Goal: Task Accomplishment & Management: Use online tool/utility

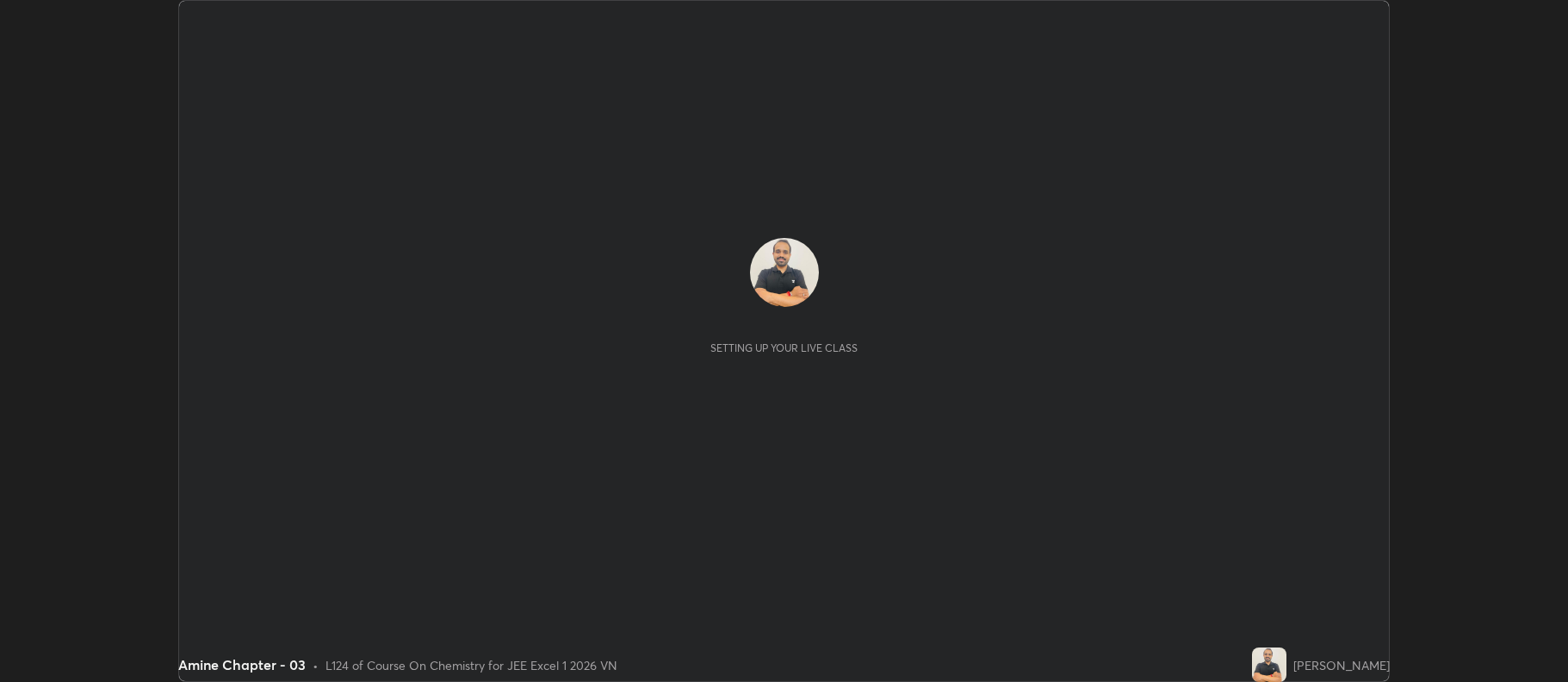
scroll to position [682, 1567]
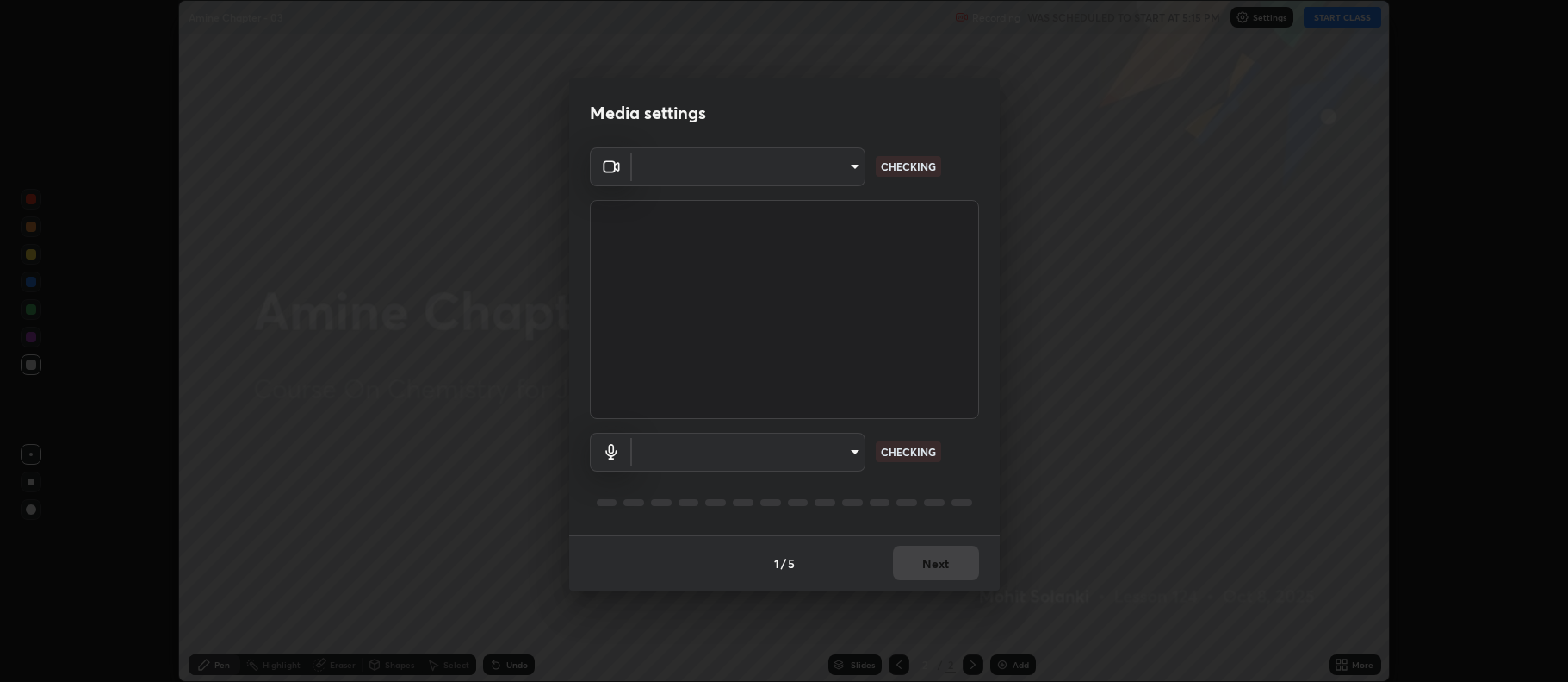
type input "b2c4761da2b15de277dff53b66ca96f67a99bd028326686b5b5f7c837a2a9b6f"
type input "808ca38be4a0e797a315ab6eb74f155d5b12337bb6078e9703c20432e8d7d927"
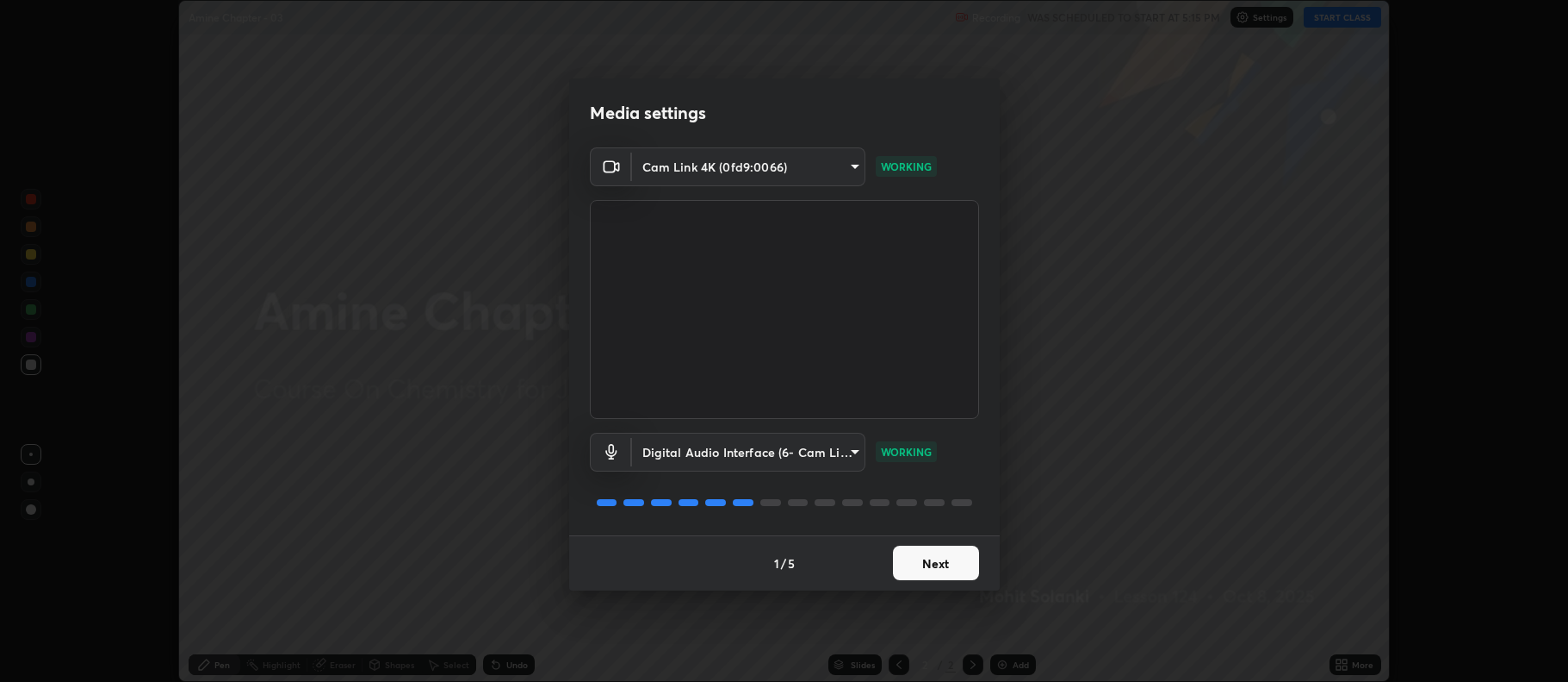
click at [929, 560] on button "Next" at bounding box center [936, 562] width 86 height 35
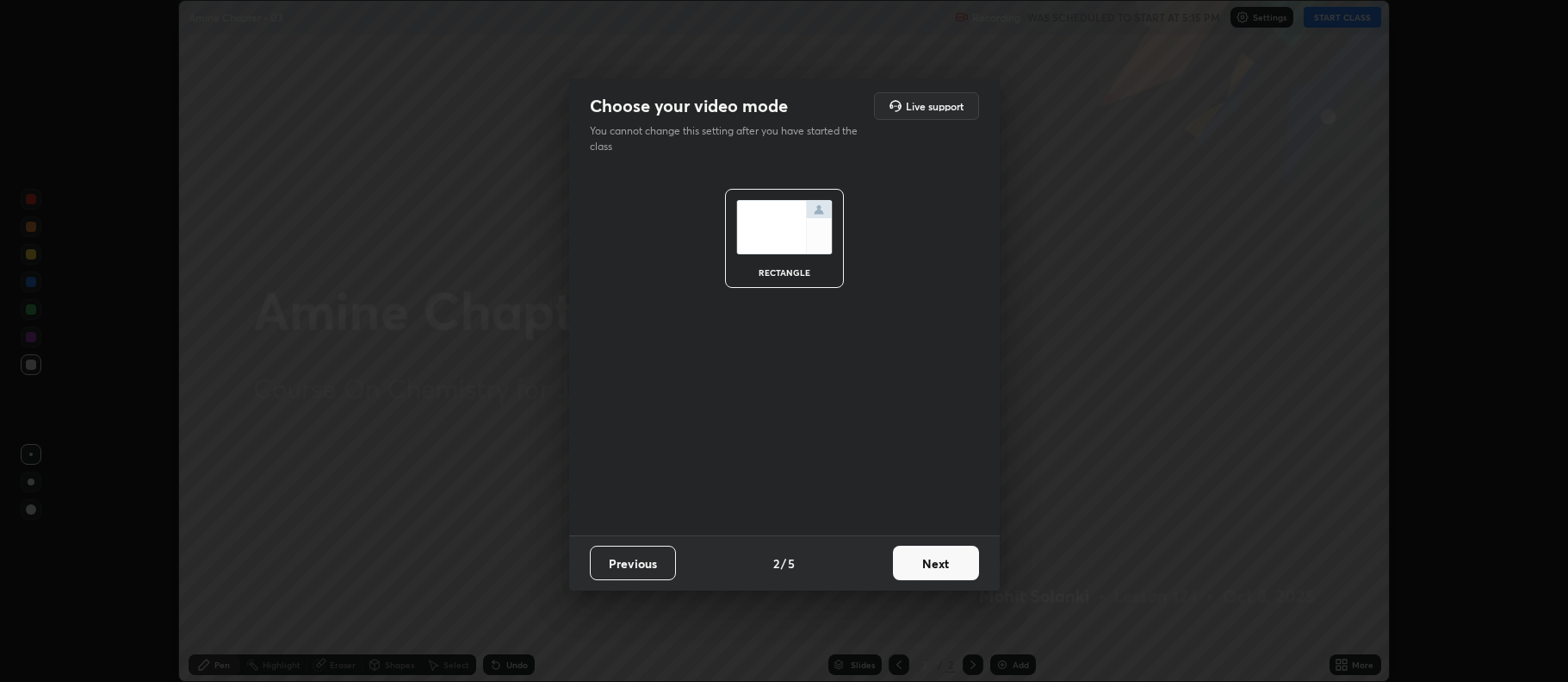
click at [925, 566] on button "Next" at bounding box center [936, 562] width 86 height 35
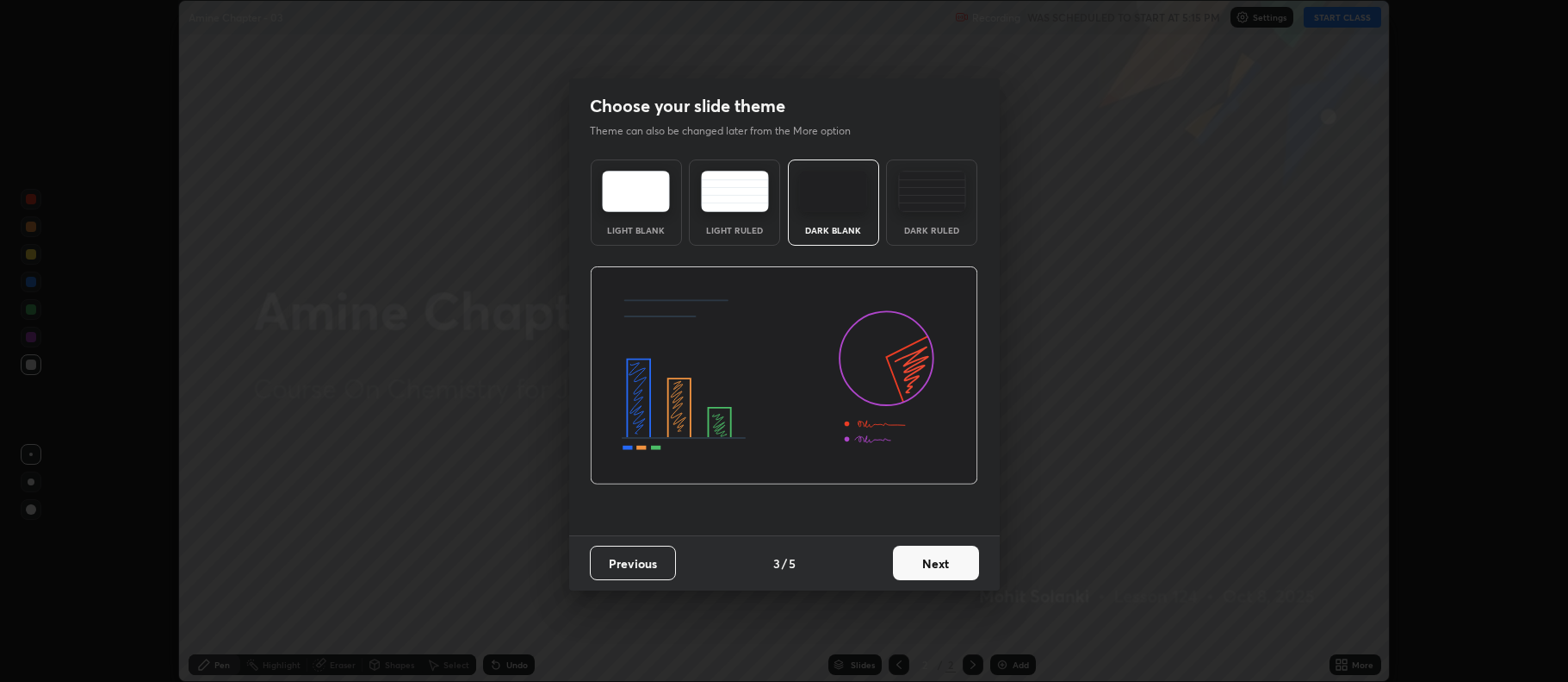
click at [925, 208] on img at bounding box center [932, 191] width 68 height 42
click at [936, 561] on button "Next" at bounding box center [936, 562] width 86 height 35
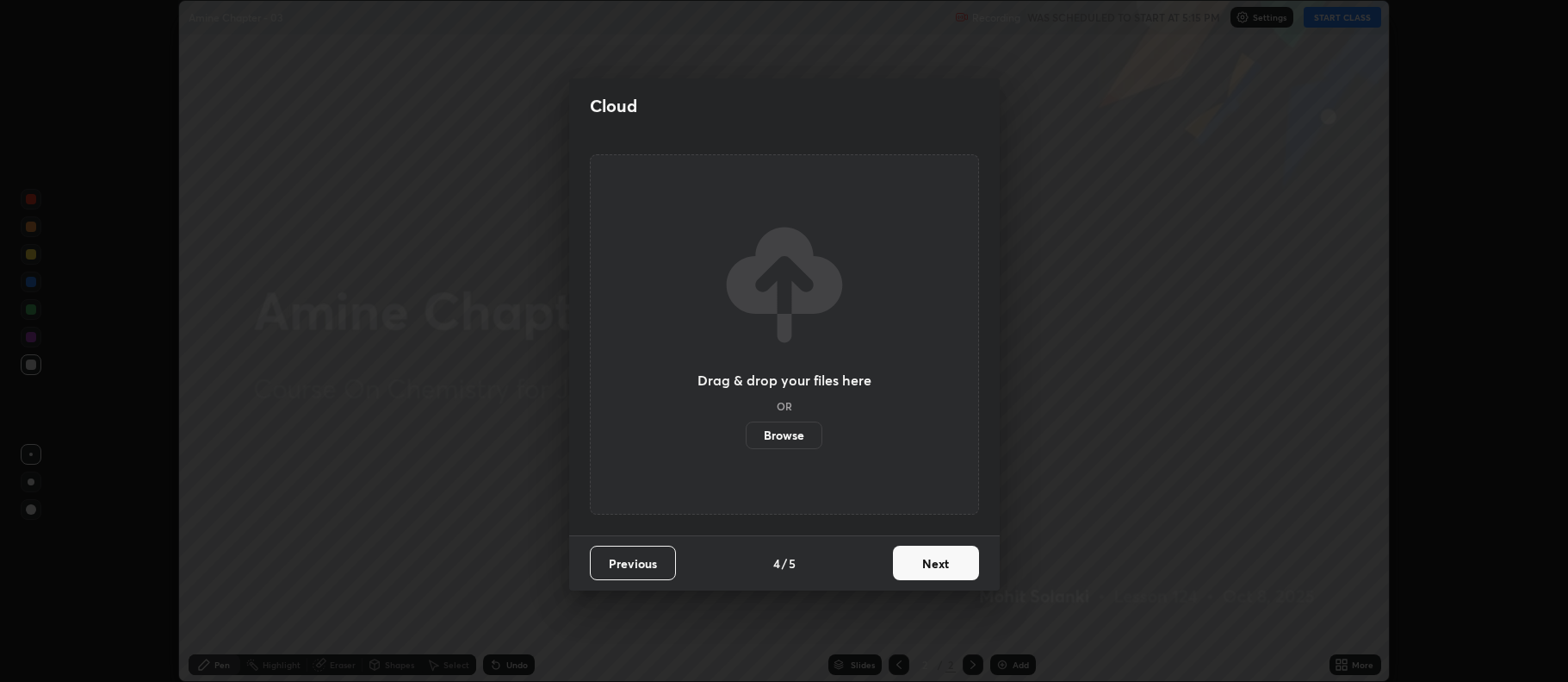
click at [934, 562] on button "Next" at bounding box center [936, 562] width 86 height 35
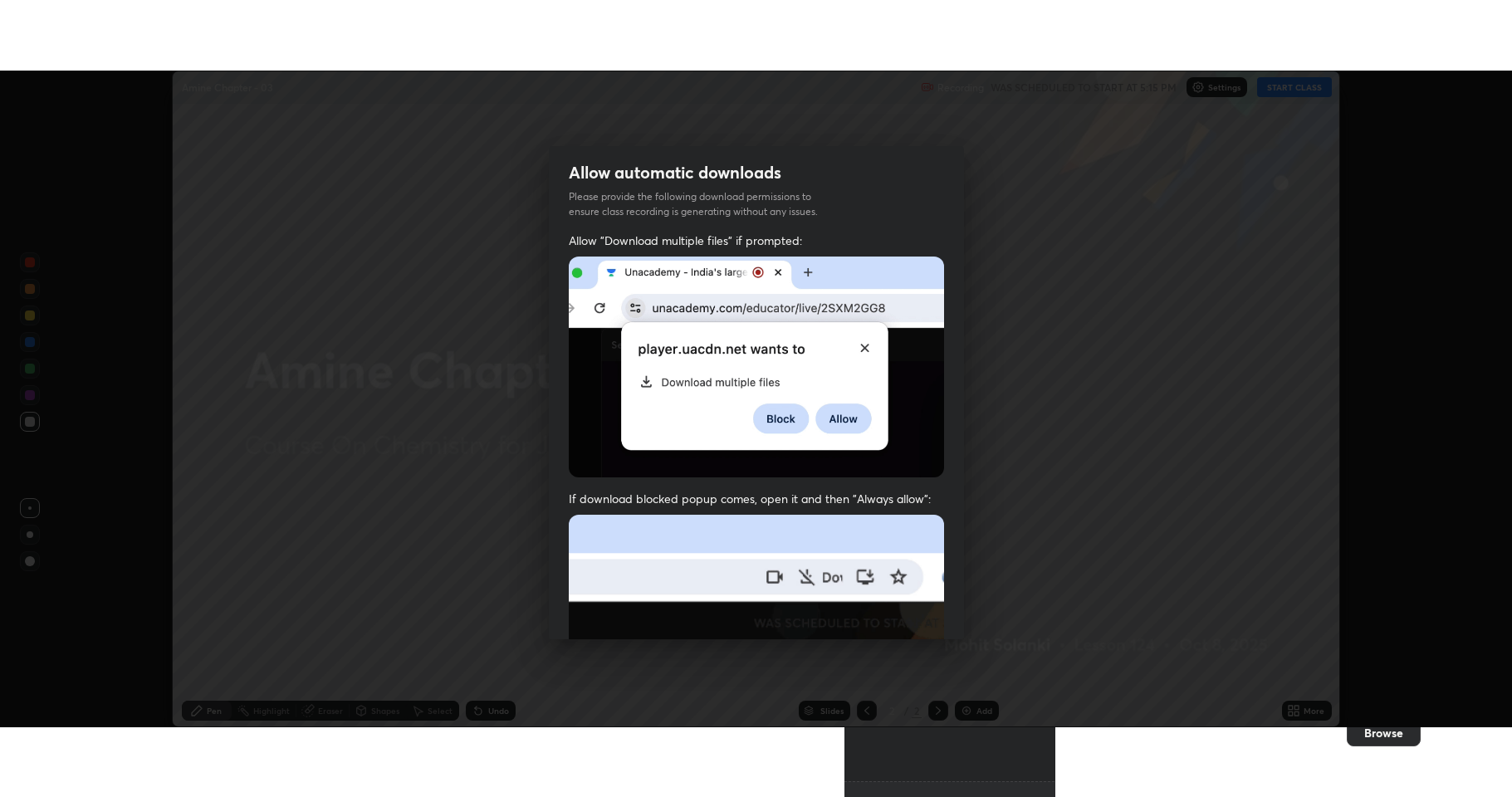
scroll to position [337, 0]
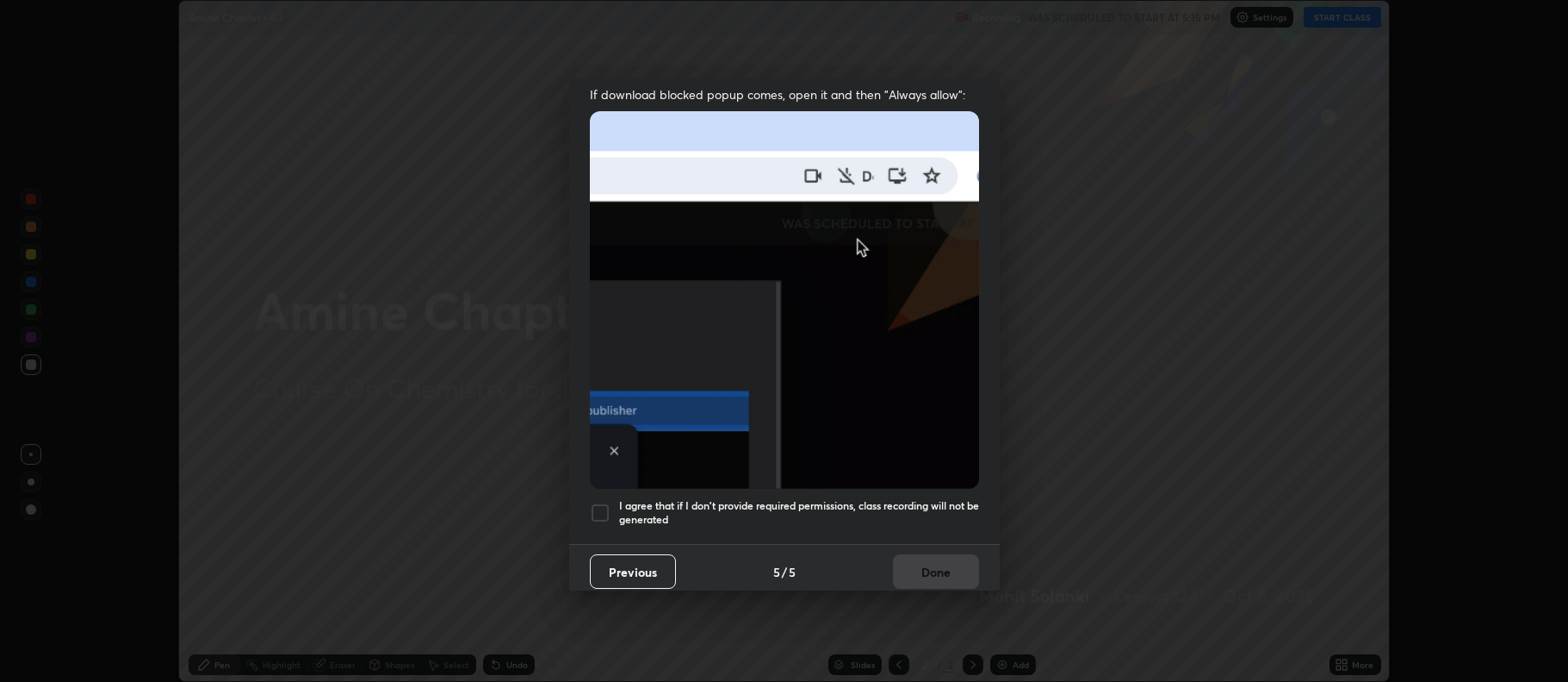
click at [598, 502] on div at bounding box center [600, 512] width 20 height 20
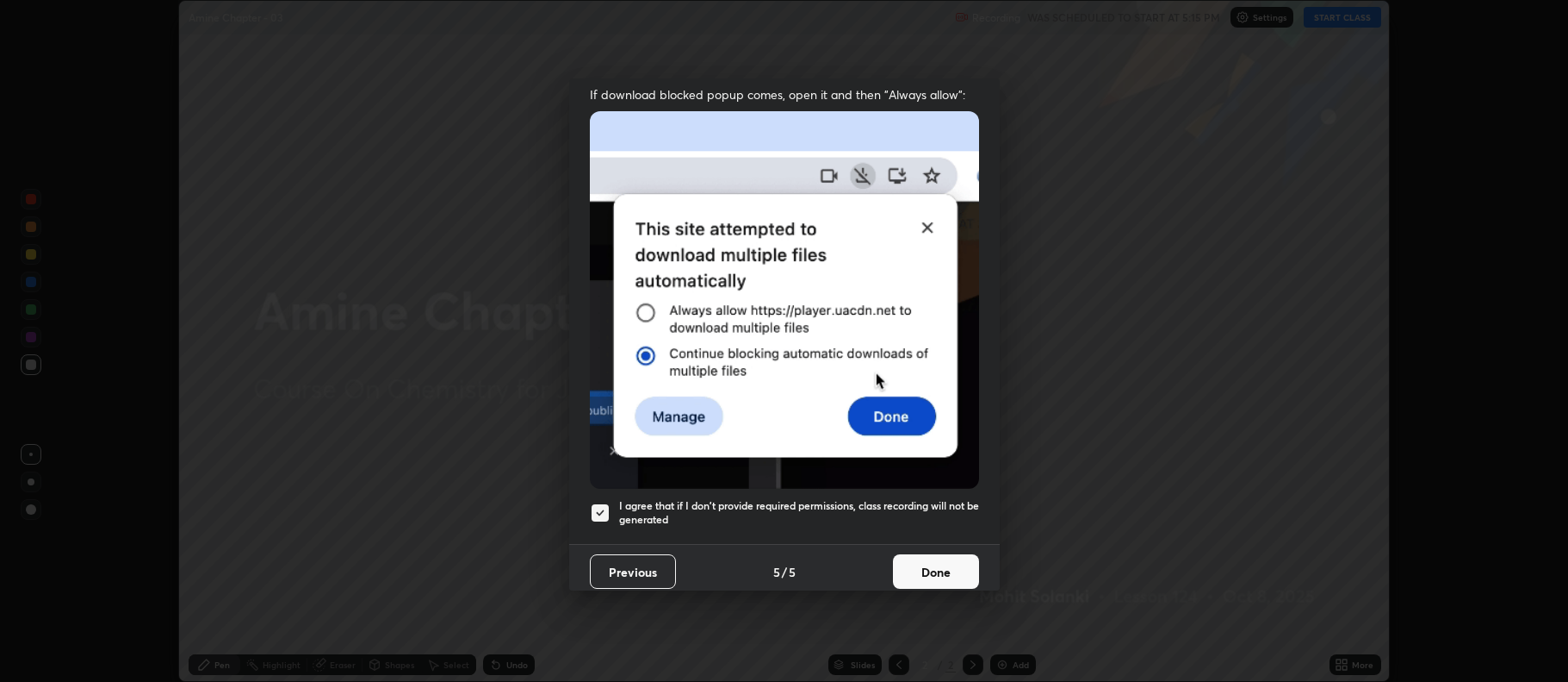
click at [921, 576] on button "Done" at bounding box center [936, 571] width 86 height 35
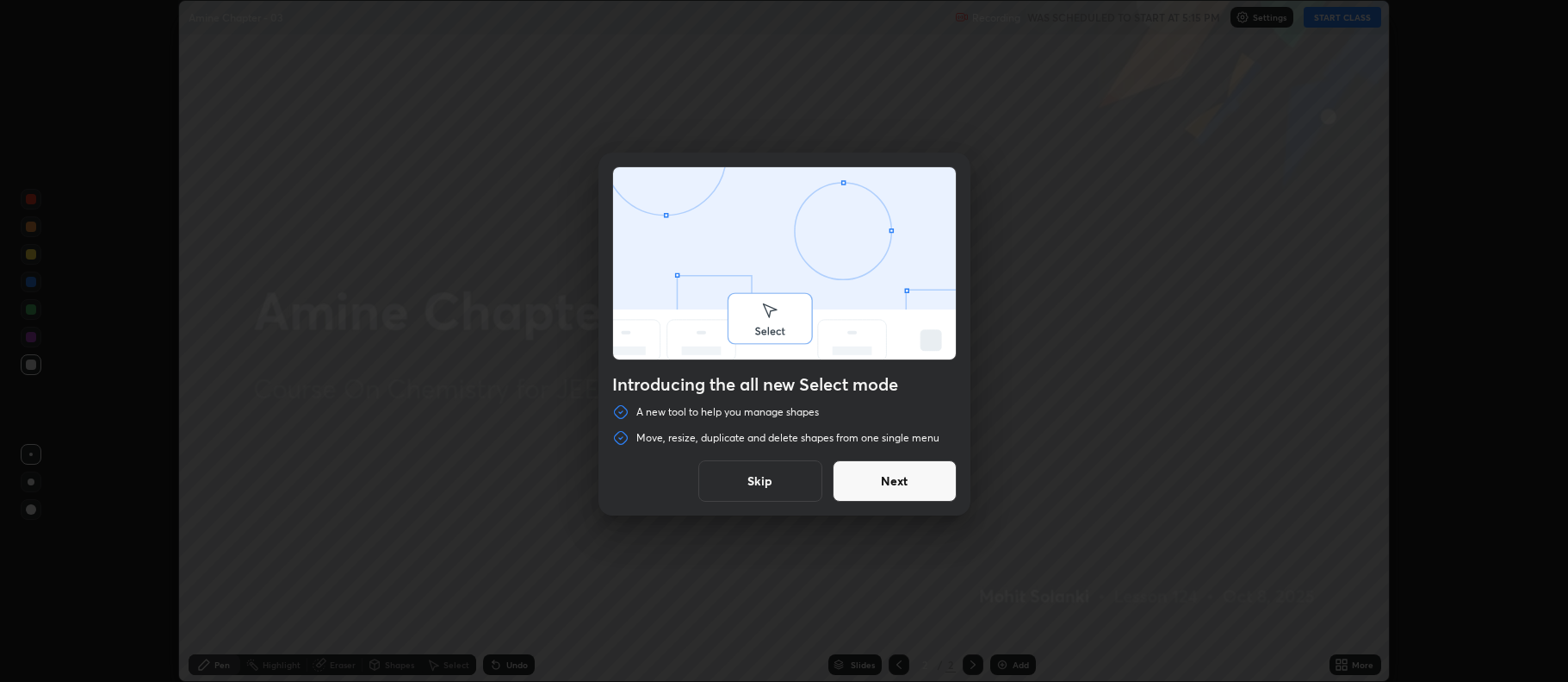
click at [906, 488] on button "Next" at bounding box center [895, 481] width 124 height 42
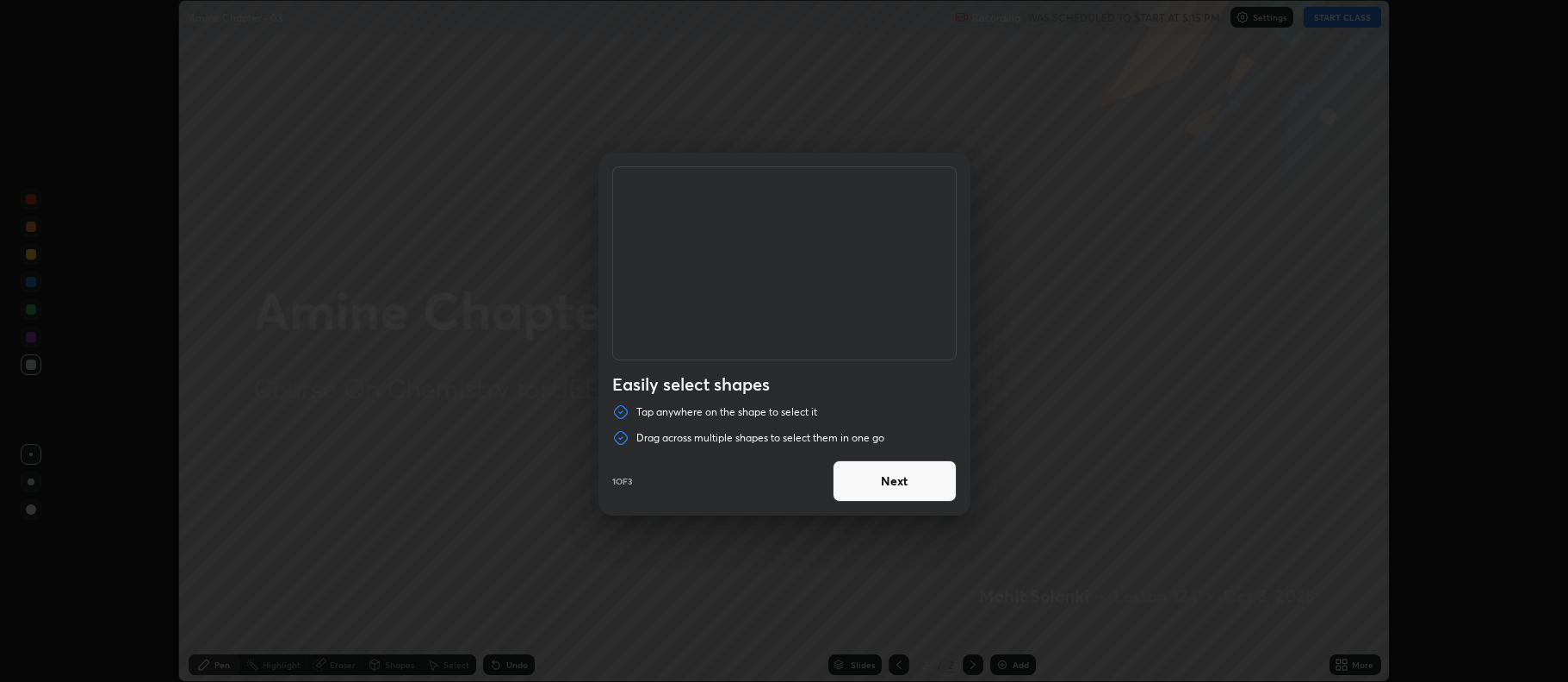
click at [906, 487] on button "Next" at bounding box center [895, 481] width 124 height 42
click at [908, 485] on button "Next" at bounding box center [895, 481] width 124 height 42
click at [914, 482] on button "Done" at bounding box center [895, 481] width 124 height 42
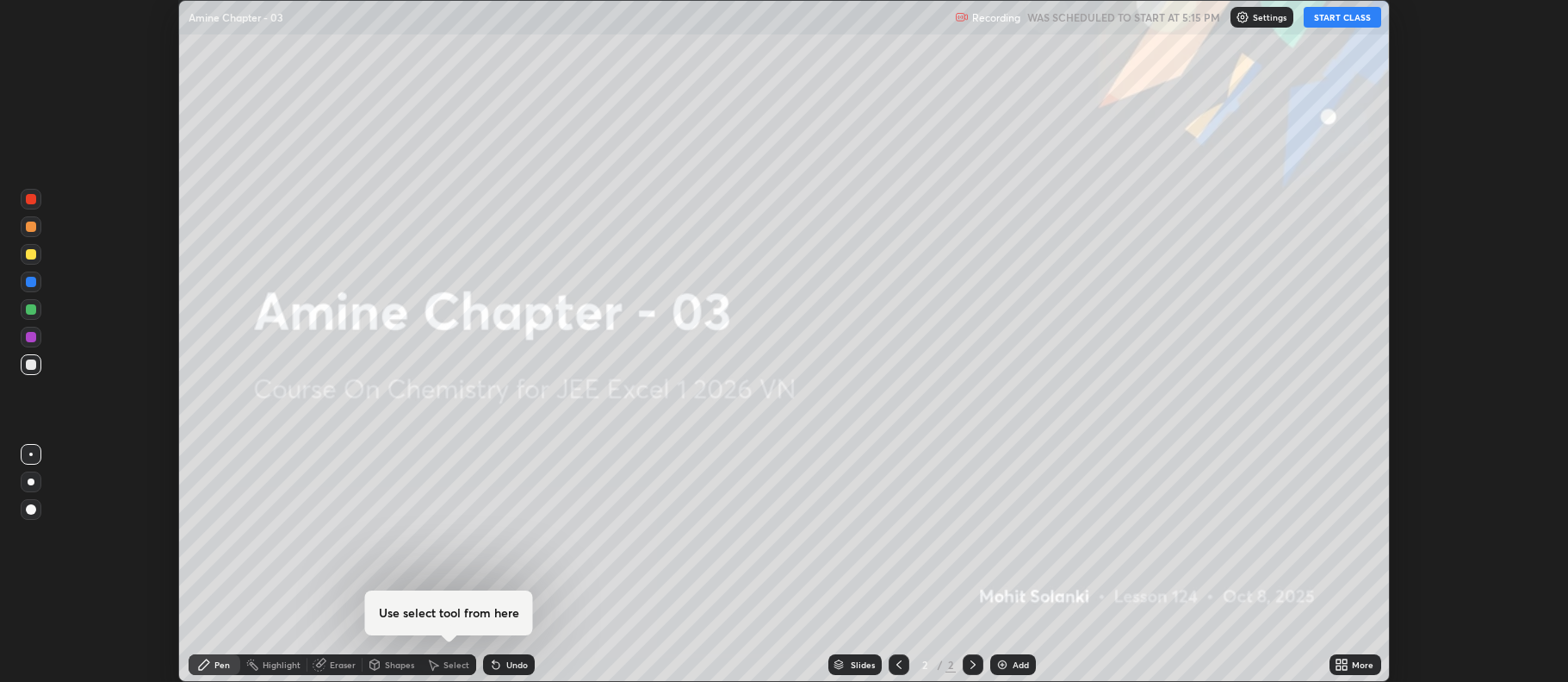
click at [1007, 669] on img at bounding box center [1002, 664] width 14 height 14
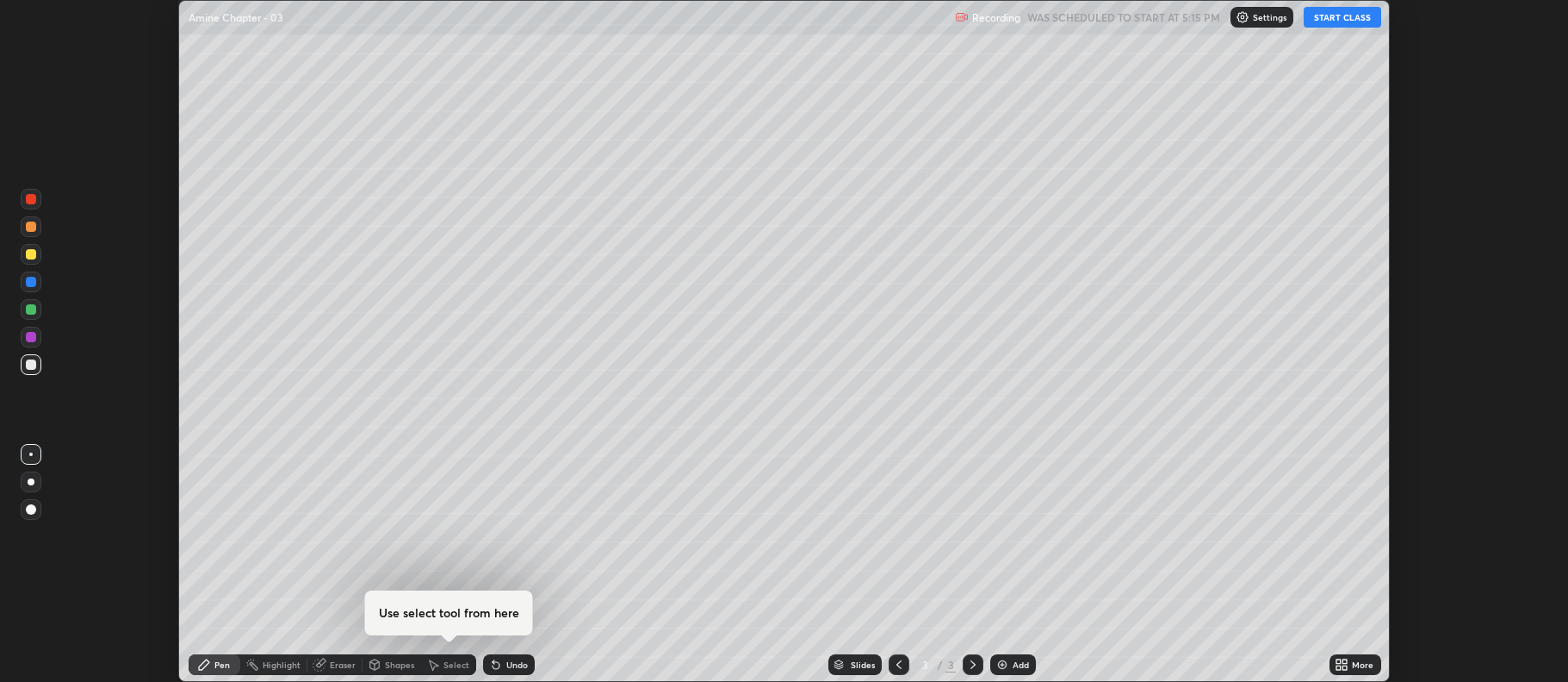
click at [1348, 677] on div "More" at bounding box center [1355, 664] width 51 height 35
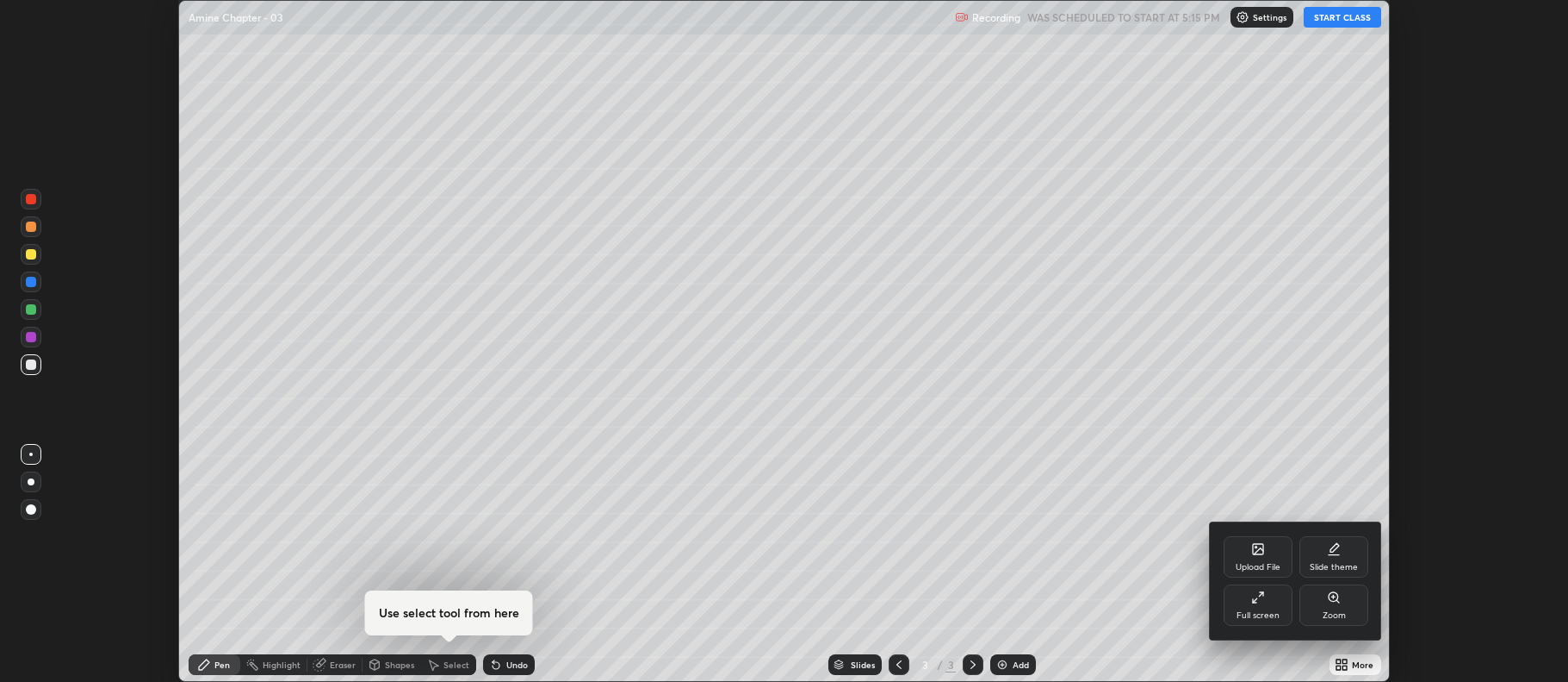
click at [1260, 602] on icon at bounding box center [1259, 598] width 14 height 14
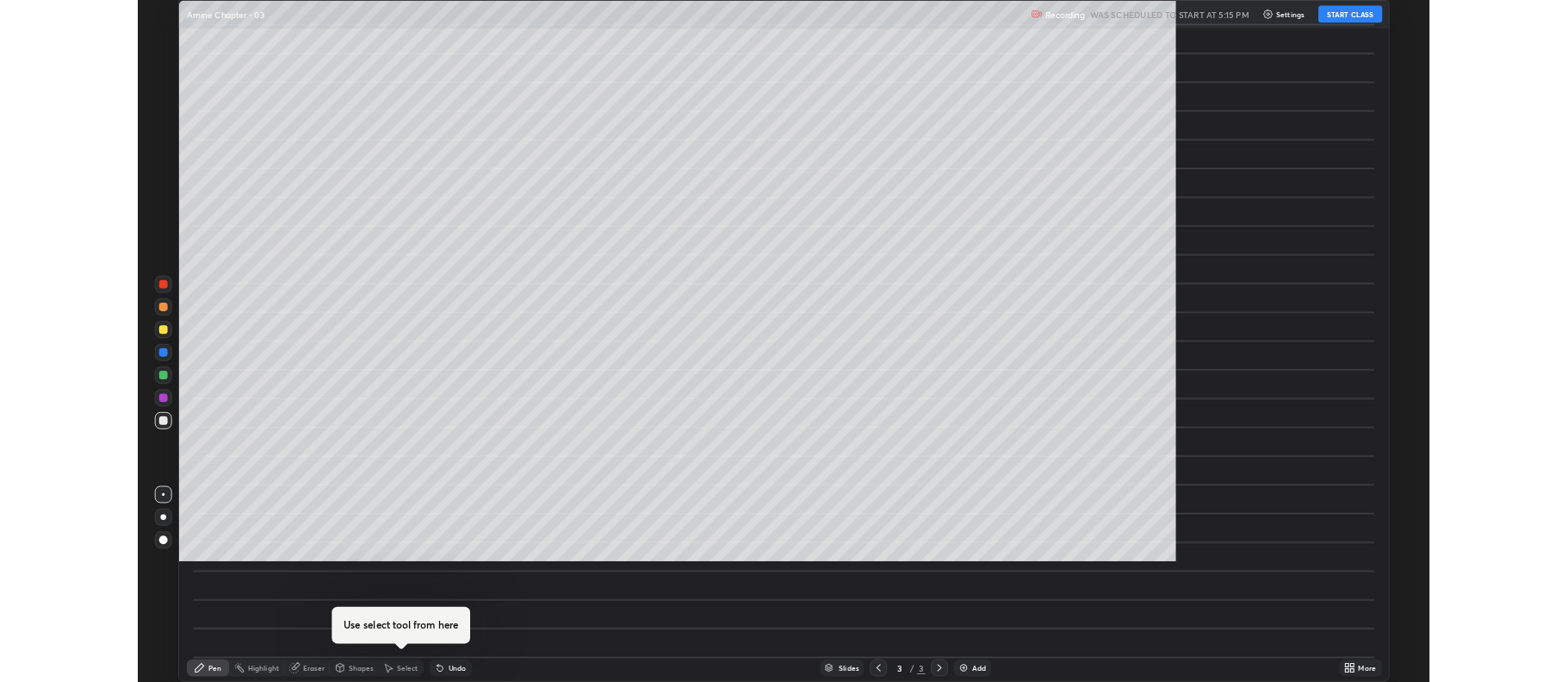
scroll to position [827, 1568]
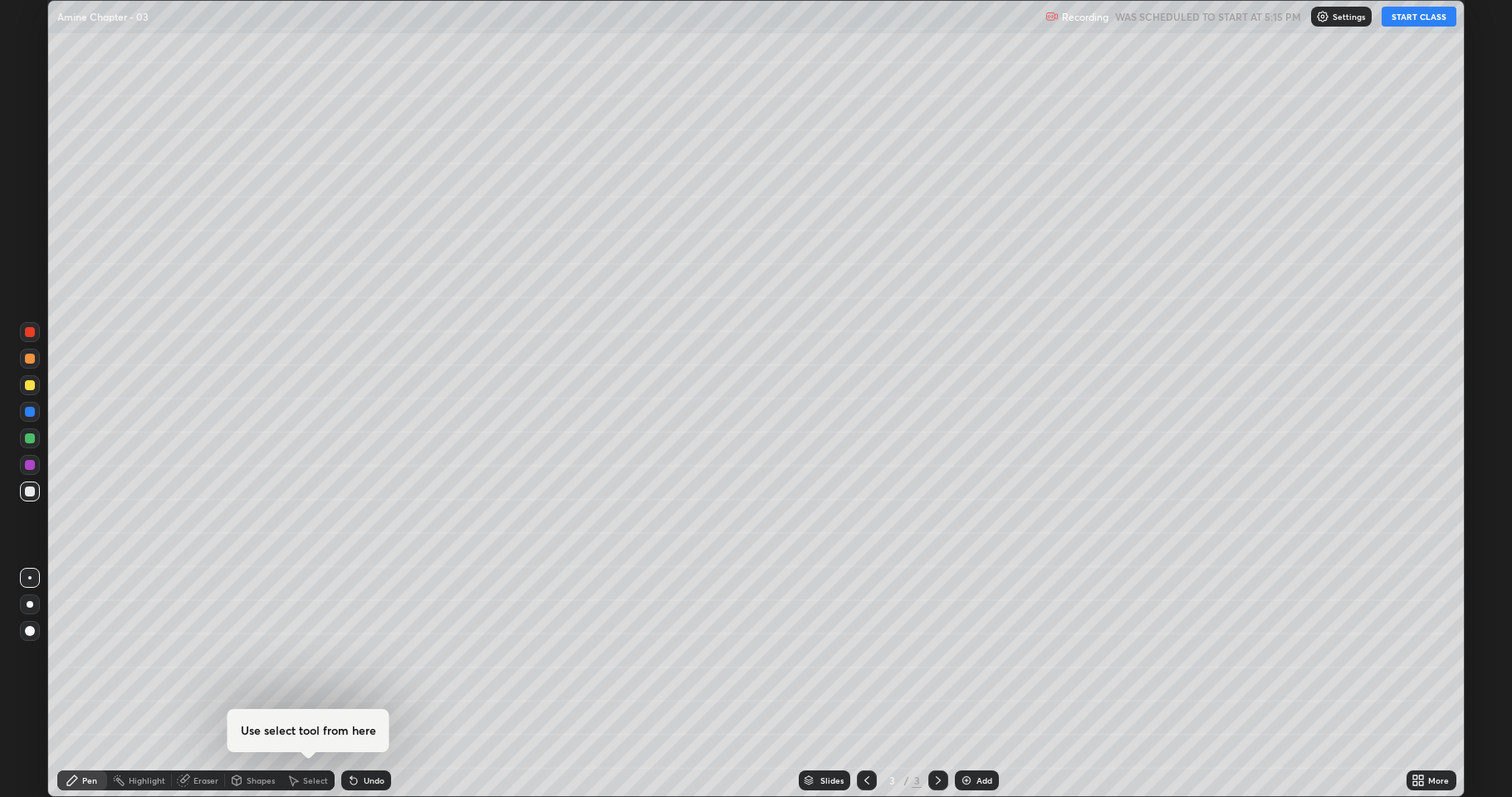
click at [1420, 21] on button "START CLASS" at bounding box center [1419, 16] width 74 height 20
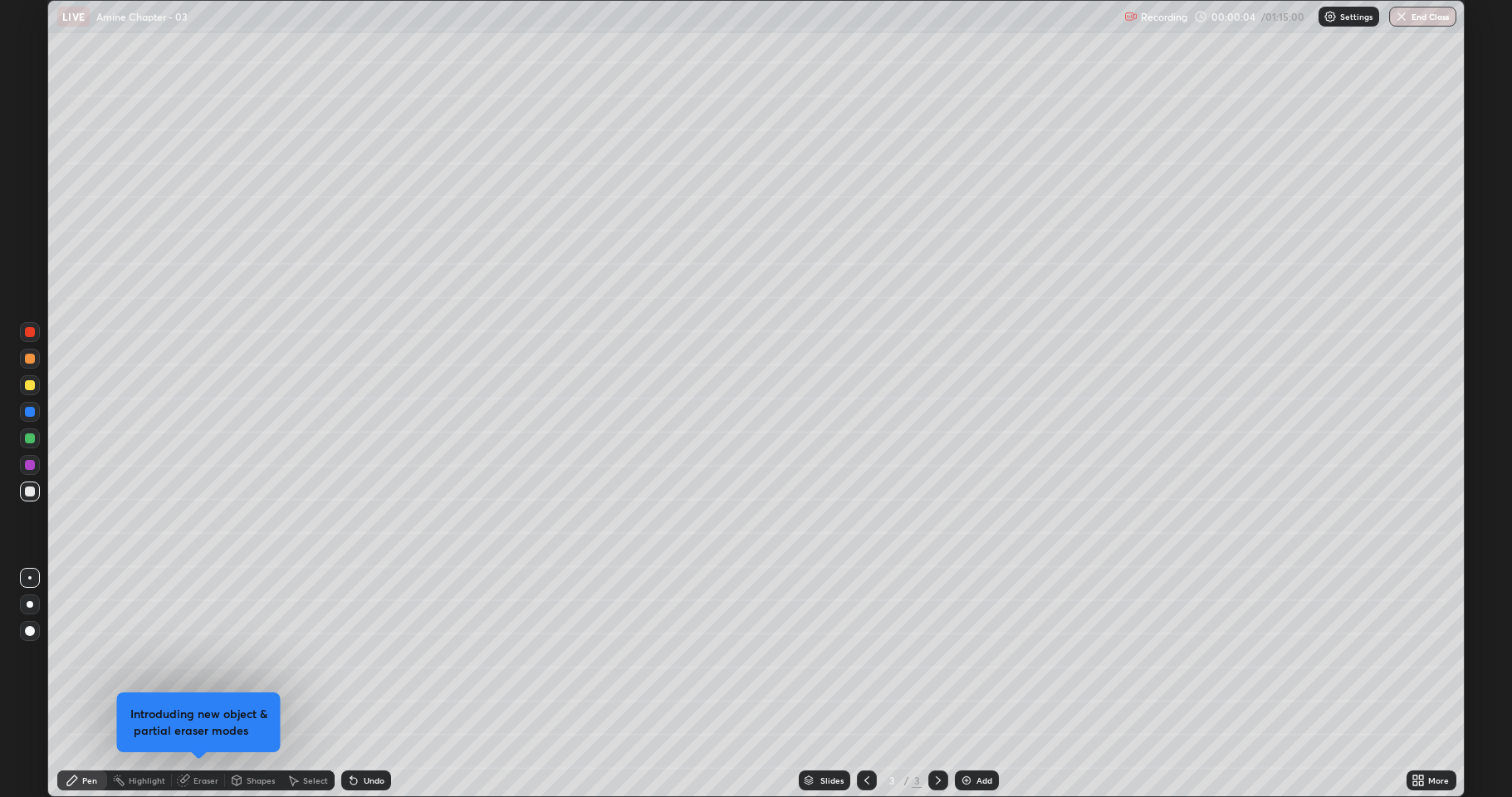
click at [32, 387] on div at bounding box center [30, 385] width 10 height 10
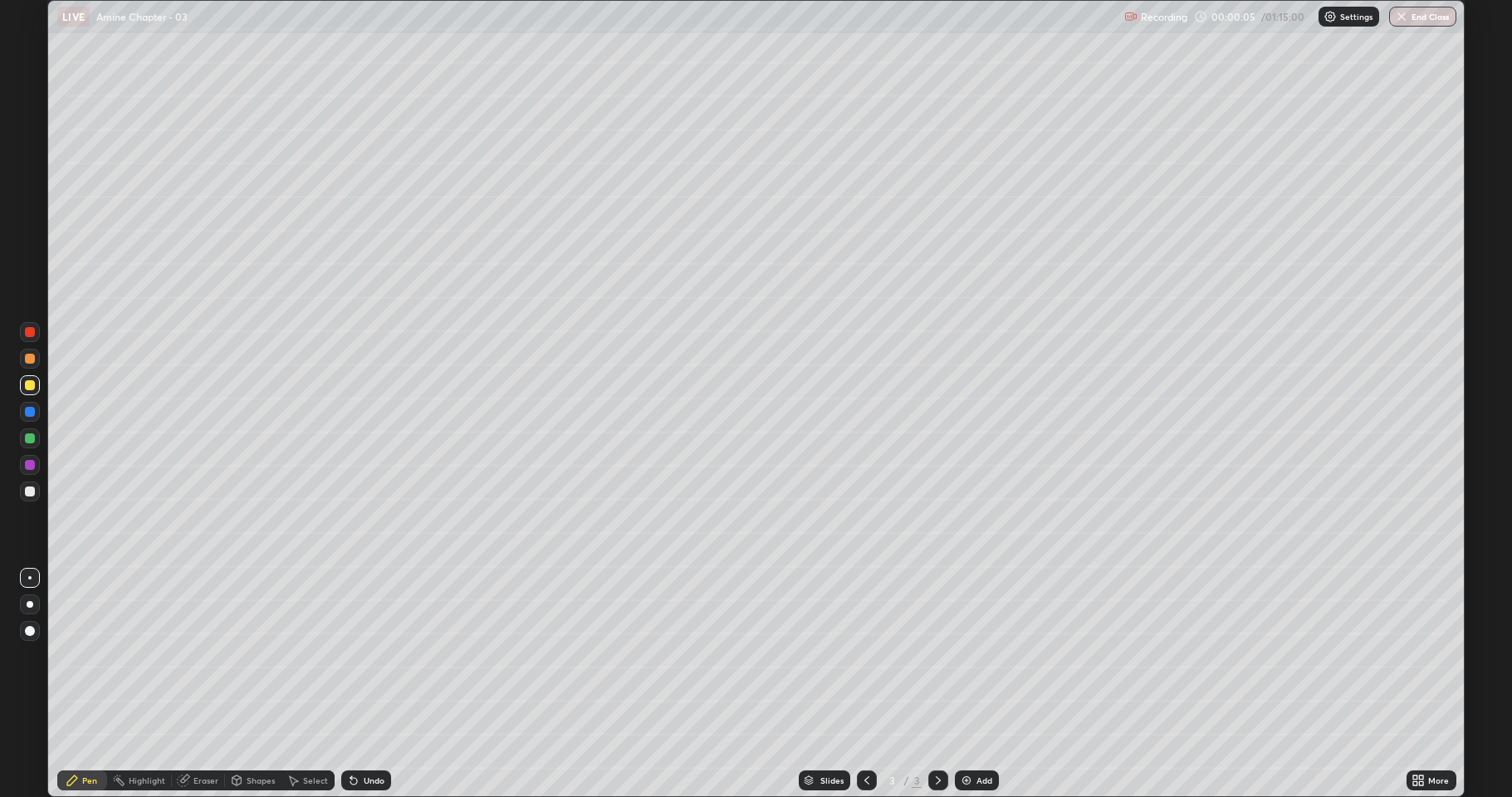
click at [30, 390] on div at bounding box center [30, 385] width 10 height 10
click at [30, 389] on div at bounding box center [30, 385] width 10 height 10
click at [30, 488] on div at bounding box center [30, 491] width 10 height 10
click at [33, 381] on div at bounding box center [30, 385] width 10 height 10
click at [32, 493] on div at bounding box center [30, 491] width 10 height 10
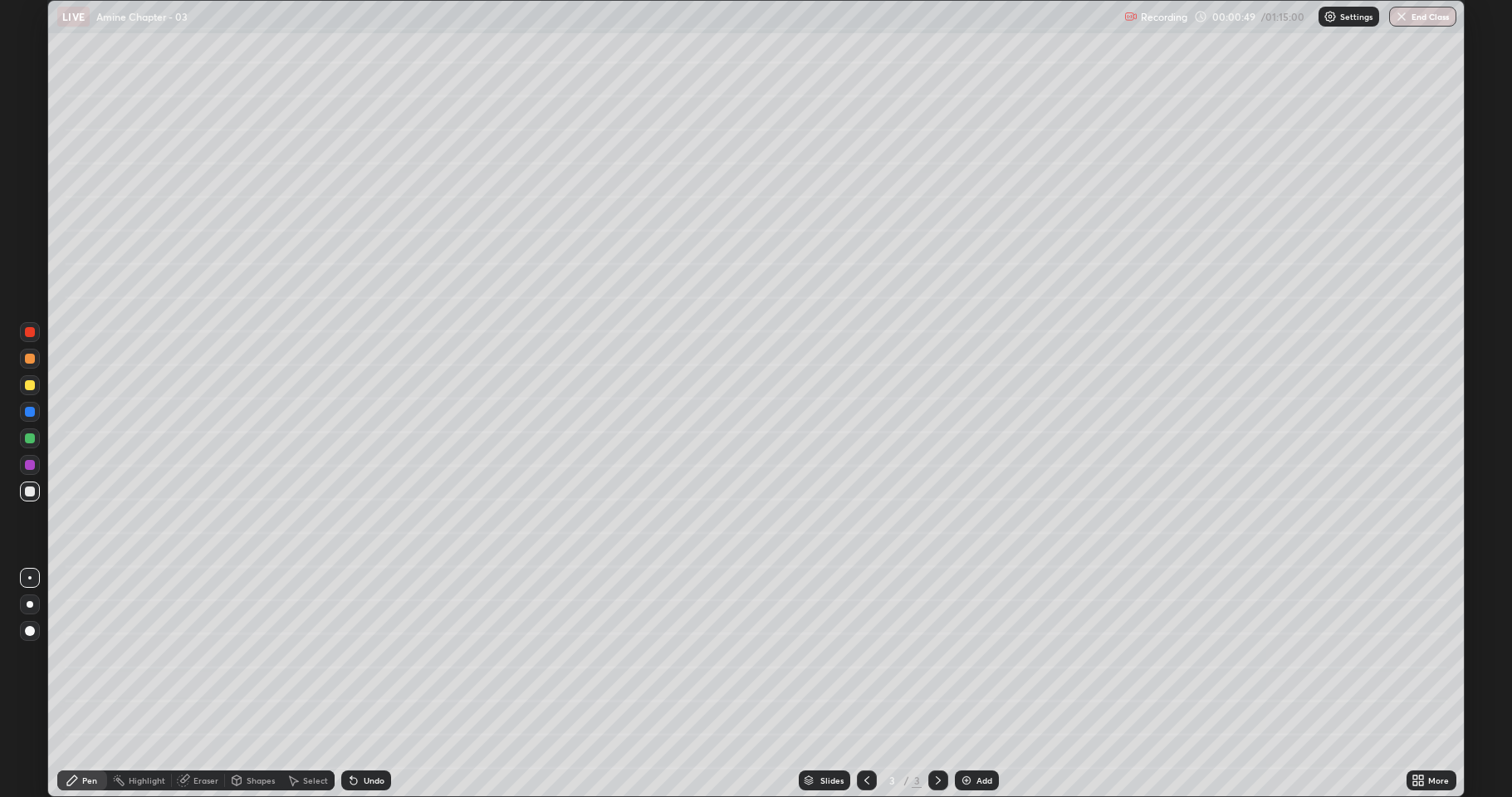
click at [28, 387] on div at bounding box center [30, 385] width 10 height 10
click at [32, 498] on div at bounding box center [29, 491] width 20 height 20
click at [27, 389] on div at bounding box center [30, 385] width 10 height 10
click at [962, 656] on img at bounding box center [967, 781] width 14 height 14
click at [27, 493] on div at bounding box center [30, 491] width 10 height 10
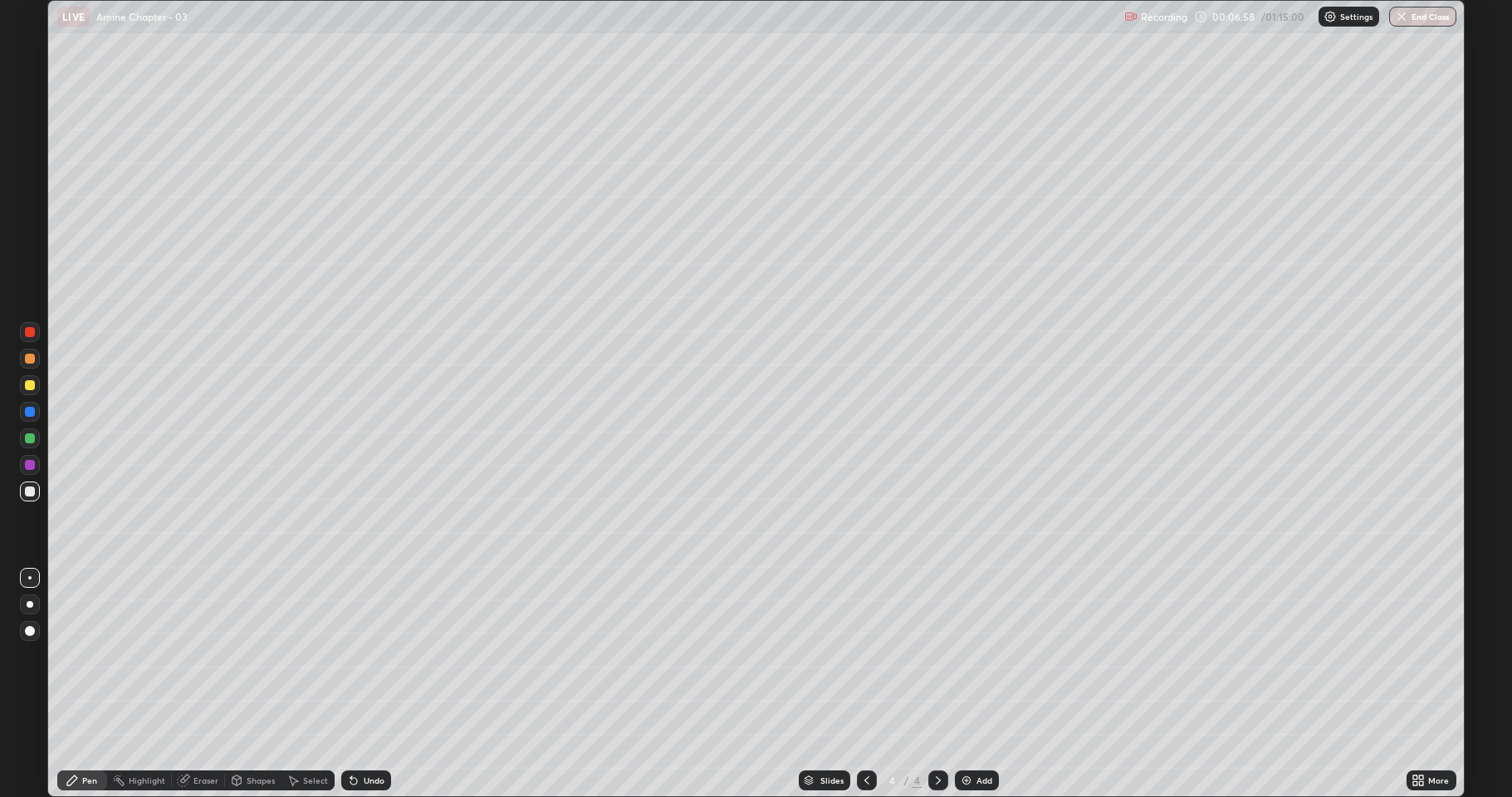
click at [34, 387] on div at bounding box center [30, 385] width 10 height 10
click at [31, 468] on div at bounding box center [30, 465] width 10 height 10
click at [30, 492] on div at bounding box center [30, 491] width 10 height 10
click at [27, 434] on div at bounding box center [30, 438] width 10 height 10
click at [356, 656] on icon at bounding box center [354, 781] width 14 height 14
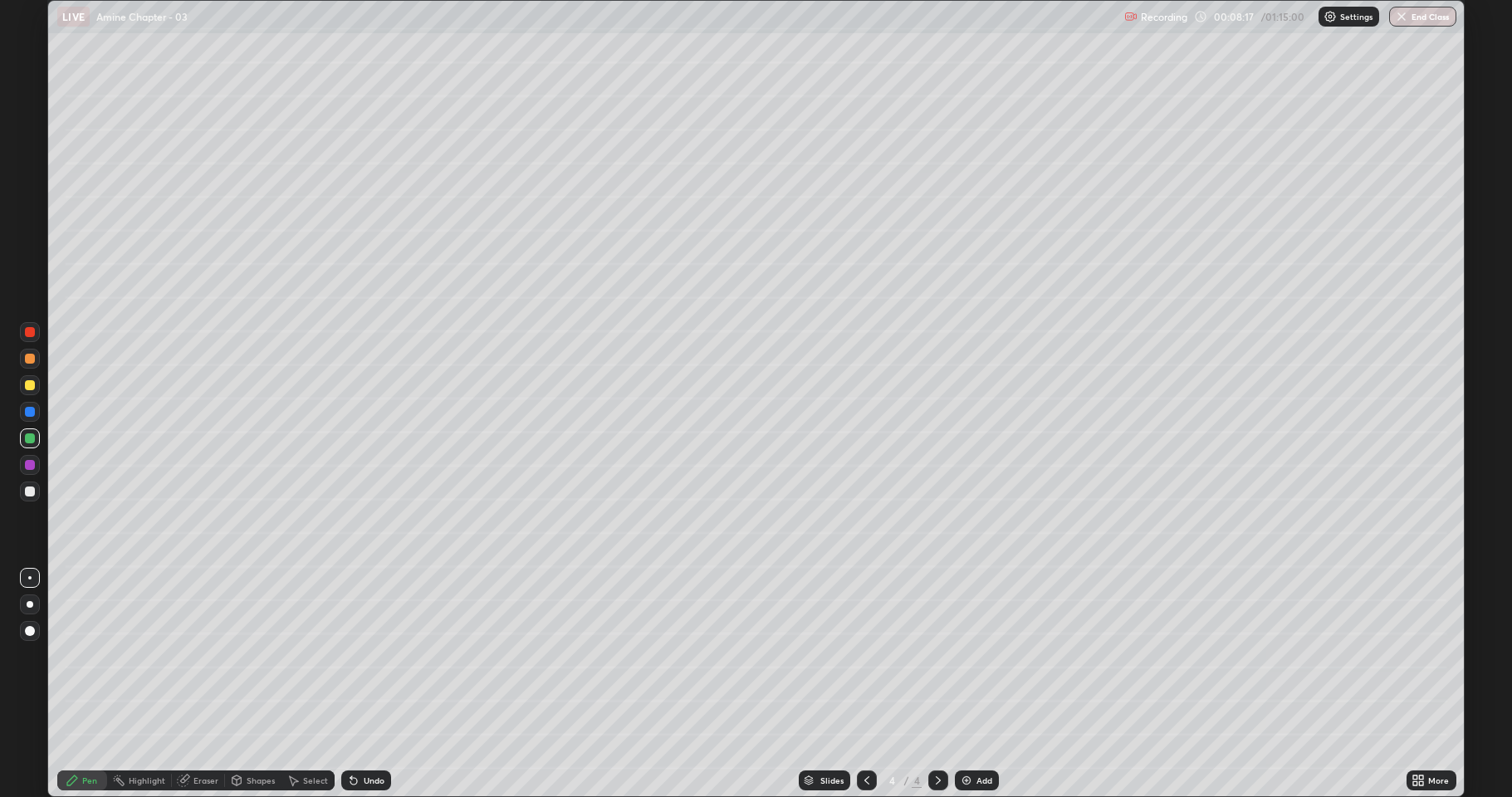
click at [356, 656] on icon at bounding box center [354, 781] width 14 height 14
click at [359, 656] on div "Undo" at bounding box center [366, 780] width 50 height 20
click at [30, 495] on div at bounding box center [30, 491] width 10 height 10
click at [26, 390] on div at bounding box center [30, 385] width 10 height 10
click at [32, 484] on div at bounding box center [29, 491] width 20 height 20
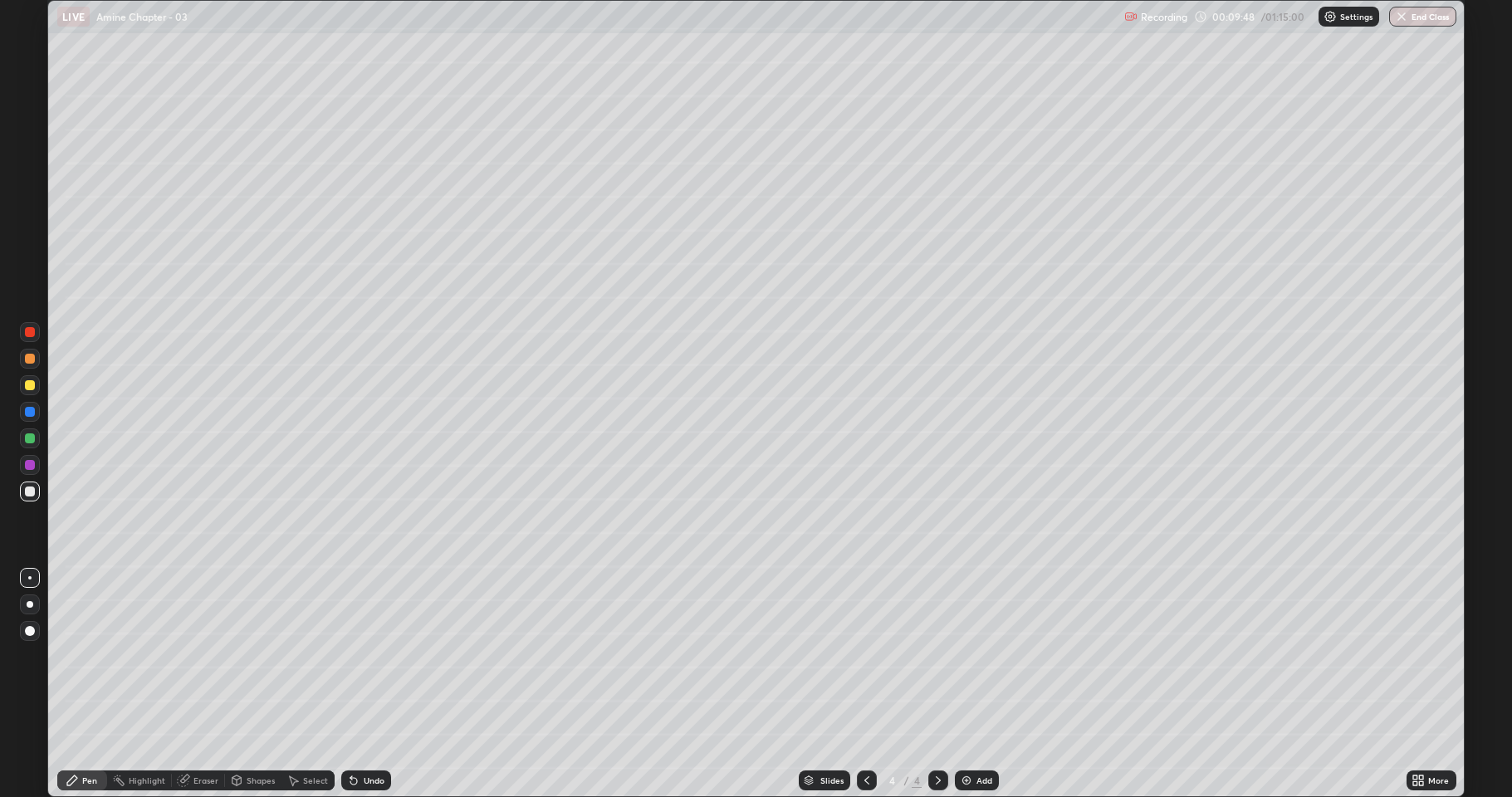
click at [28, 439] on div at bounding box center [30, 438] width 10 height 10
click at [30, 491] on div at bounding box center [30, 491] width 10 height 10
click at [31, 442] on div at bounding box center [30, 438] width 10 height 10
click at [968, 656] on img at bounding box center [967, 781] width 14 height 14
click at [28, 389] on div at bounding box center [30, 385] width 10 height 10
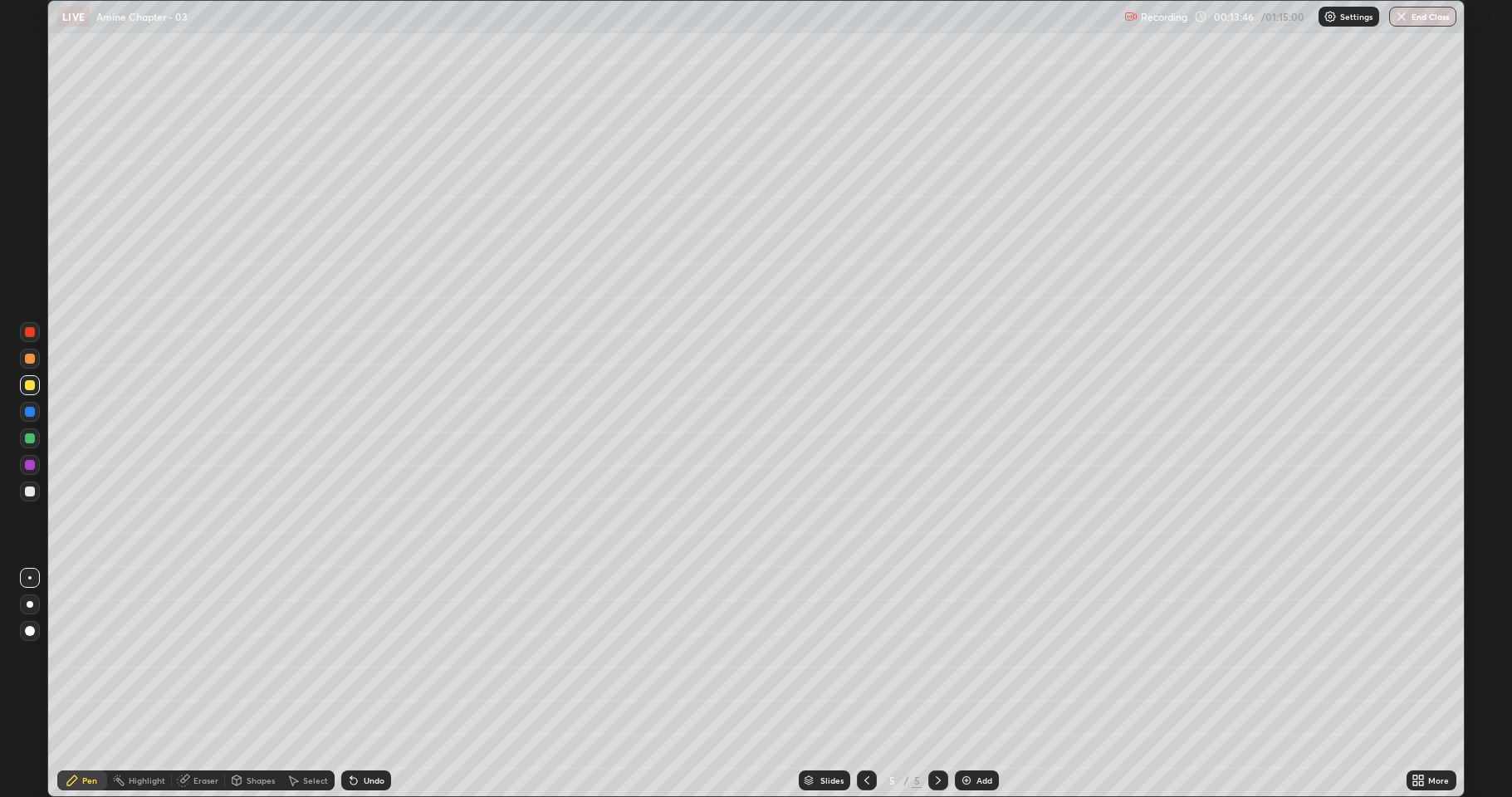
click at [366, 656] on div "Undo" at bounding box center [366, 780] width 50 height 20
click at [32, 489] on div at bounding box center [30, 491] width 10 height 10
click at [29, 389] on div at bounding box center [30, 385] width 10 height 10
click at [29, 442] on div at bounding box center [30, 438] width 10 height 10
click at [34, 496] on div at bounding box center [29, 491] width 20 height 20
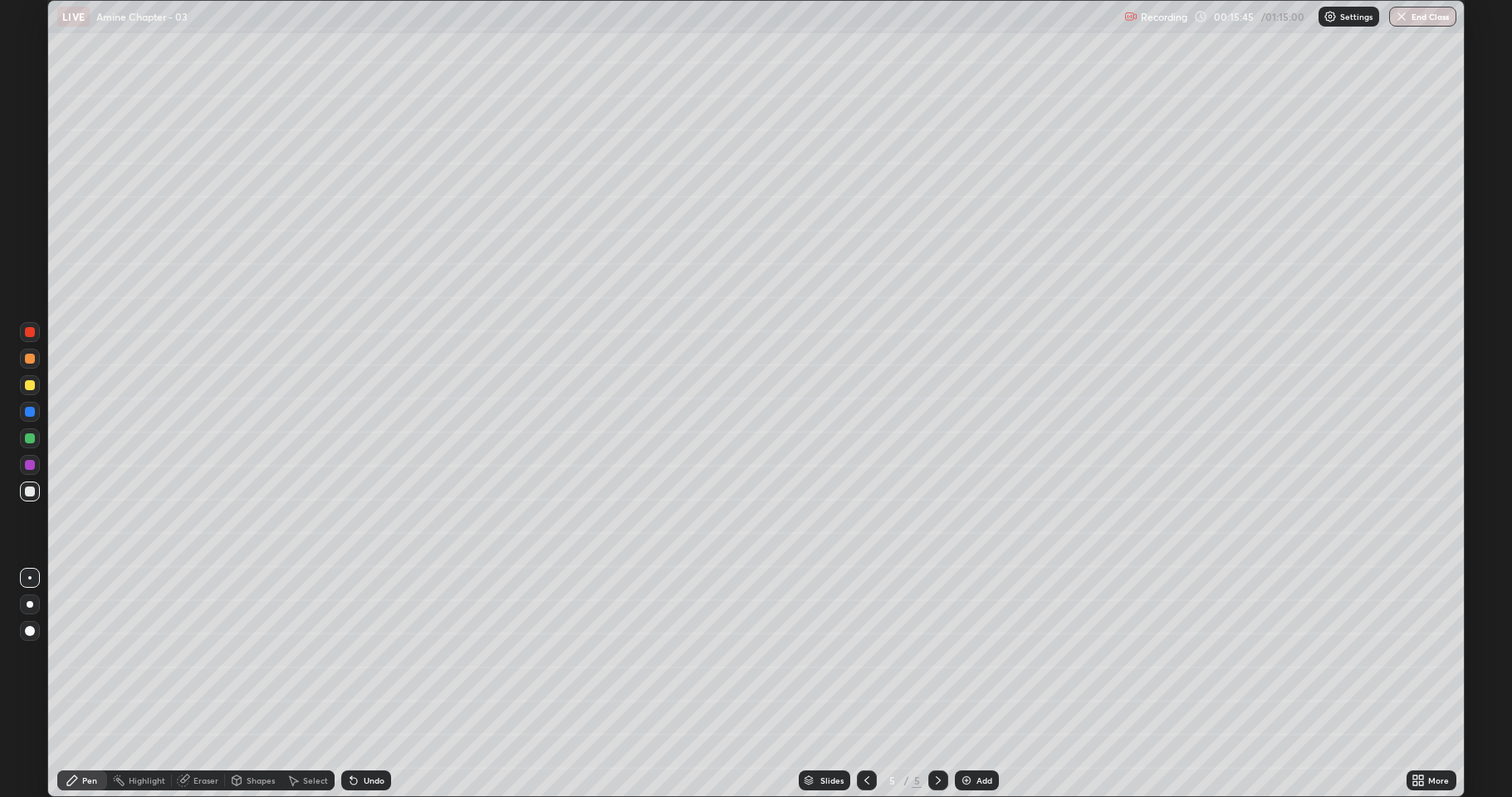
click at [27, 390] on div at bounding box center [29, 384] width 20 height 20
click at [245, 656] on div "Shapes" at bounding box center [253, 780] width 56 height 20
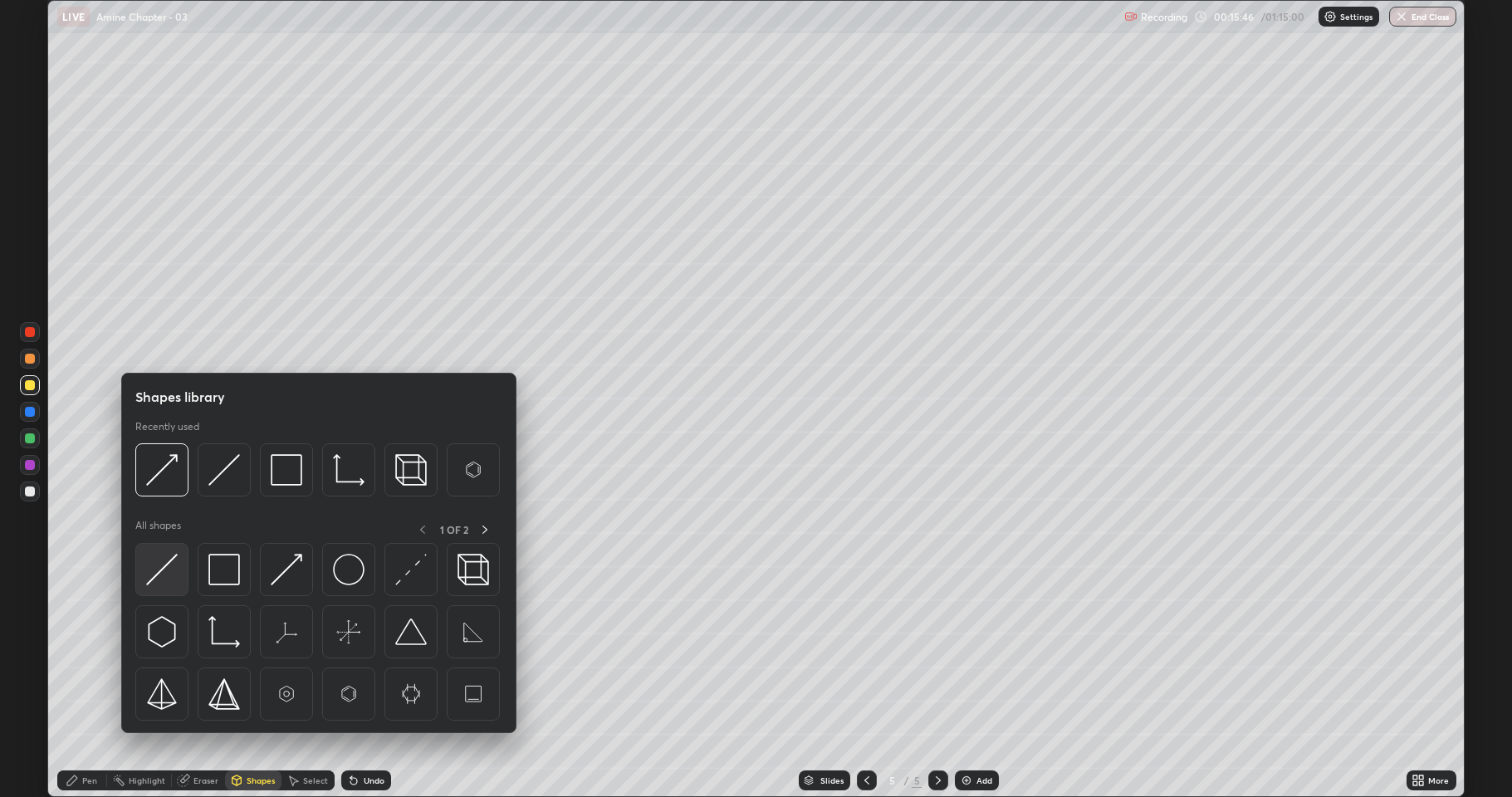
click at [174, 569] on img at bounding box center [162, 569] width 32 height 32
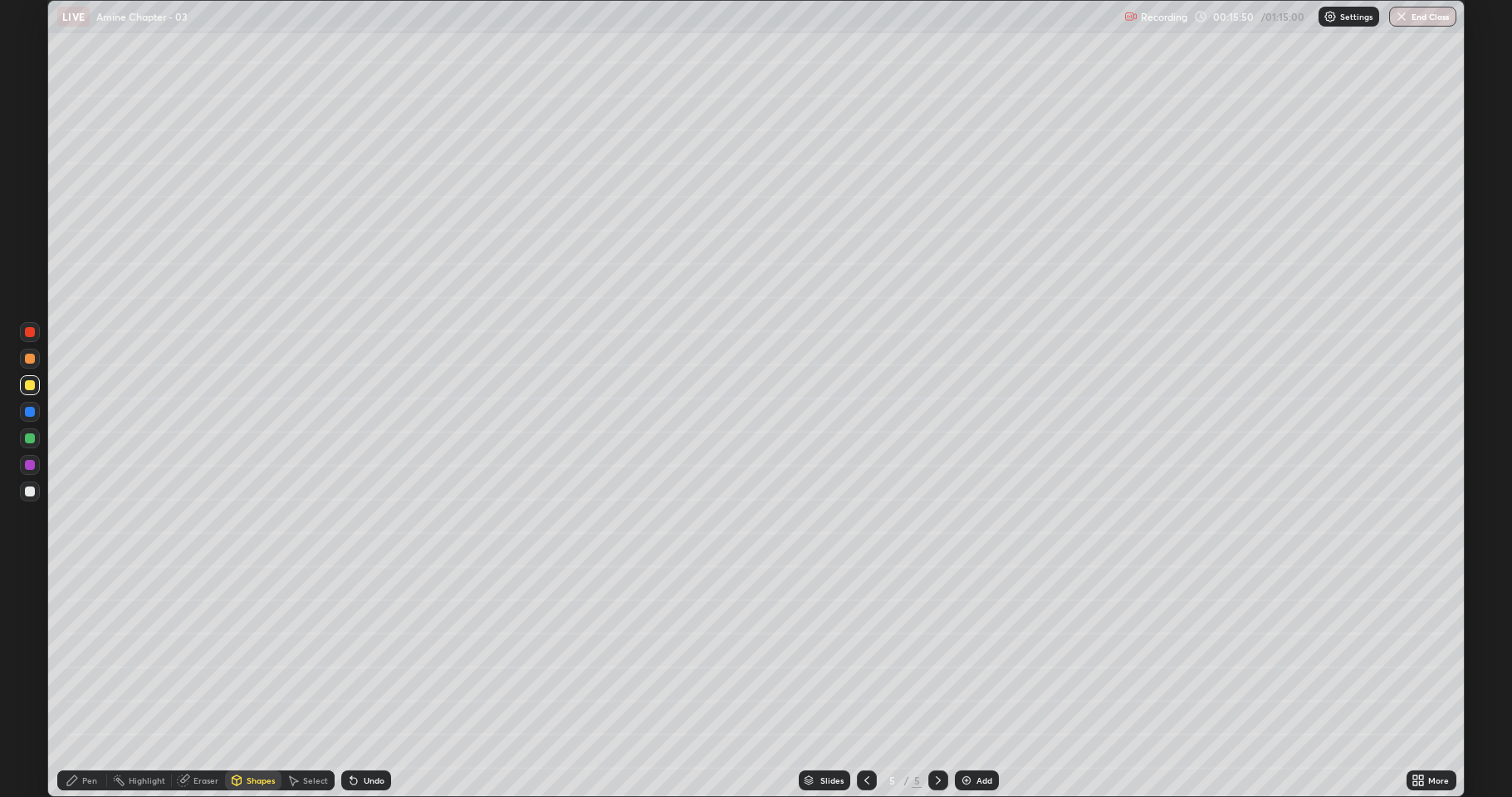
click at [87, 656] on div "Pen" at bounding box center [82, 780] width 50 height 20
click at [30, 495] on div at bounding box center [30, 491] width 10 height 10
click at [26, 390] on div at bounding box center [30, 385] width 10 height 10
click at [371, 656] on div "Undo" at bounding box center [366, 780] width 50 height 20
click at [32, 490] on div at bounding box center [30, 491] width 10 height 10
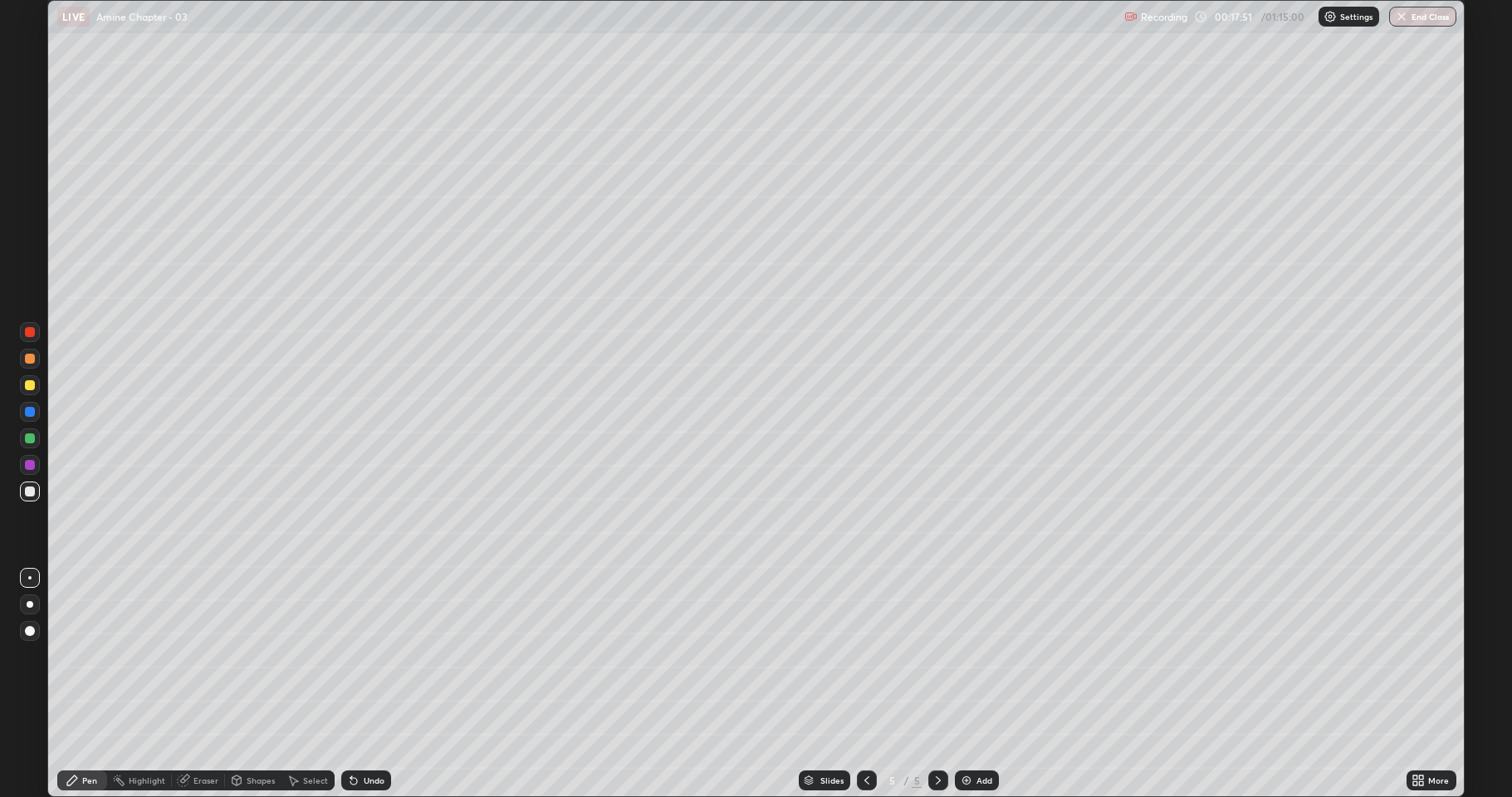
click at [862, 656] on icon at bounding box center [868, 781] width 14 height 14
click at [941, 656] on icon at bounding box center [938, 781] width 14 height 14
click at [30, 388] on div at bounding box center [30, 385] width 10 height 10
click at [366, 656] on div "Undo" at bounding box center [374, 780] width 21 height 9
click at [965, 656] on img at bounding box center [967, 781] width 14 height 14
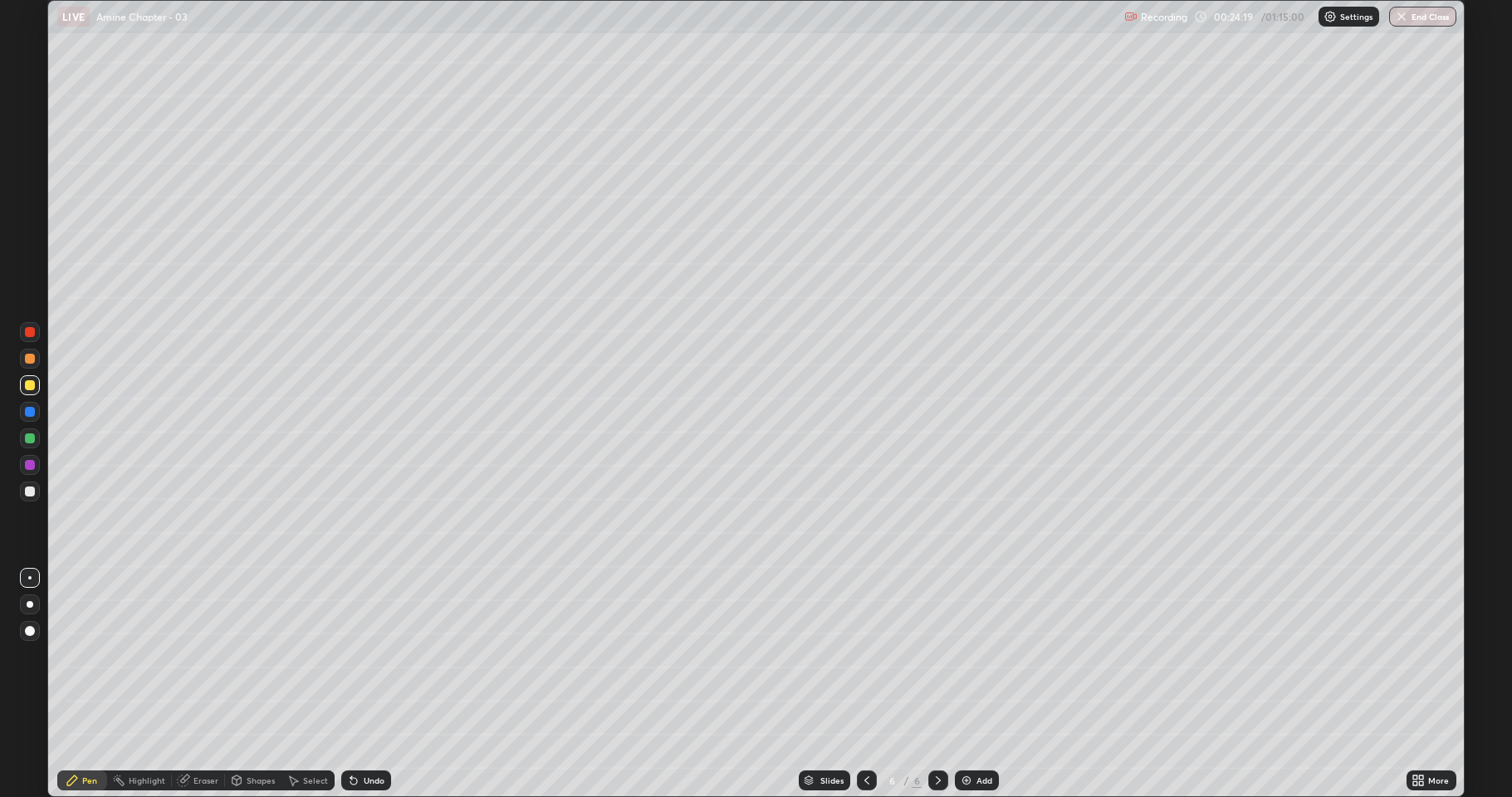
click at [34, 495] on div at bounding box center [30, 491] width 10 height 10
click at [374, 656] on div "Undo" at bounding box center [374, 780] width 21 height 9
click at [368, 656] on div "Undo" at bounding box center [374, 780] width 21 height 9
click at [36, 388] on div at bounding box center [29, 384] width 20 height 20
click at [33, 491] on div at bounding box center [30, 491] width 10 height 10
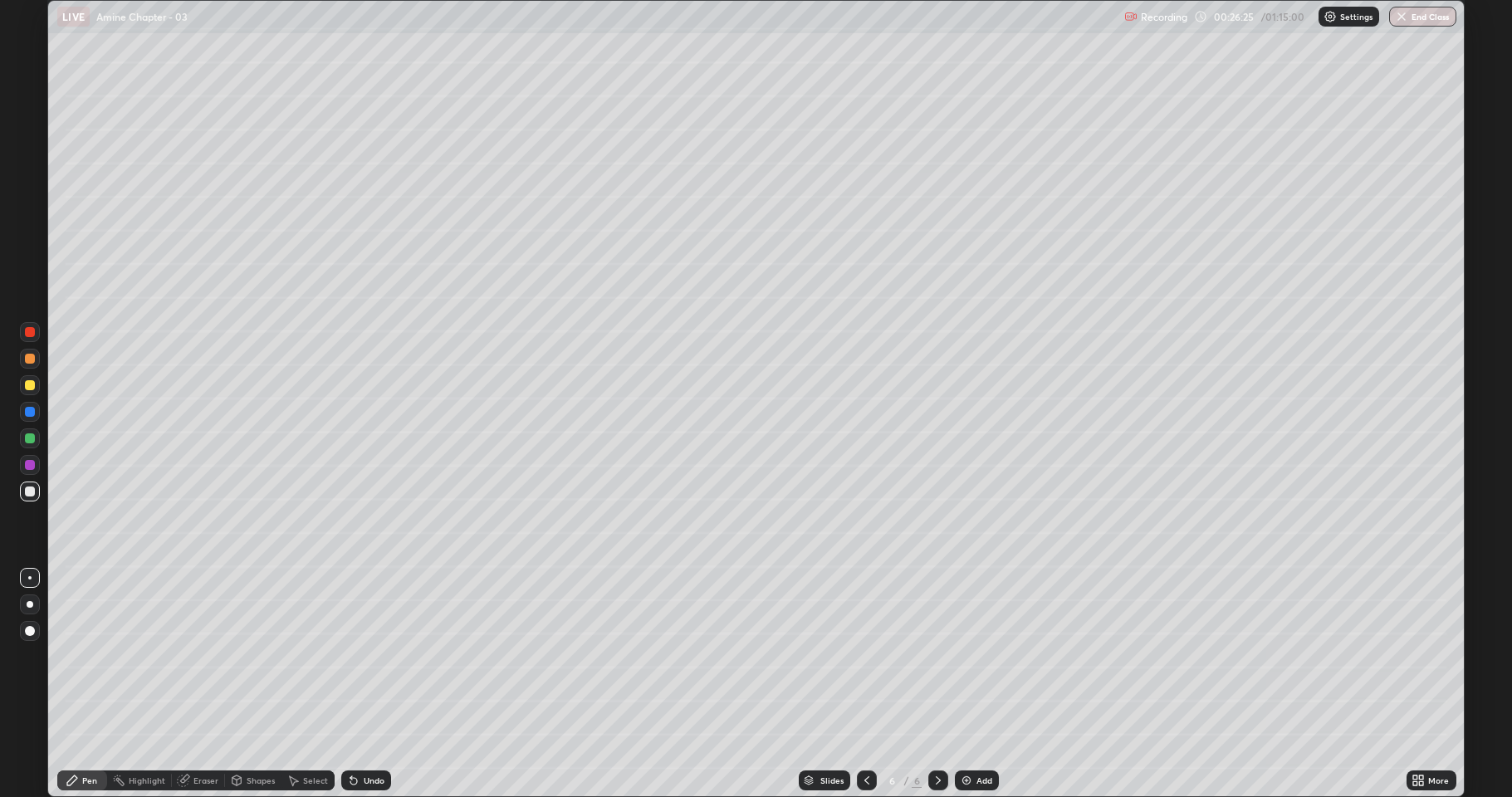
click at [26, 467] on div at bounding box center [30, 465] width 10 height 10
click at [32, 495] on div at bounding box center [30, 491] width 10 height 10
click at [374, 656] on div "Undo" at bounding box center [374, 780] width 21 height 9
click at [381, 656] on div "Undo" at bounding box center [366, 780] width 50 height 20
click at [387, 656] on div "Undo" at bounding box center [366, 780] width 50 height 20
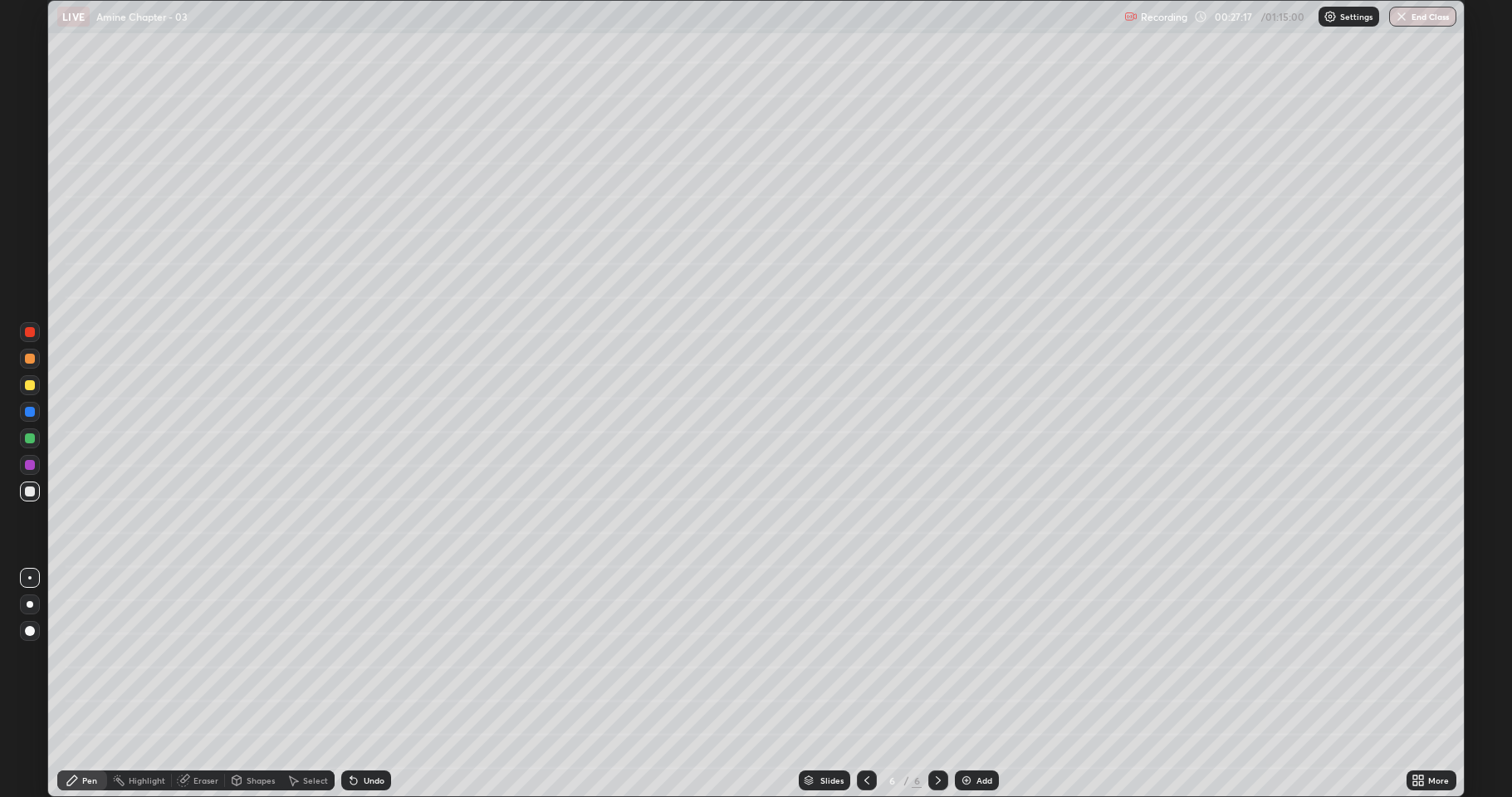
click at [388, 656] on div "Undo" at bounding box center [366, 780] width 50 height 20
click at [387, 656] on div "Undo" at bounding box center [366, 780] width 50 height 20
click at [32, 442] on div at bounding box center [30, 438] width 10 height 10
click at [33, 464] on div at bounding box center [30, 465] width 10 height 10
click at [968, 656] on img at bounding box center [967, 781] width 14 height 14
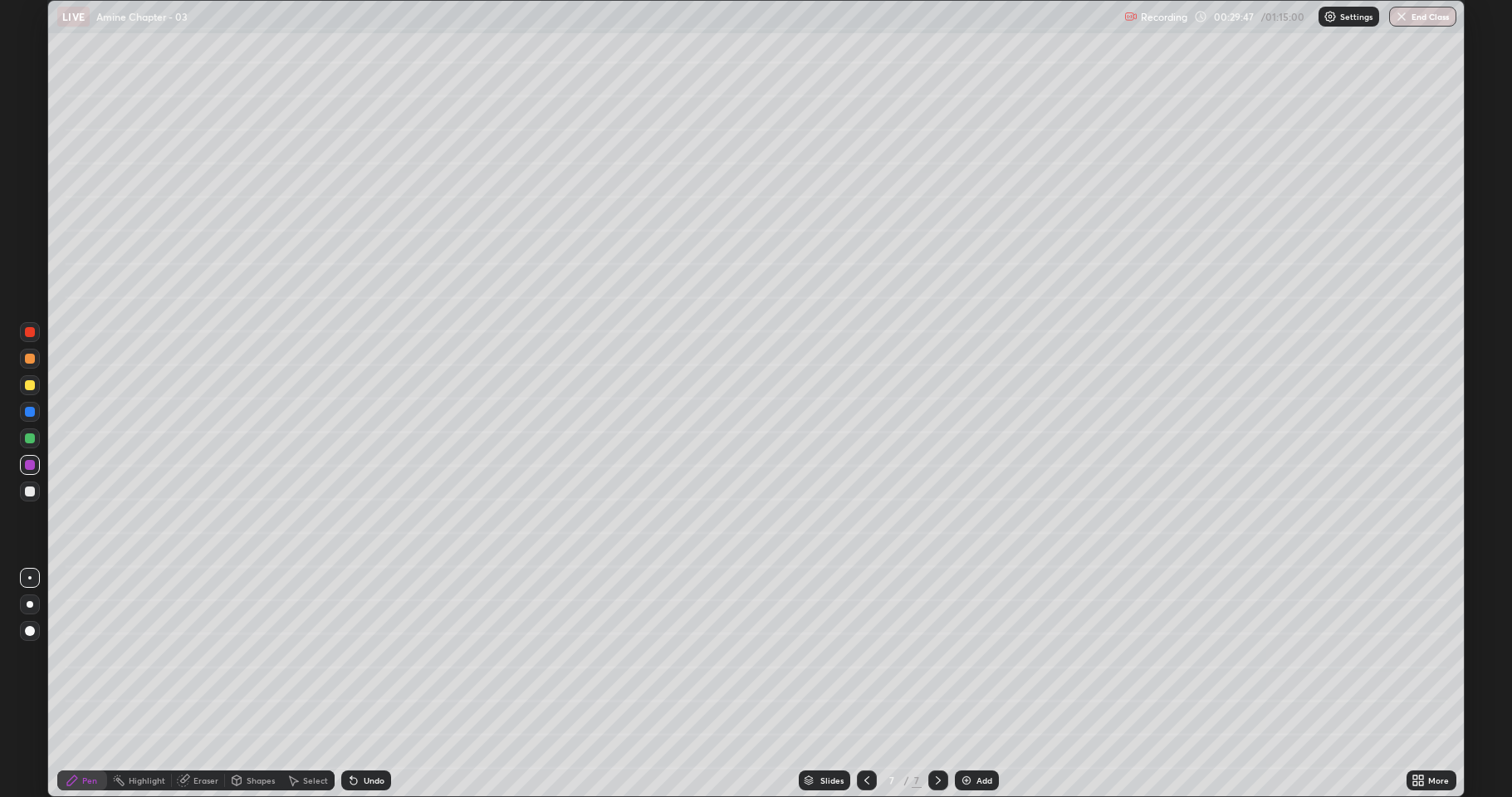
click at [30, 490] on div at bounding box center [30, 491] width 10 height 10
click at [32, 386] on div at bounding box center [30, 385] width 10 height 10
click at [33, 492] on div at bounding box center [30, 491] width 10 height 10
click at [36, 387] on div at bounding box center [29, 384] width 20 height 20
click at [33, 487] on div at bounding box center [30, 491] width 10 height 10
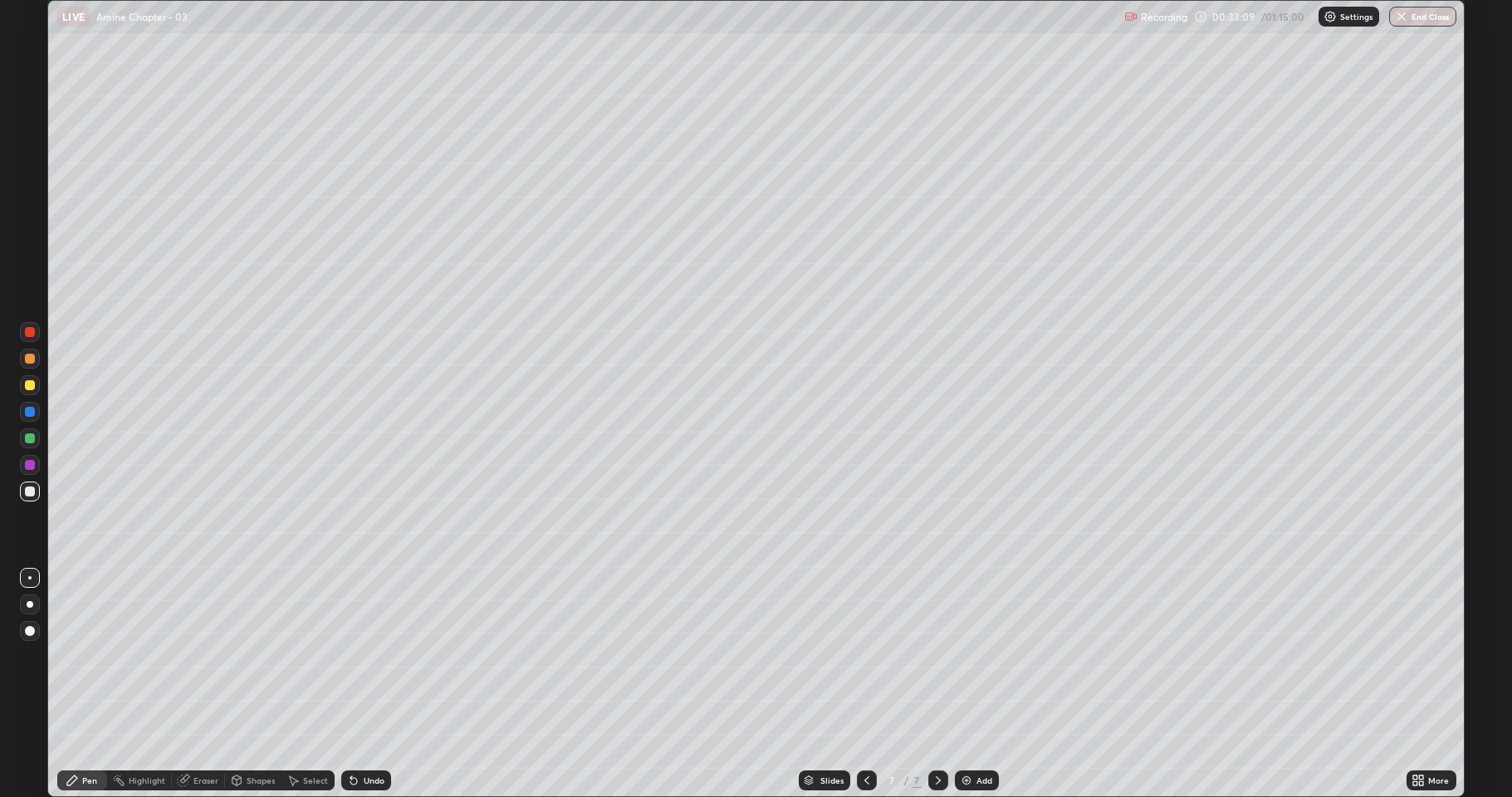
click at [28, 390] on div at bounding box center [29, 384] width 20 height 20
click at [249, 656] on div "Shapes" at bounding box center [253, 780] width 56 height 20
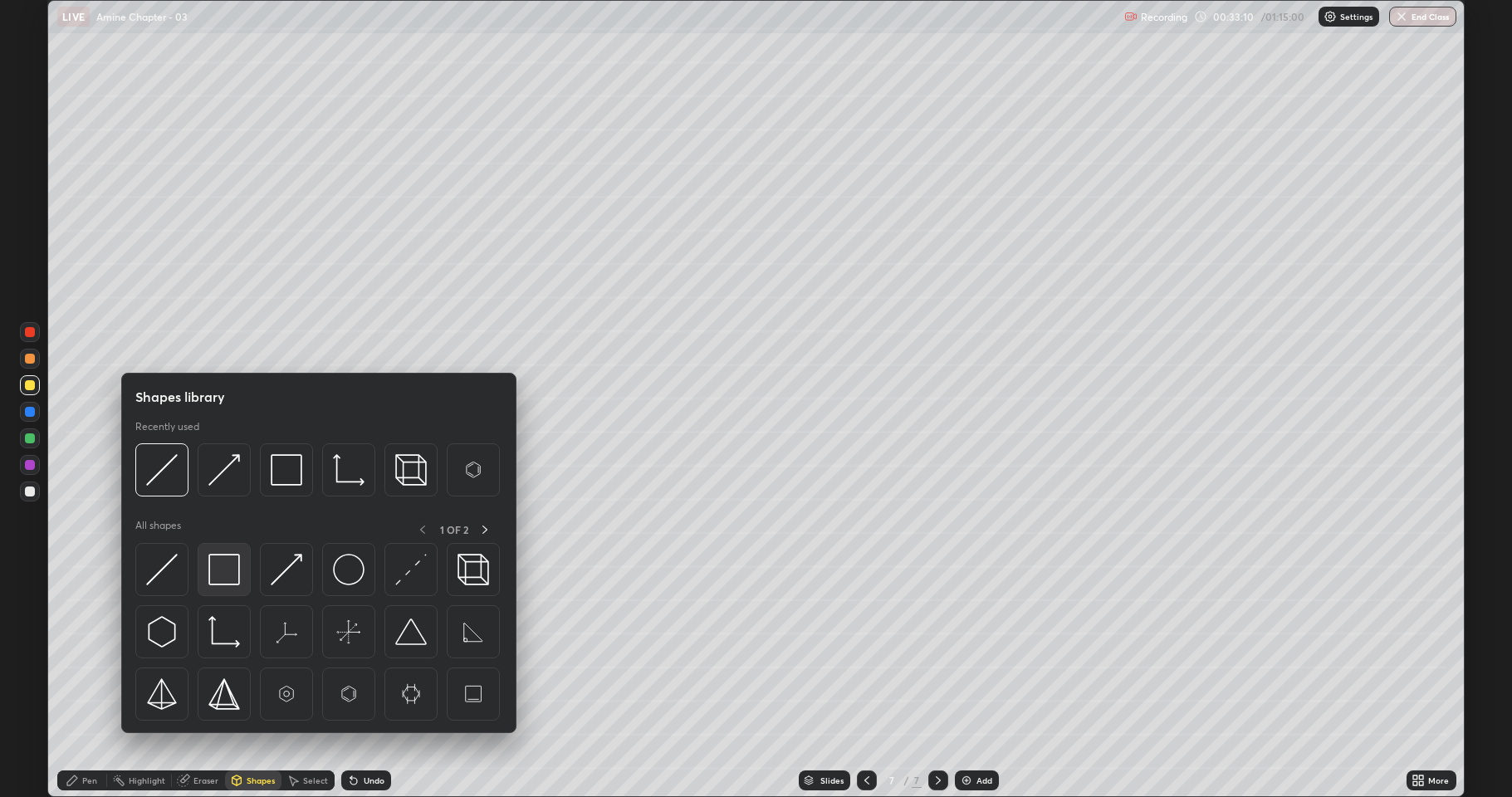
click at [226, 574] on img at bounding box center [224, 569] width 32 height 32
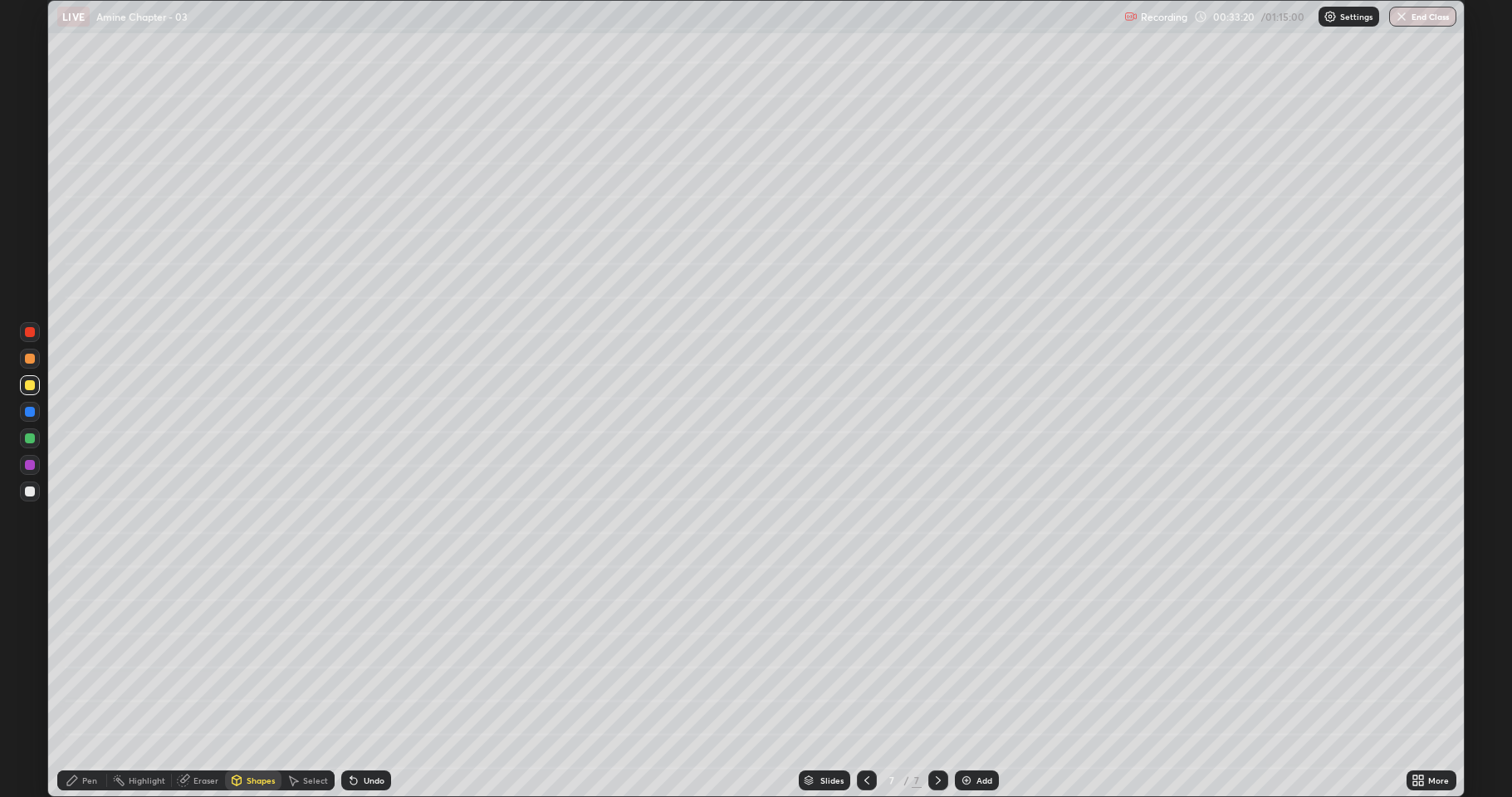
click at [26, 441] on div at bounding box center [30, 438] width 10 height 10
click at [83, 656] on div "Pen" at bounding box center [89, 780] width 15 height 9
click at [962, 656] on img at bounding box center [967, 781] width 14 height 14
click at [35, 384] on div at bounding box center [29, 384] width 20 height 20
click at [28, 465] on div at bounding box center [30, 465] width 10 height 10
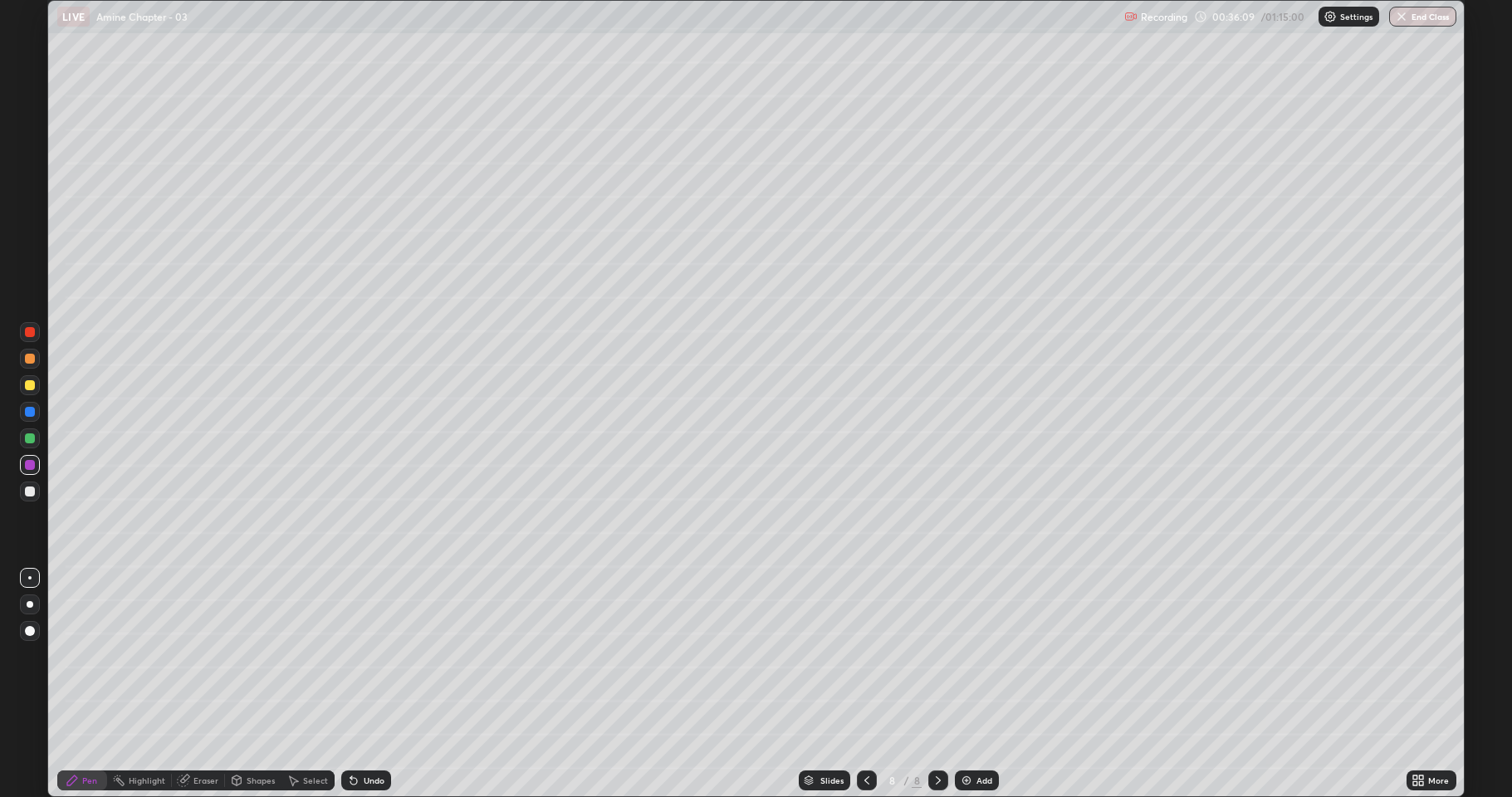
click at [30, 472] on div at bounding box center [29, 464] width 20 height 20
click at [35, 385] on div at bounding box center [29, 384] width 20 height 20
click at [32, 466] on div at bounding box center [30, 465] width 10 height 10
click at [29, 494] on div at bounding box center [30, 491] width 10 height 10
click at [964, 656] on div "Add" at bounding box center [976, 780] width 44 height 20
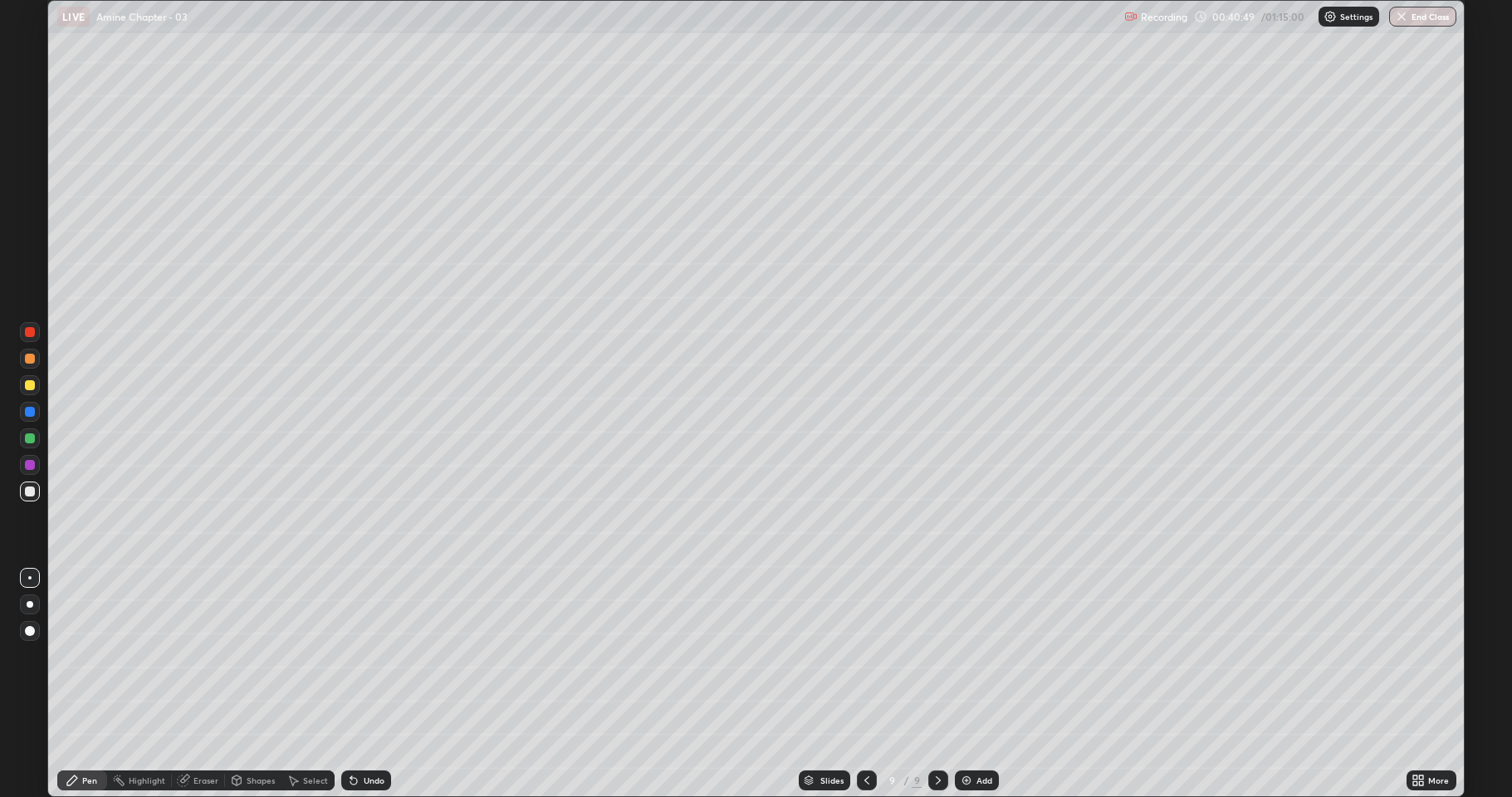
click at [32, 394] on div at bounding box center [29, 384] width 20 height 20
click at [356, 656] on div "Undo" at bounding box center [366, 780] width 50 height 20
click at [352, 656] on div "Undo" at bounding box center [363, 780] width 56 height 33
click at [355, 656] on icon at bounding box center [354, 781] width 14 height 14
click at [33, 494] on div at bounding box center [30, 491] width 10 height 10
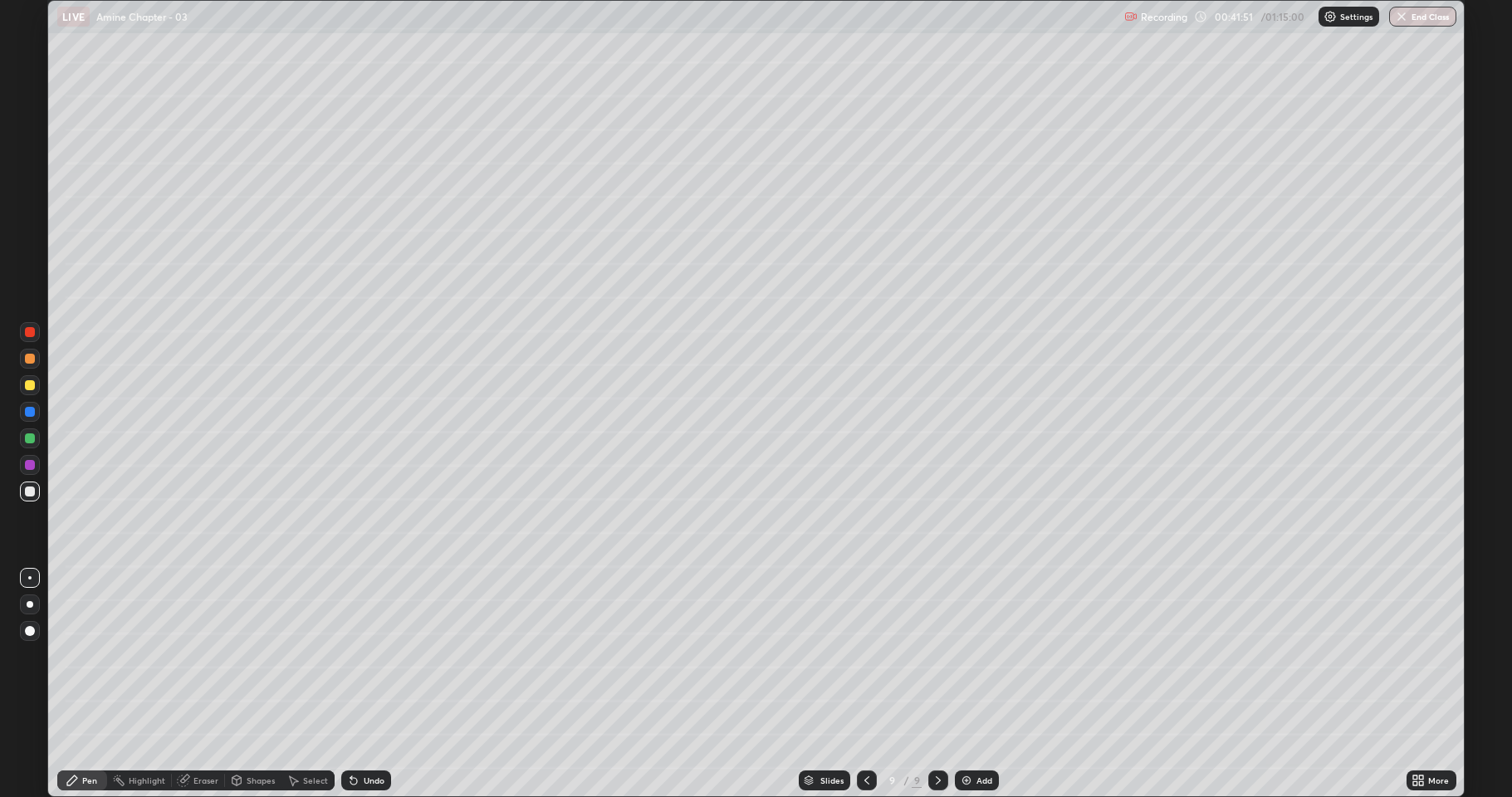
click at [33, 388] on div at bounding box center [30, 385] width 10 height 10
click at [30, 488] on div at bounding box center [30, 491] width 10 height 10
click at [373, 656] on div "Undo" at bounding box center [374, 780] width 21 height 9
click at [364, 656] on div "Undo" at bounding box center [366, 780] width 50 height 20
click at [366, 656] on div "Undo" at bounding box center [366, 780] width 50 height 20
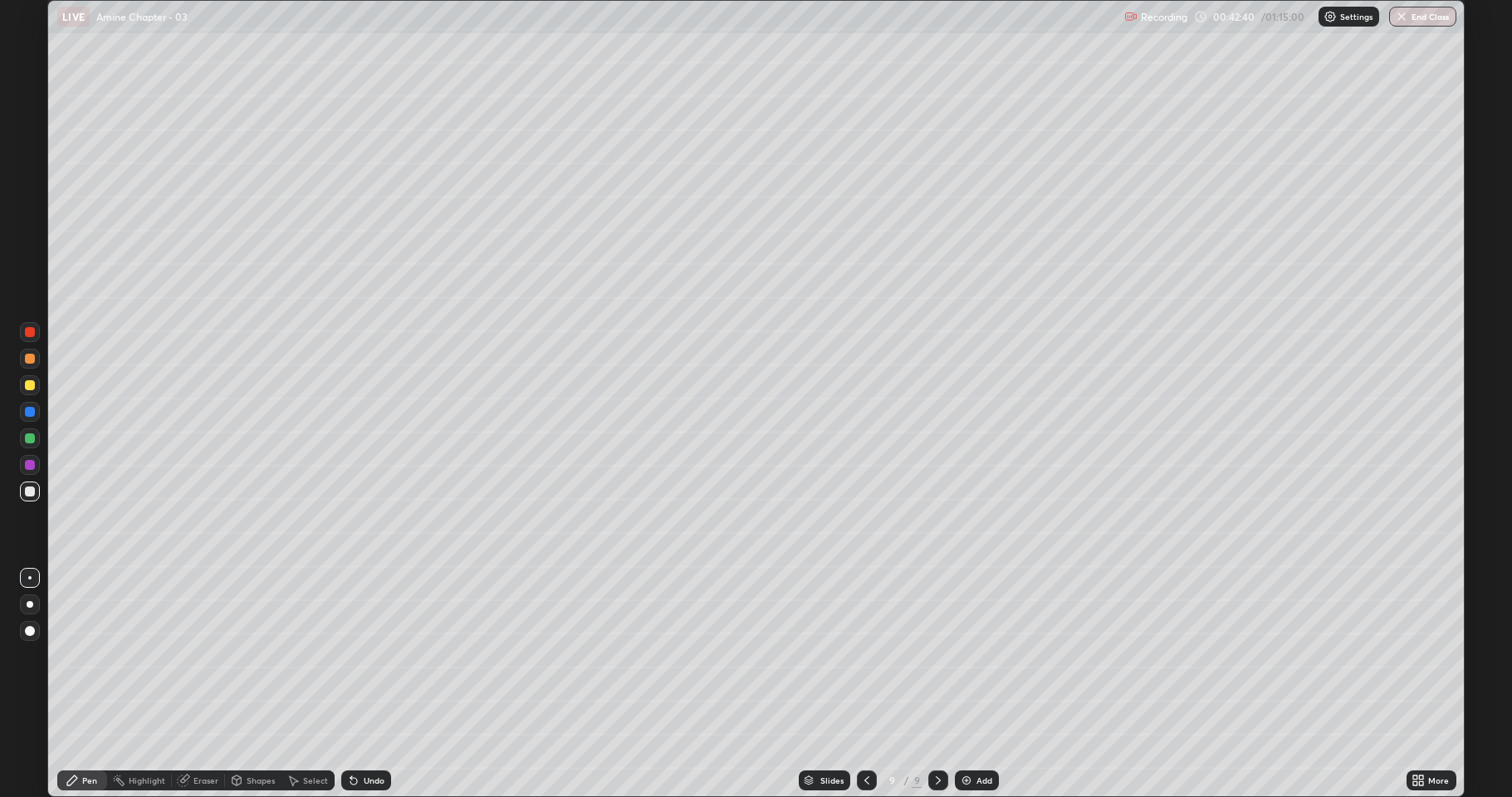
click at [31, 441] on div at bounding box center [30, 438] width 10 height 10
click at [31, 493] on div at bounding box center [30, 491] width 10 height 10
click at [33, 390] on div at bounding box center [30, 385] width 10 height 10
click at [31, 494] on div at bounding box center [30, 491] width 10 height 10
click at [29, 389] on div at bounding box center [30, 385] width 10 height 10
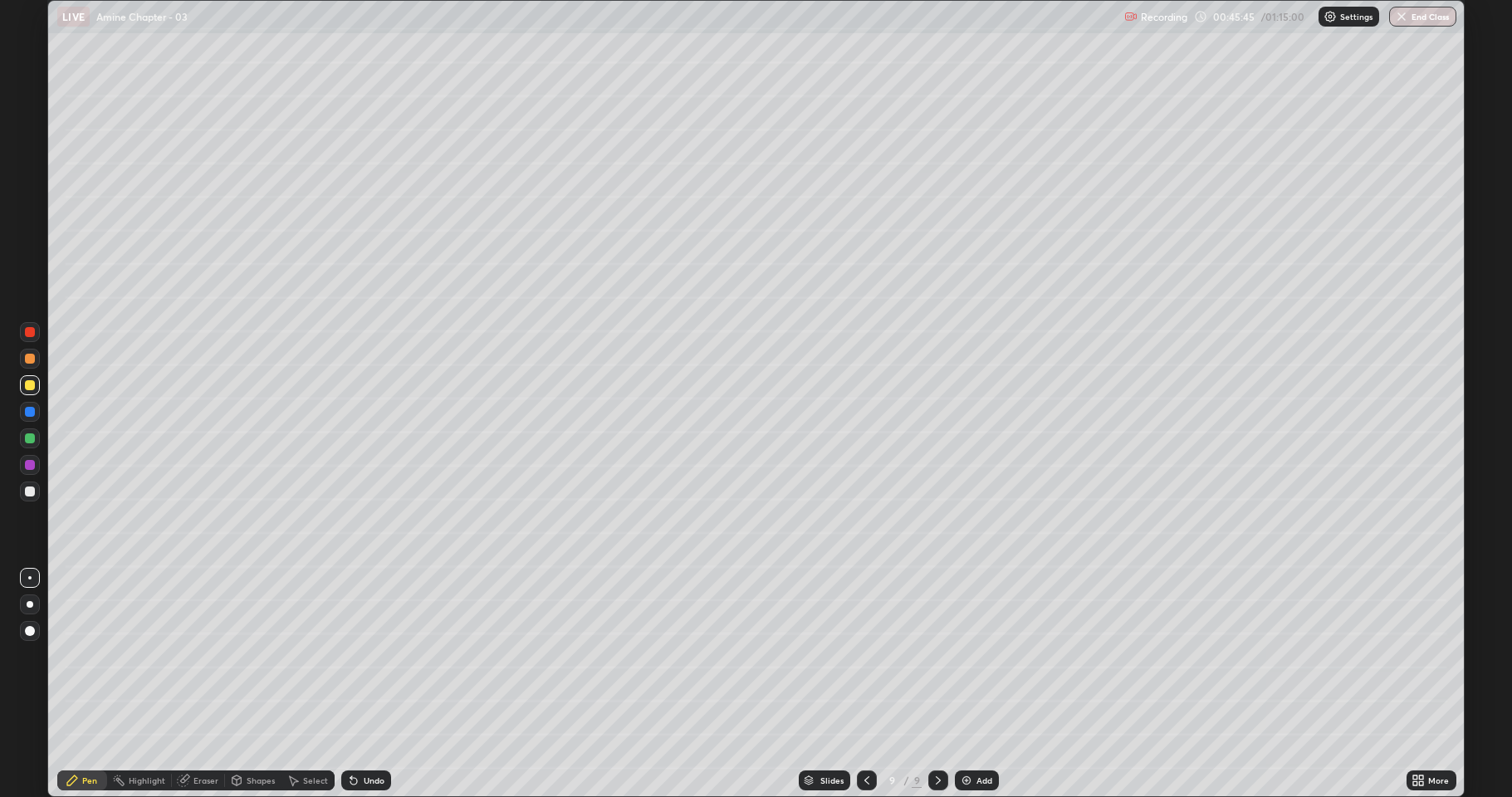
click at [34, 466] on div at bounding box center [30, 465] width 10 height 10
click at [964, 656] on img at bounding box center [967, 781] width 14 height 14
click at [33, 492] on div at bounding box center [30, 491] width 10 height 10
click at [27, 388] on div at bounding box center [30, 385] width 10 height 10
click at [370, 656] on div "Undo" at bounding box center [366, 780] width 50 height 20
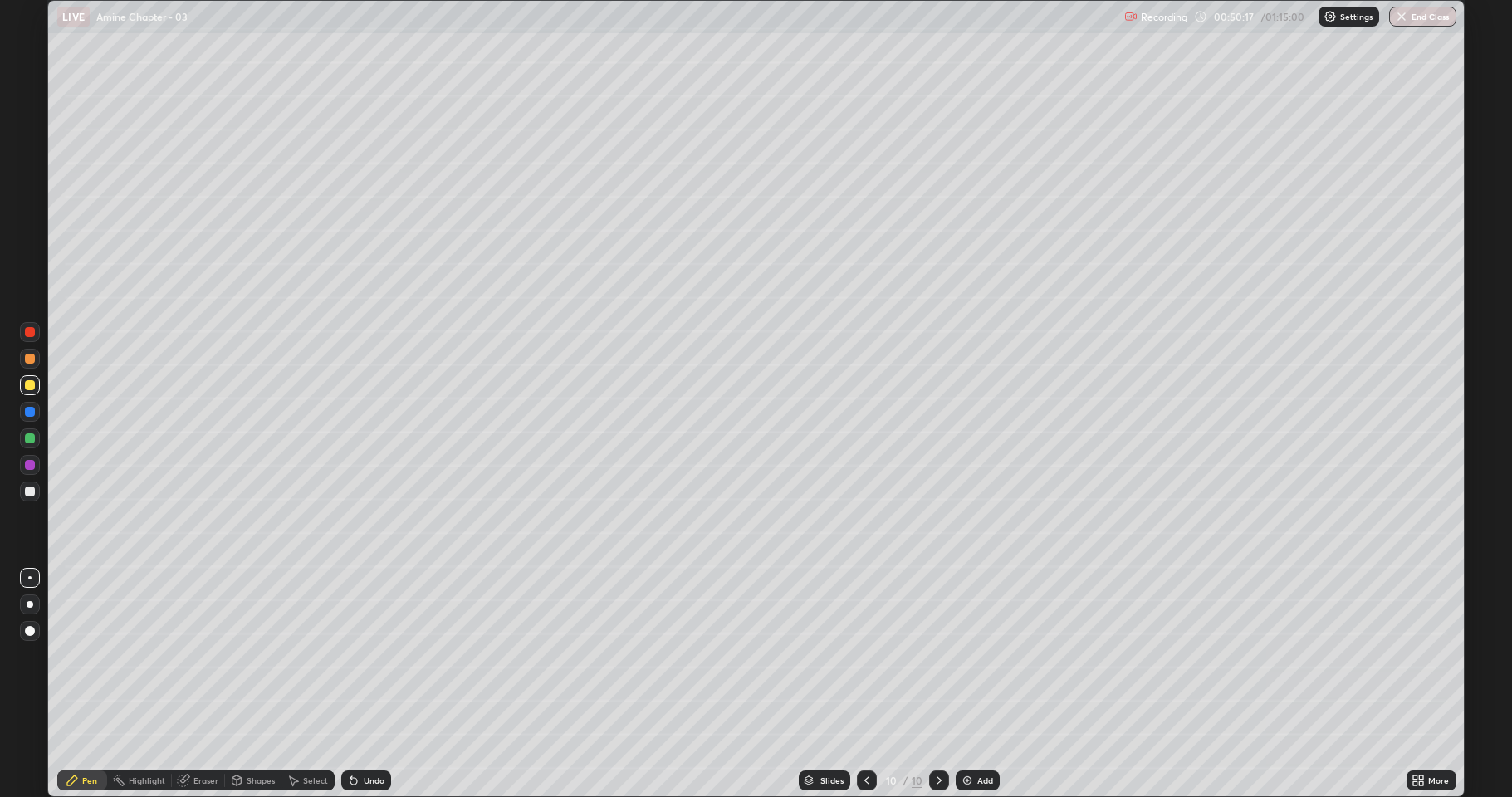
click at [368, 656] on div "Undo" at bounding box center [374, 780] width 21 height 9
click at [372, 656] on div "Undo" at bounding box center [366, 780] width 50 height 20
click at [31, 468] on div at bounding box center [30, 465] width 10 height 10
click at [35, 389] on div at bounding box center [29, 384] width 20 height 20
click at [965, 656] on img at bounding box center [968, 781] width 14 height 14
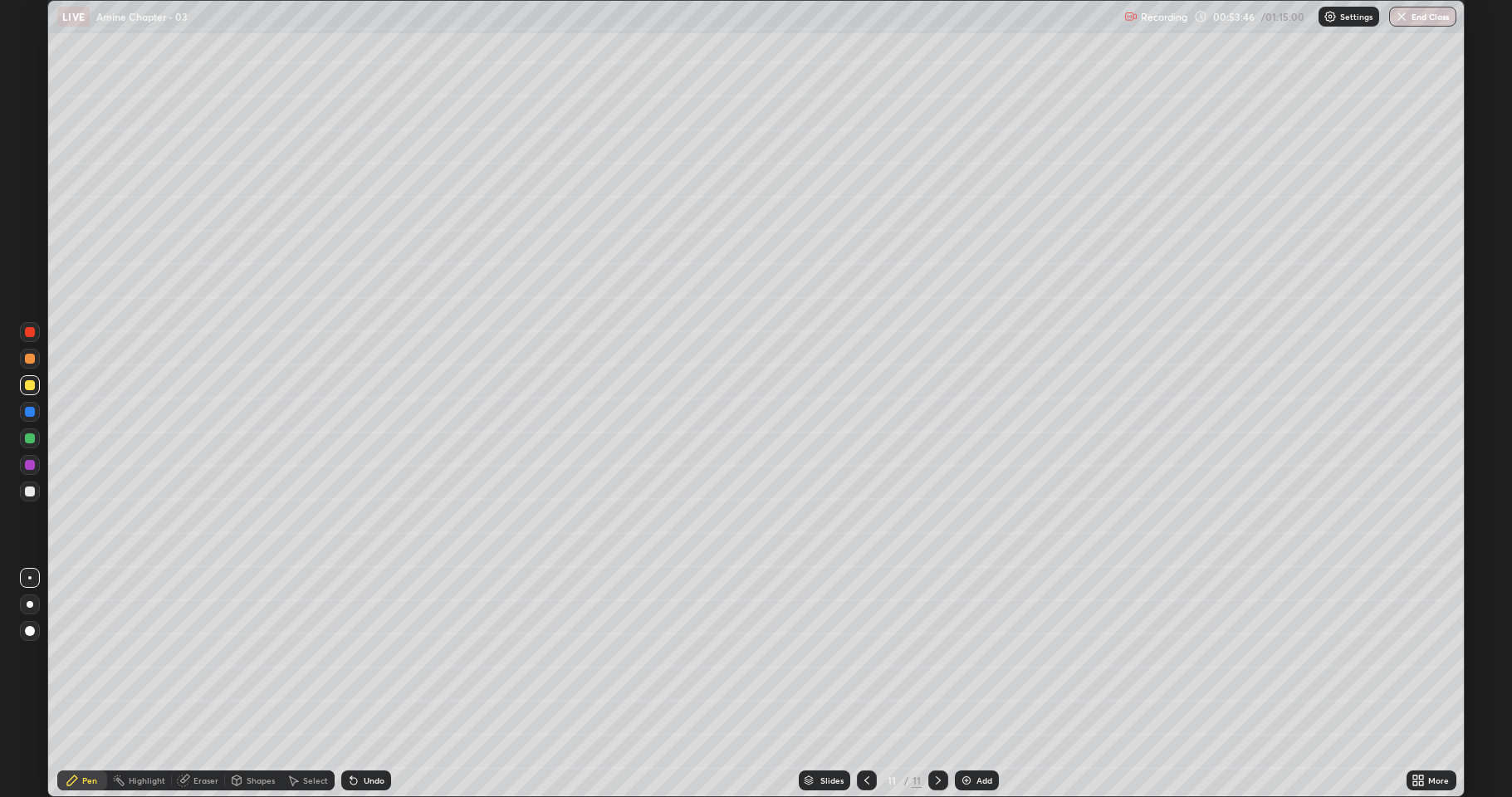
click at [31, 494] on div at bounding box center [30, 491] width 10 height 10
click at [26, 386] on div at bounding box center [30, 385] width 10 height 10
click at [26, 460] on div at bounding box center [30, 465] width 10 height 10
click at [26, 492] on div at bounding box center [30, 491] width 10 height 10
click at [32, 387] on div at bounding box center [30, 385] width 10 height 10
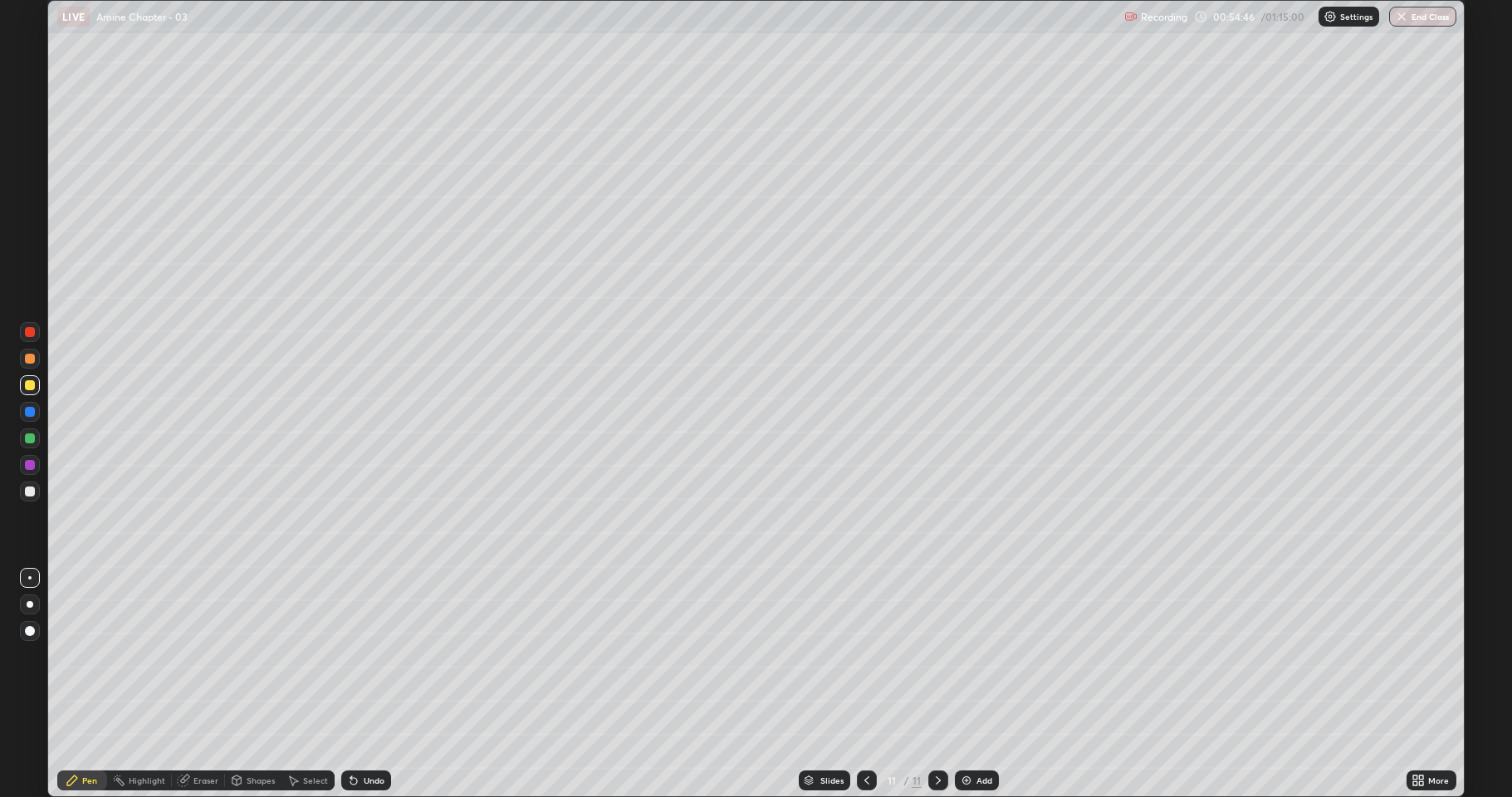
click at [35, 439] on div at bounding box center [29, 437] width 20 height 20
click at [31, 489] on div at bounding box center [30, 491] width 10 height 10
click at [29, 392] on div at bounding box center [29, 384] width 20 height 20
click at [205, 656] on div "Eraser" at bounding box center [205, 780] width 25 height 9
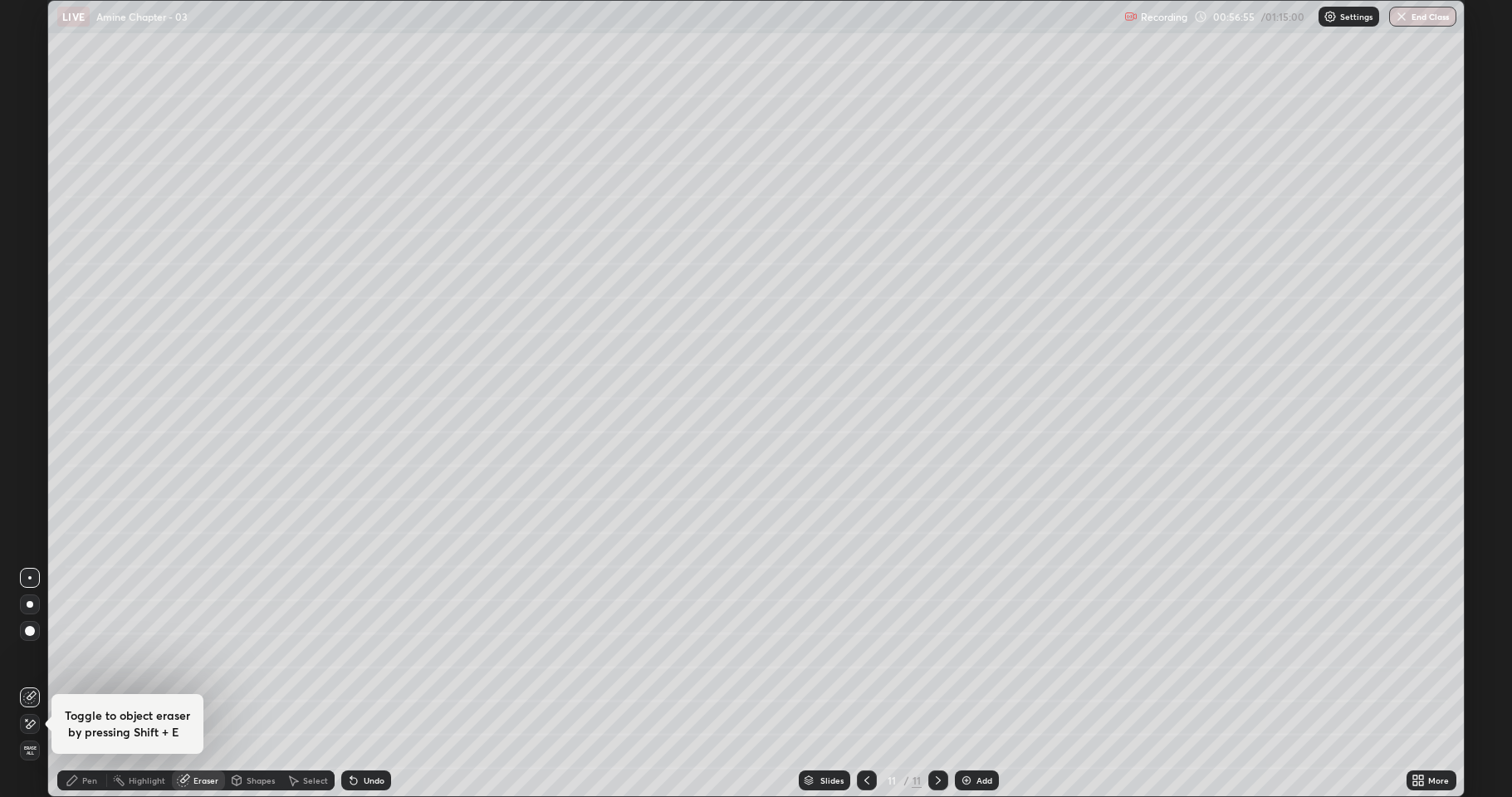
click at [93, 656] on div "Pen" at bounding box center [89, 780] width 15 height 9
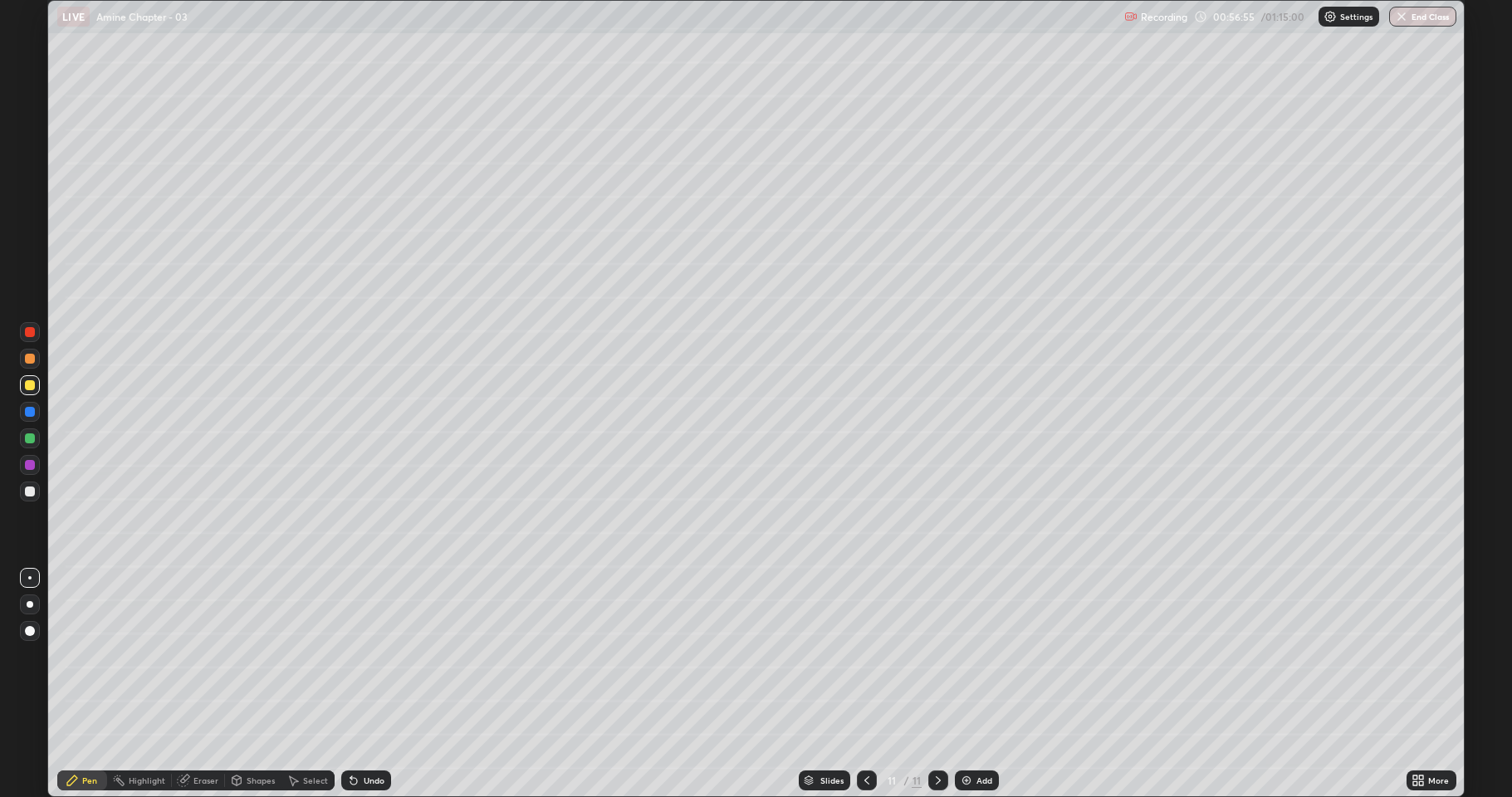
click at [32, 467] on div at bounding box center [30, 465] width 10 height 10
click at [38, 446] on div at bounding box center [29, 437] width 20 height 26
click at [318, 656] on div "Select" at bounding box center [315, 780] width 25 height 9
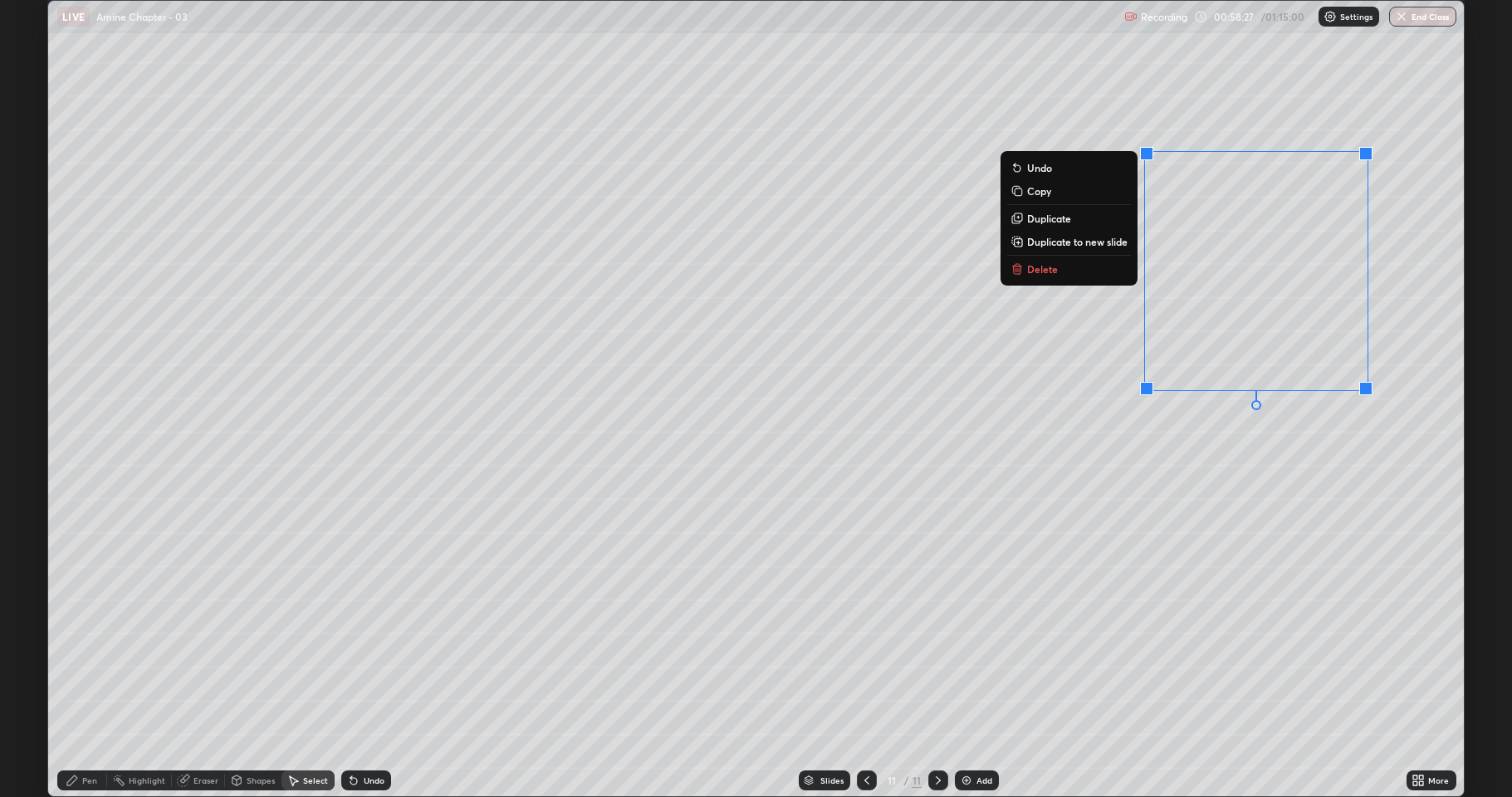
click at [1070, 220] on button "Duplicate" at bounding box center [1069, 218] width 124 height 20
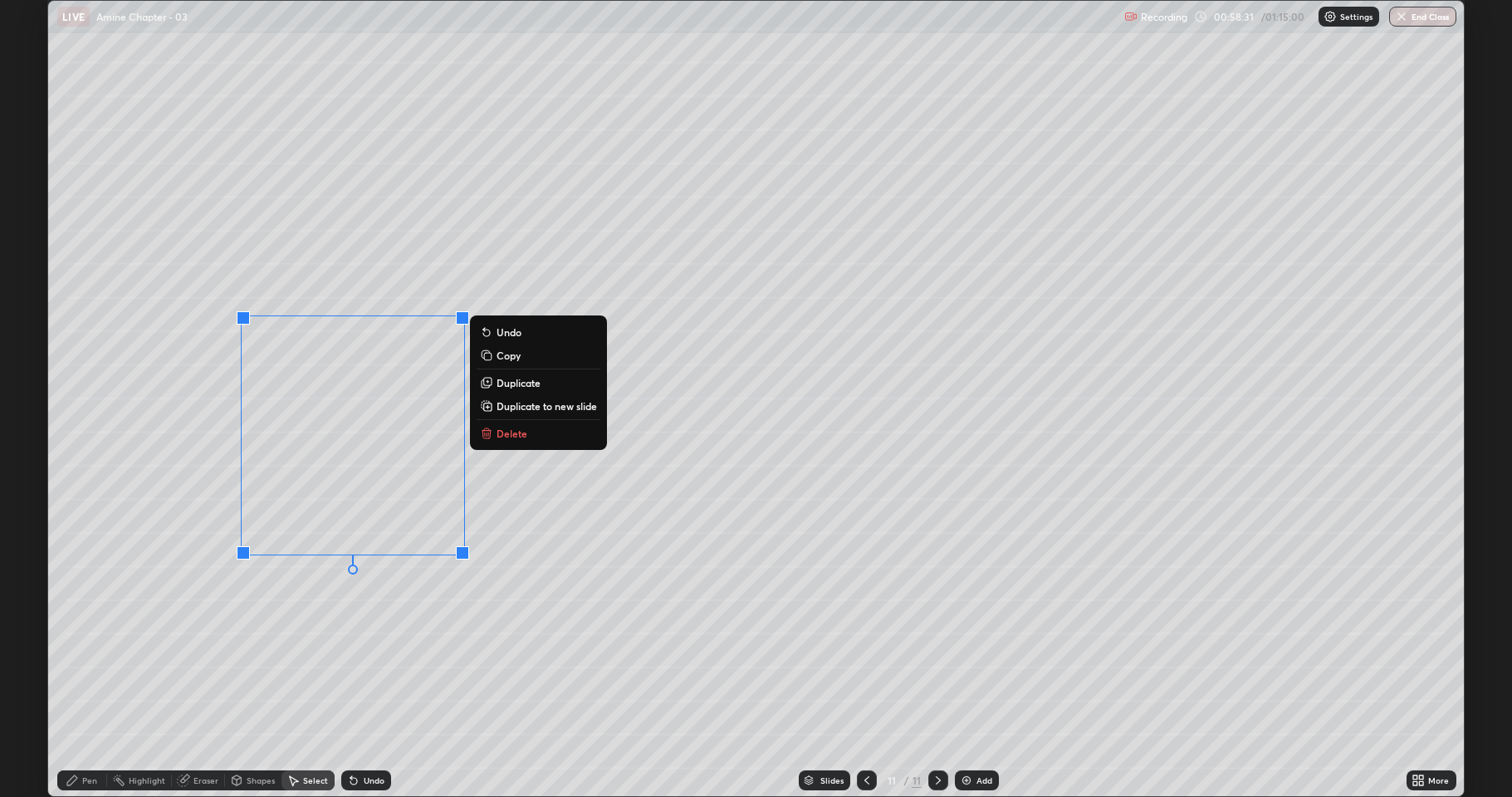
click at [368, 634] on div "0 ° Undo Copy Duplicate Duplicate to new slide Delete" at bounding box center [756, 398] width 1416 height 795
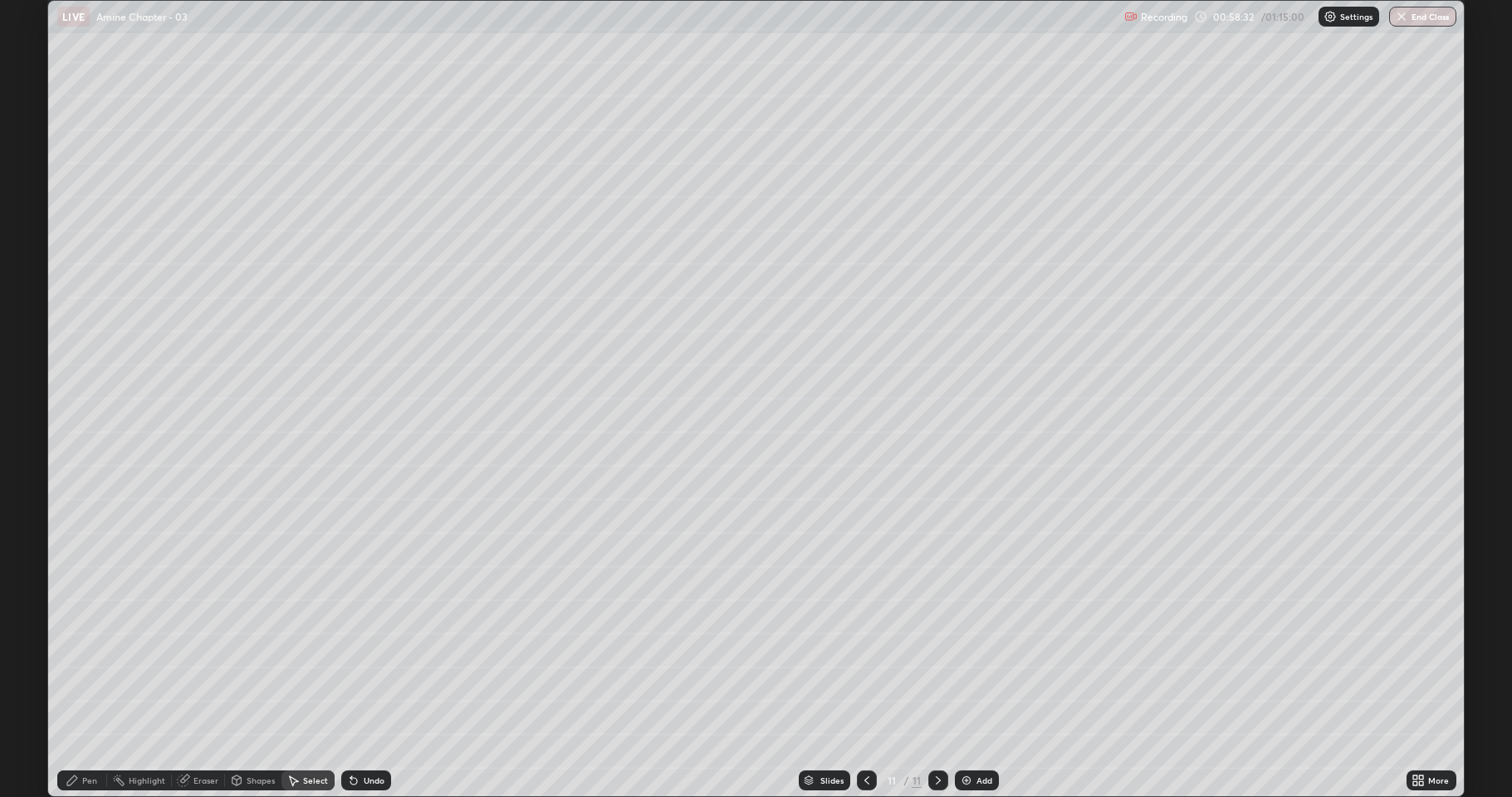
click at [211, 656] on div "Eraser" at bounding box center [205, 780] width 25 height 9
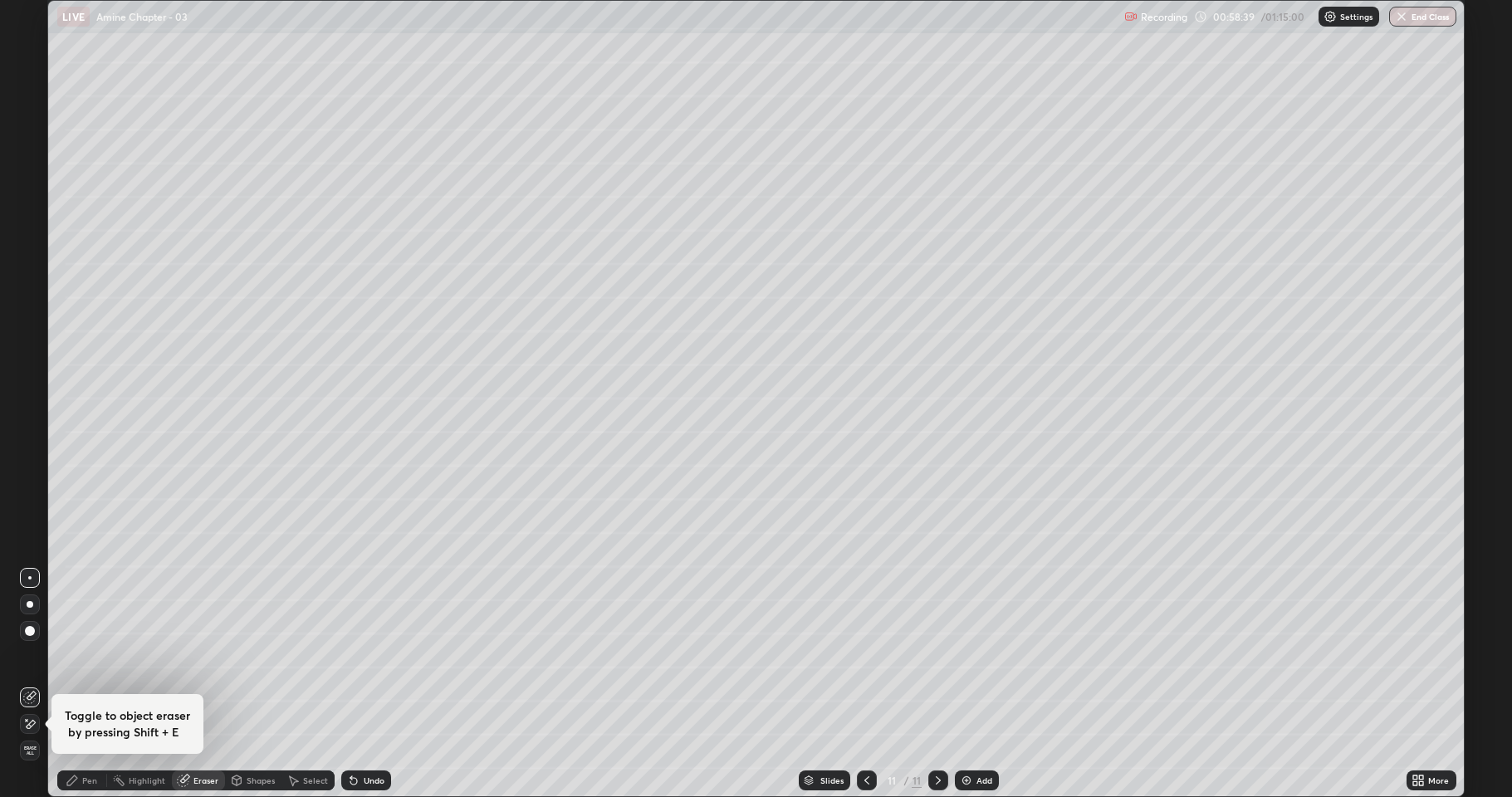
click at [73, 656] on icon at bounding box center [73, 780] width 10 height 10
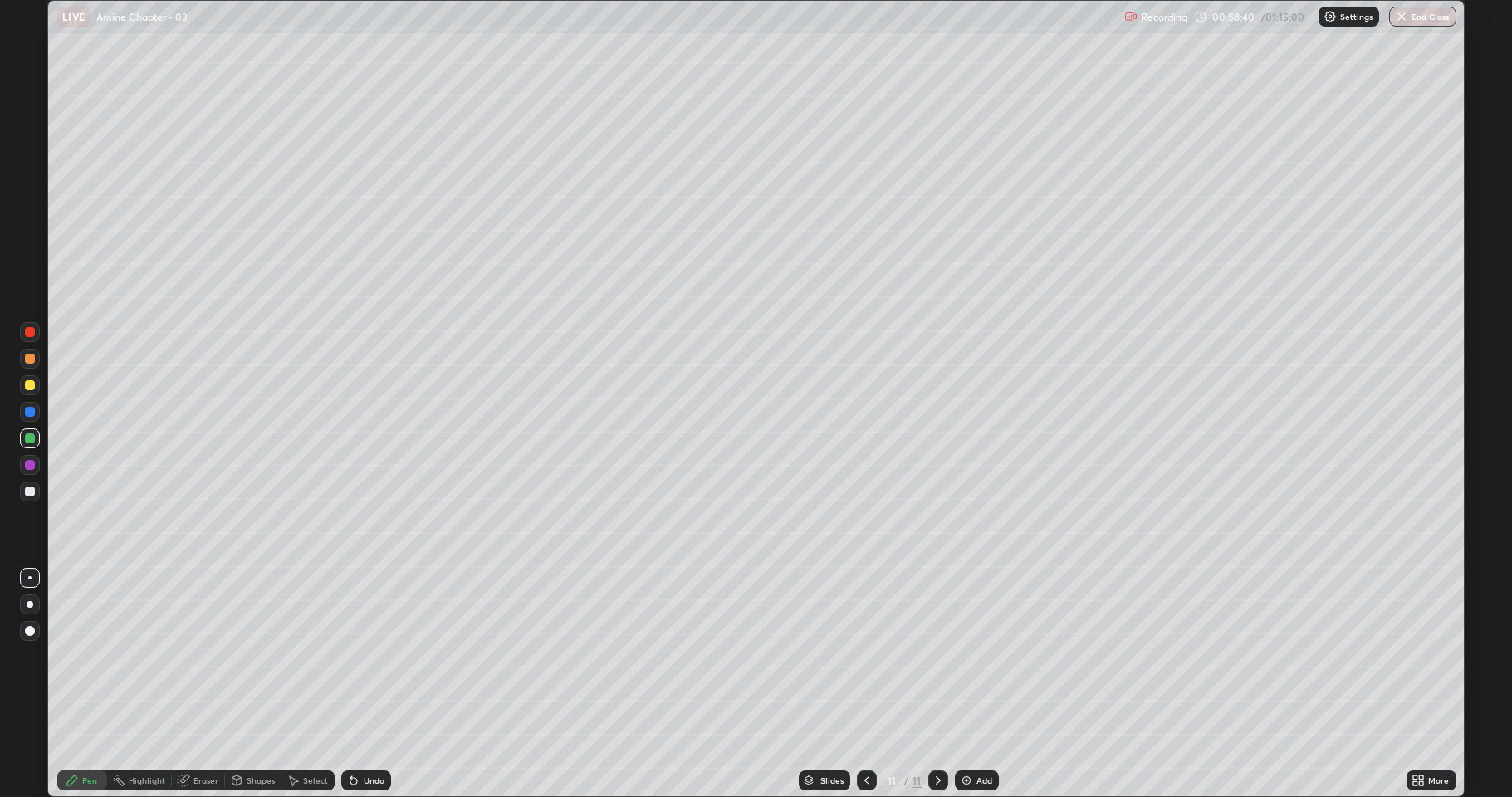
click at [33, 388] on div at bounding box center [30, 385] width 10 height 10
click at [31, 470] on div at bounding box center [29, 464] width 20 height 20
click at [32, 413] on div at bounding box center [30, 412] width 10 height 10
click at [36, 491] on div at bounding box center [29, 491] width 20 height 20
click at [30, 437] on div at bounding box center [30, 438] width 10 height 10
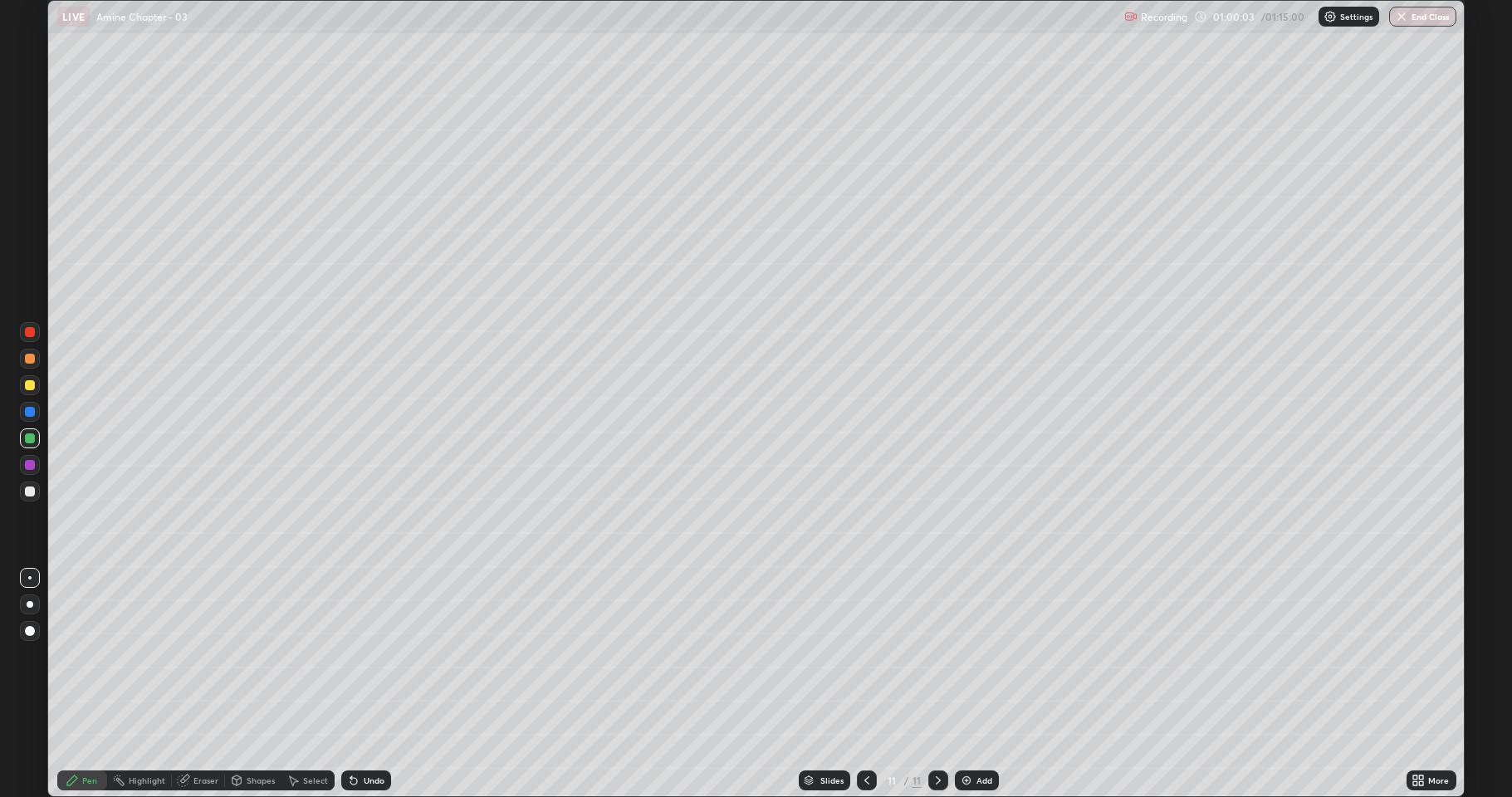
click at [204, 656] on div "Eraser" at bounding box center [205, 780] width 25 height 9
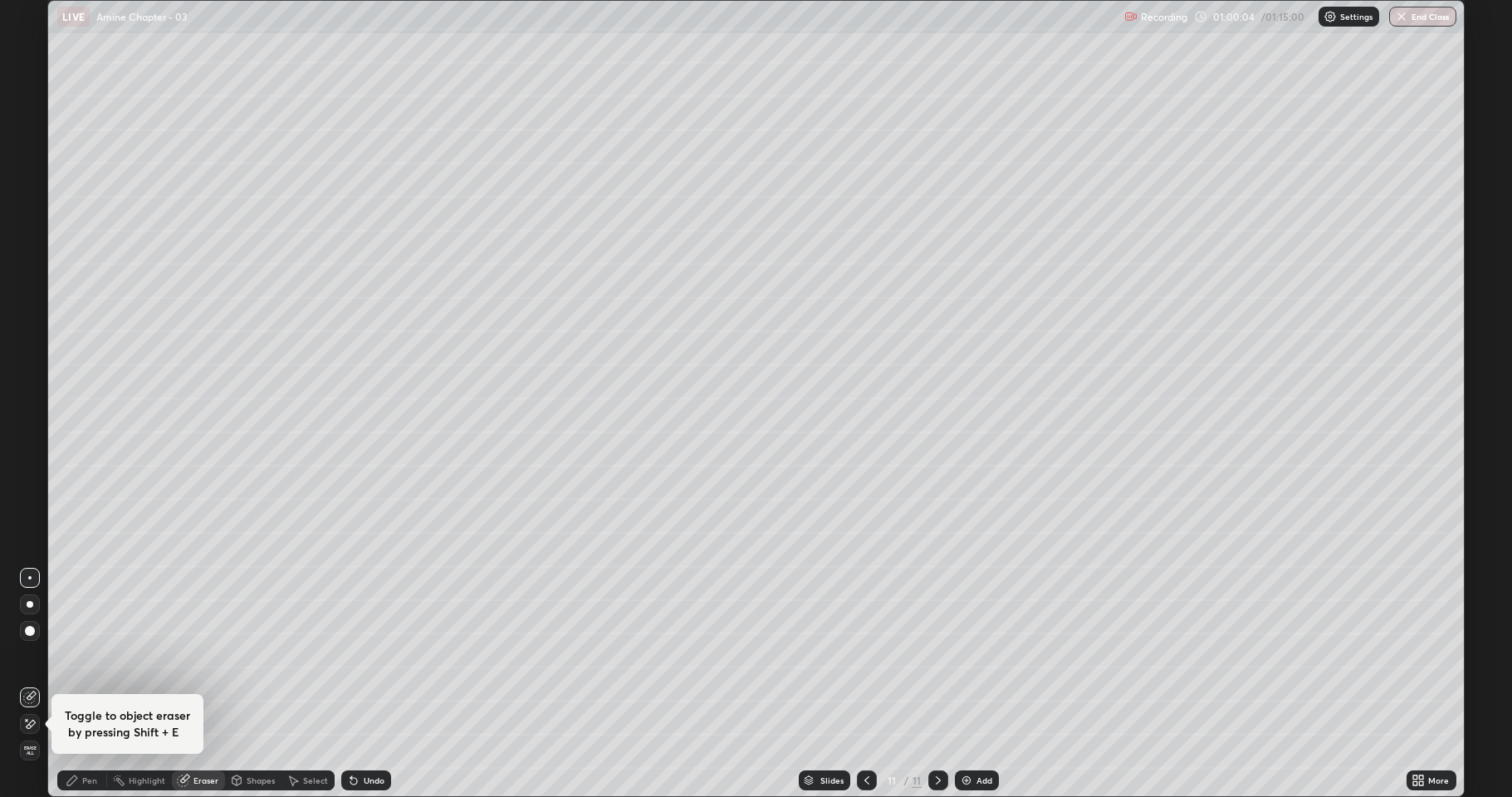
click at [213, 656] on div "Eraser" at bounding box center [205, 780] width 25 height 9
click at [96, 656] on div "Pen" at bounding box center [89, 780] width 15 height 9
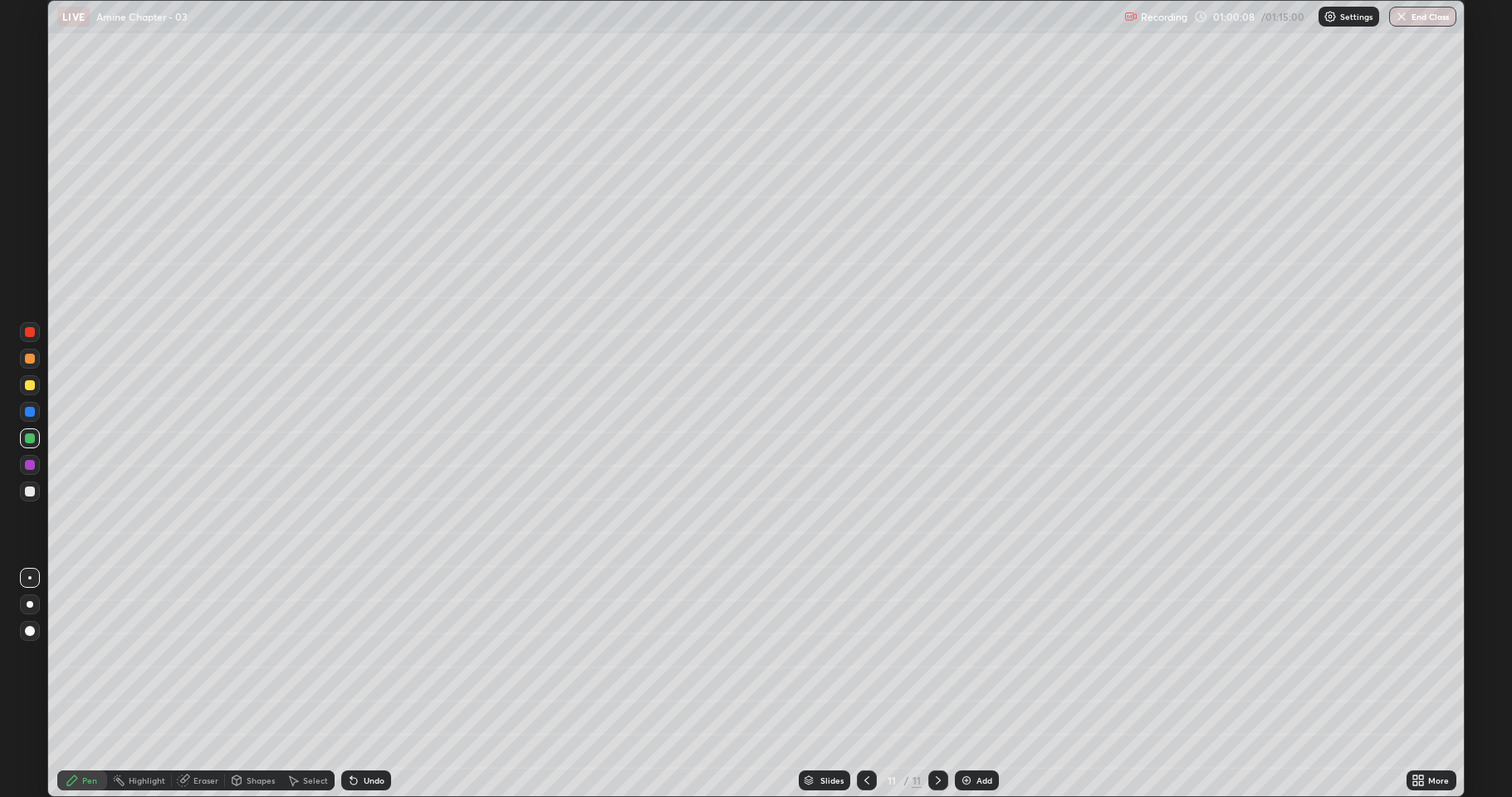
click at [26, 385] on div at bounding box center [30, 385] width 10 height 10
click at [34, 443] on div at bounding box center [29, 437] width 20 height 20
click at [369, 656] on div "Undo" at bounding box center [374, 780] width 21 height 9
click at [366, 656] on div "Undo" at bounding box center [374, 780] width 21 height 9
click at [364, 656] on div "Undo" at bounding box center [374, 780] width 21 height 9
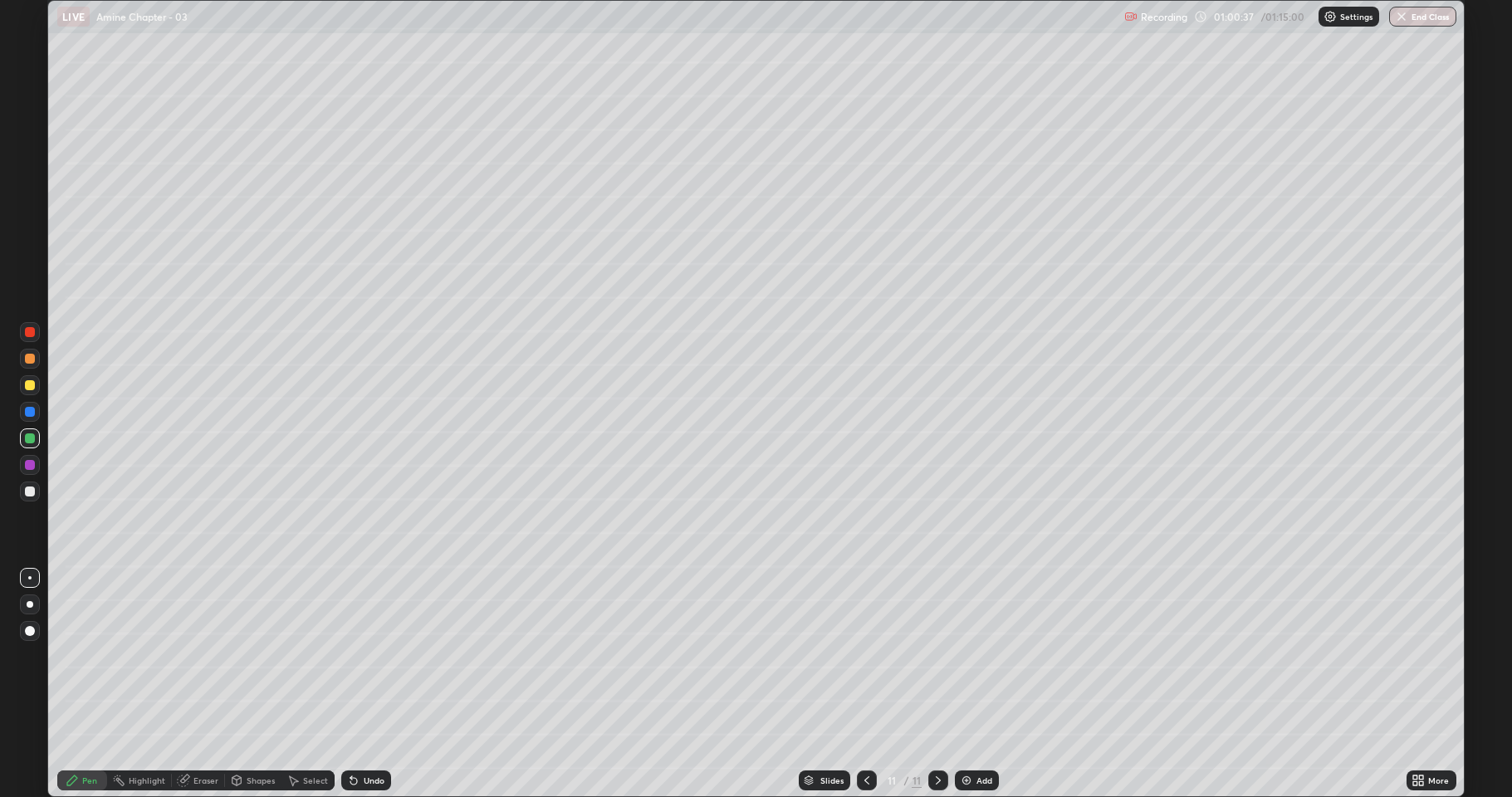
click at [378, 656] on div "Undo" at bounding box center [374, 780] width 21 height 9
click at [379, 656] on div "Undo" at bounding box center [374, 780] width 21 height 9
click at [377, 656] on div "Undo" at bounding box center [366, 780] width 50 height 20
click at [379, 656] on div "Undo" at bounding box center [374, 780] width 21 height 9
click at [97, 656] on div "Pen" at bounding box center [82, 780] width 50 height 20
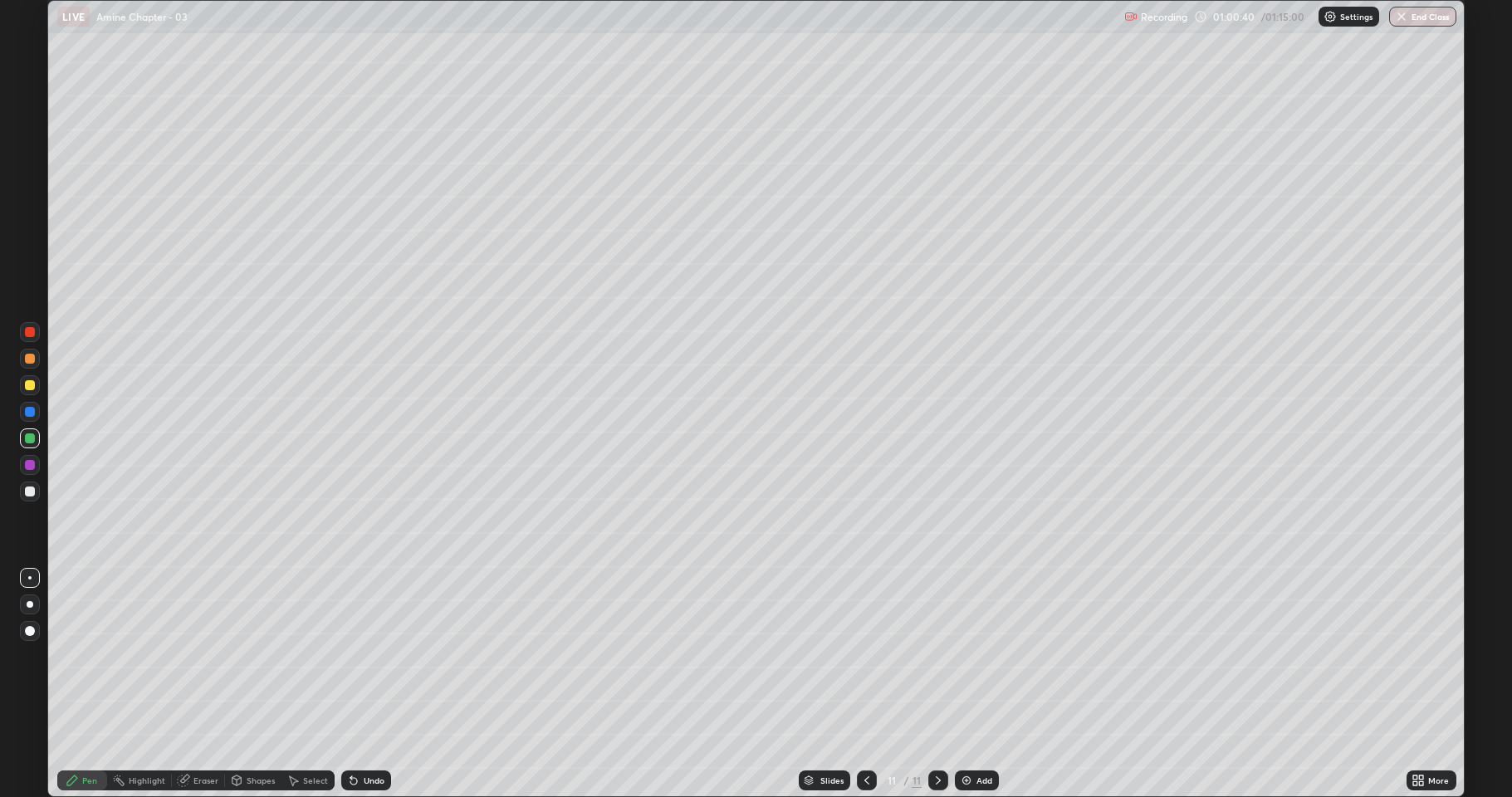
click at [35, 390] on div at bounding box center [29, 384] width 20 height 20
click at [352, 656] on icon at bounding box center [354, 781] width 7 height 7
click at [354, 656] on icon at bounding box center [354, 781] width 7 height 7
click at [356, 656] on icon at bounding box center [354, 781] width 14 height 14
click at [977, 656] on div "Add" at bounding box center [985, 780] width 15 height 9
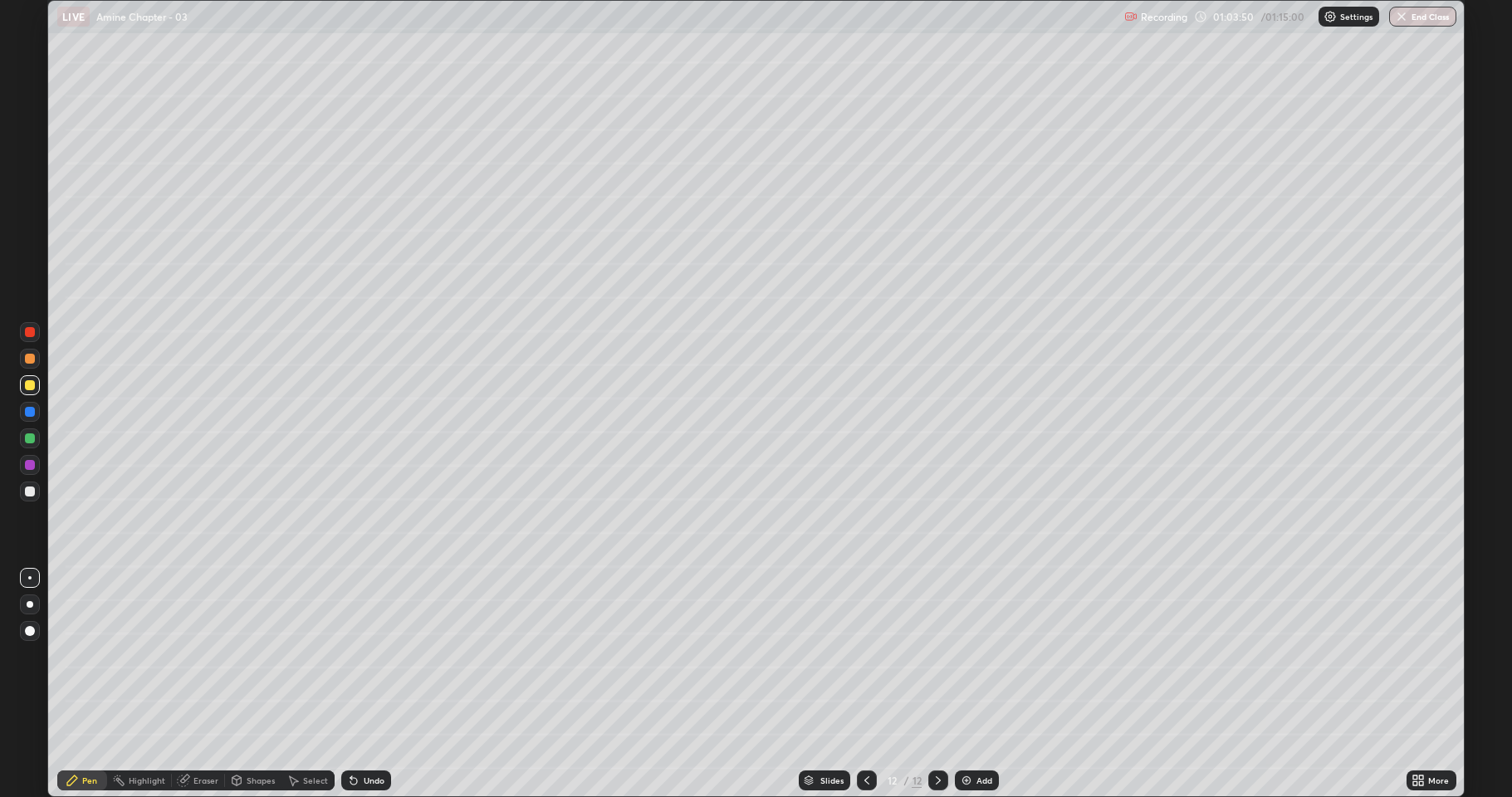
click at [26, 491] on div at bounding box center [30, 491] width 10 height 10
click at [32, 388] on div at bounding box center [30, 385] width 10 height 10
click at [36, 491] on div at bounding box center [29, 491] width 20 height 20
click at [28, 390] on div at bounding box center [29, 384] width 20 height 20
click at [1415, 656] on icon at bounding box center [1415, 782] width 4 height 4
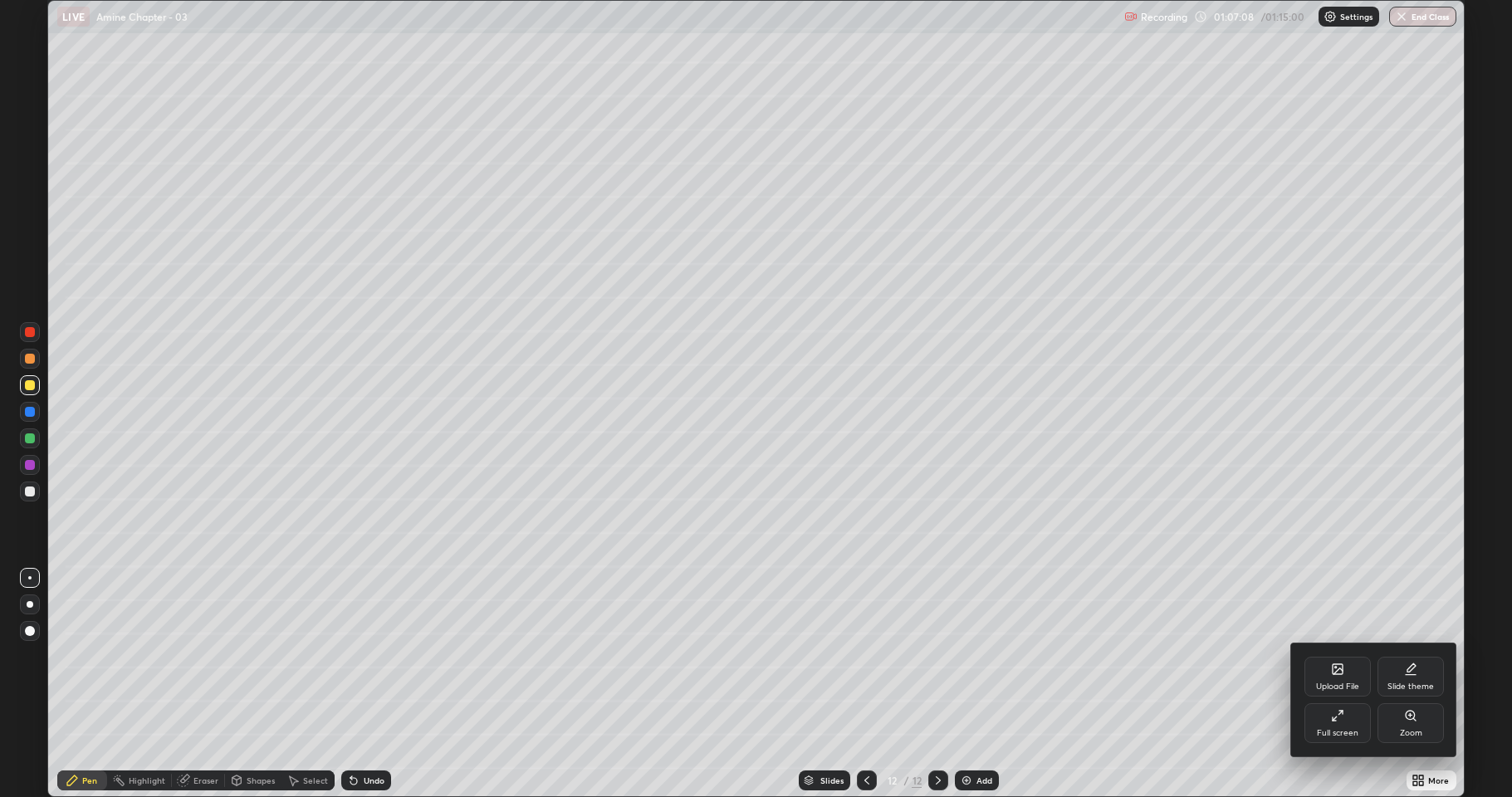
click at [1322, 656] on div "Upload File" at bounding box center [1338, 677] width 67 height 40
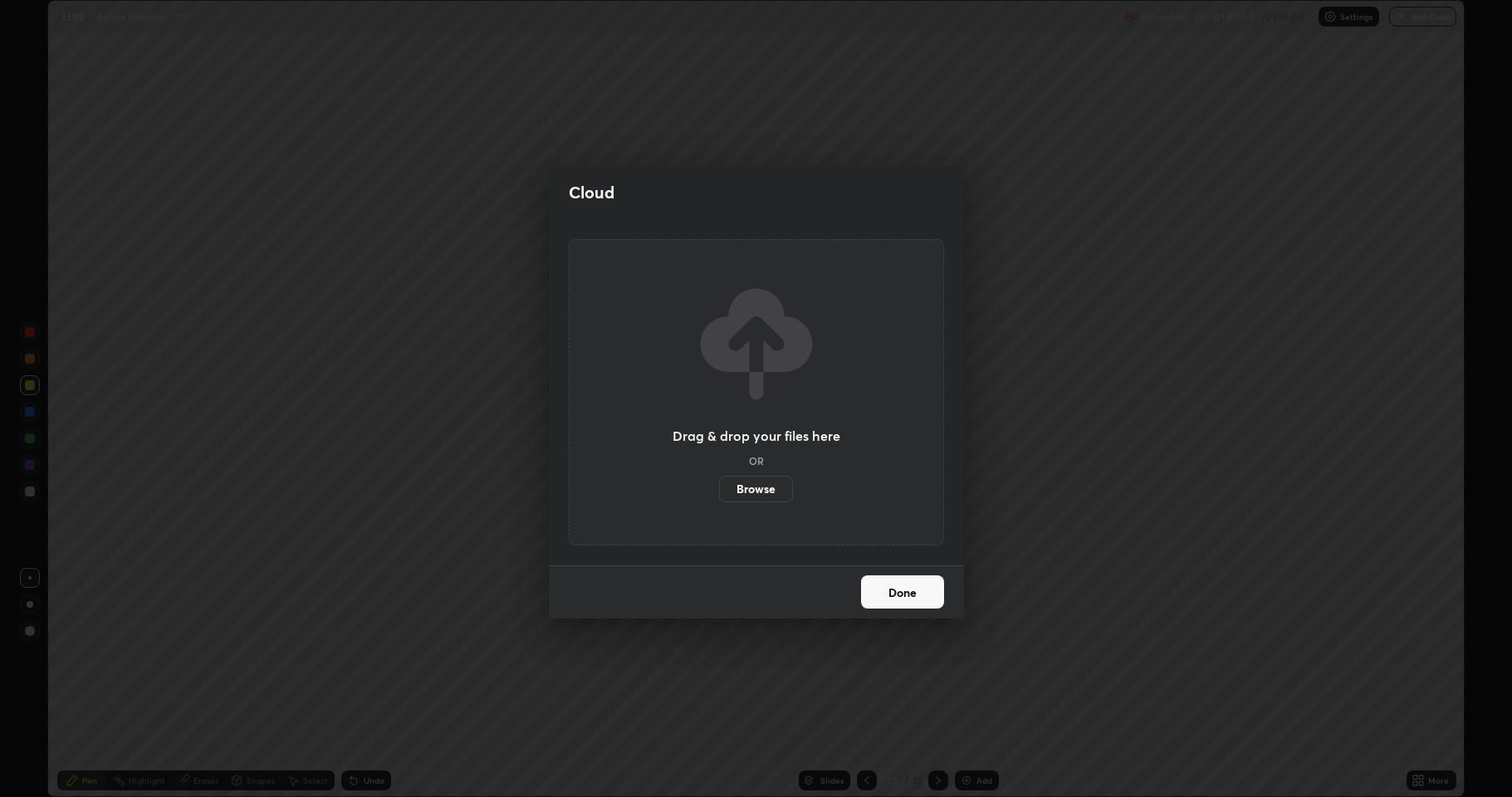
click at [766, 488] on label "Browse" at bounding box center [756, 489] width 74 height 26
click at [719, 488] on input "Browse" at bounding box center [719, 489] width 0 height 26
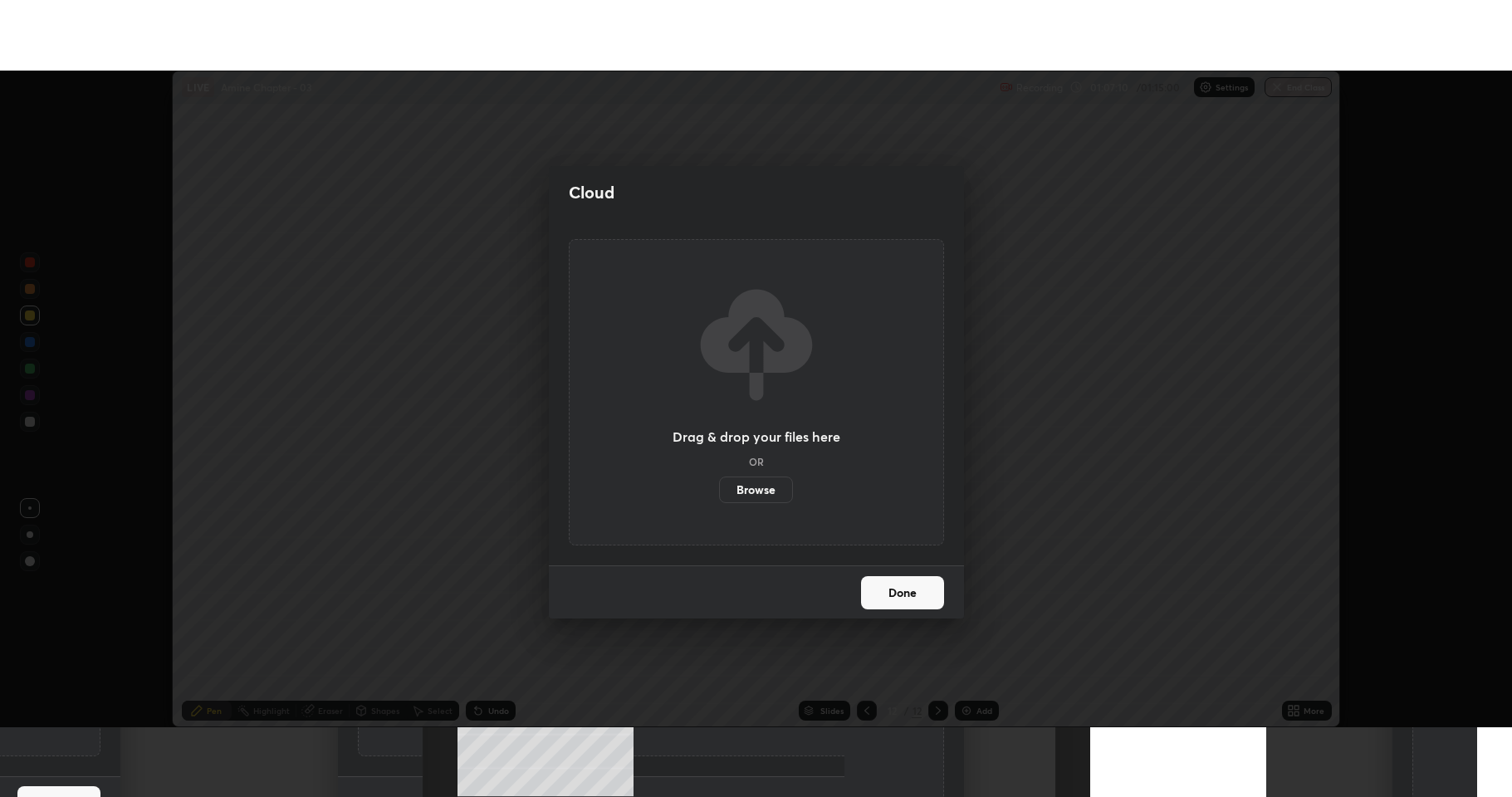
scroll to position [82340, 81531]
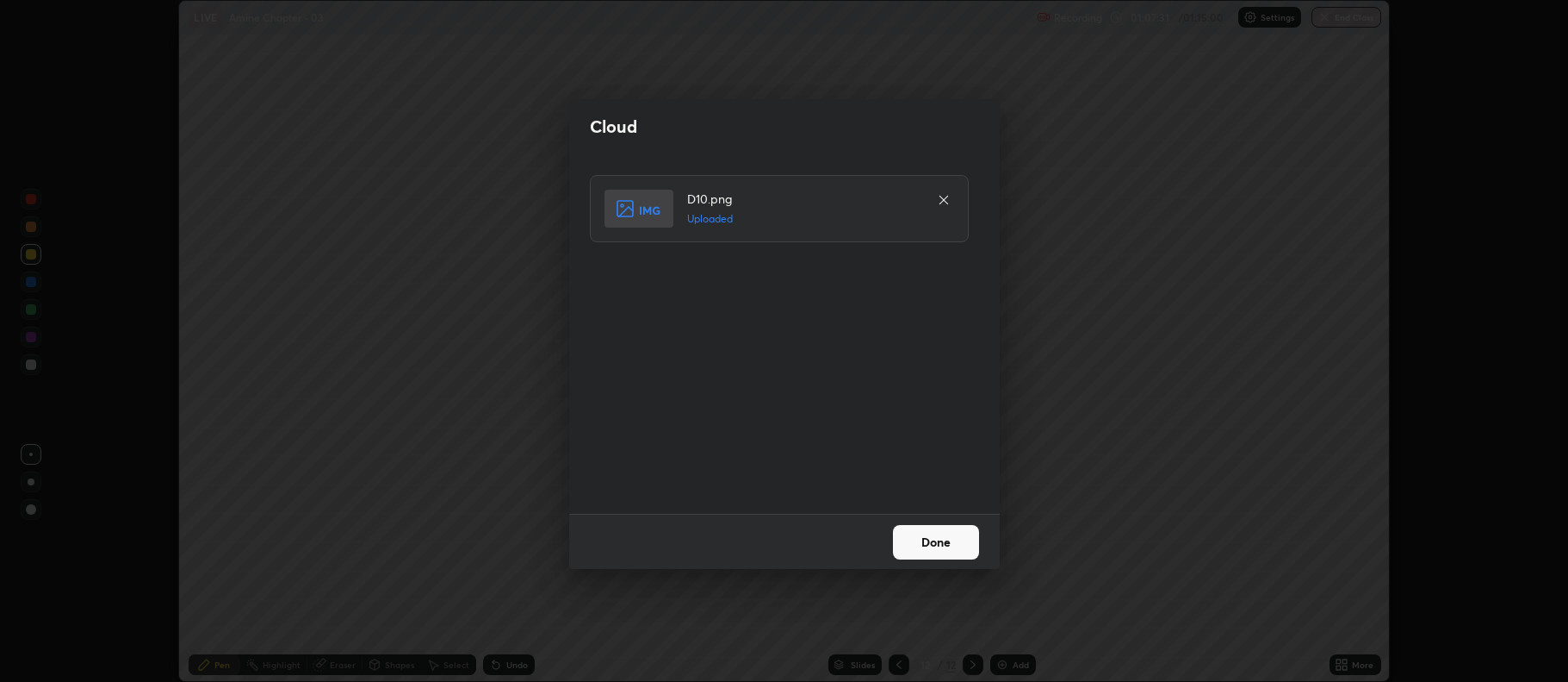
click at [941, 534] on button "Done" at bounding box center [936, 542] width 86 height 35
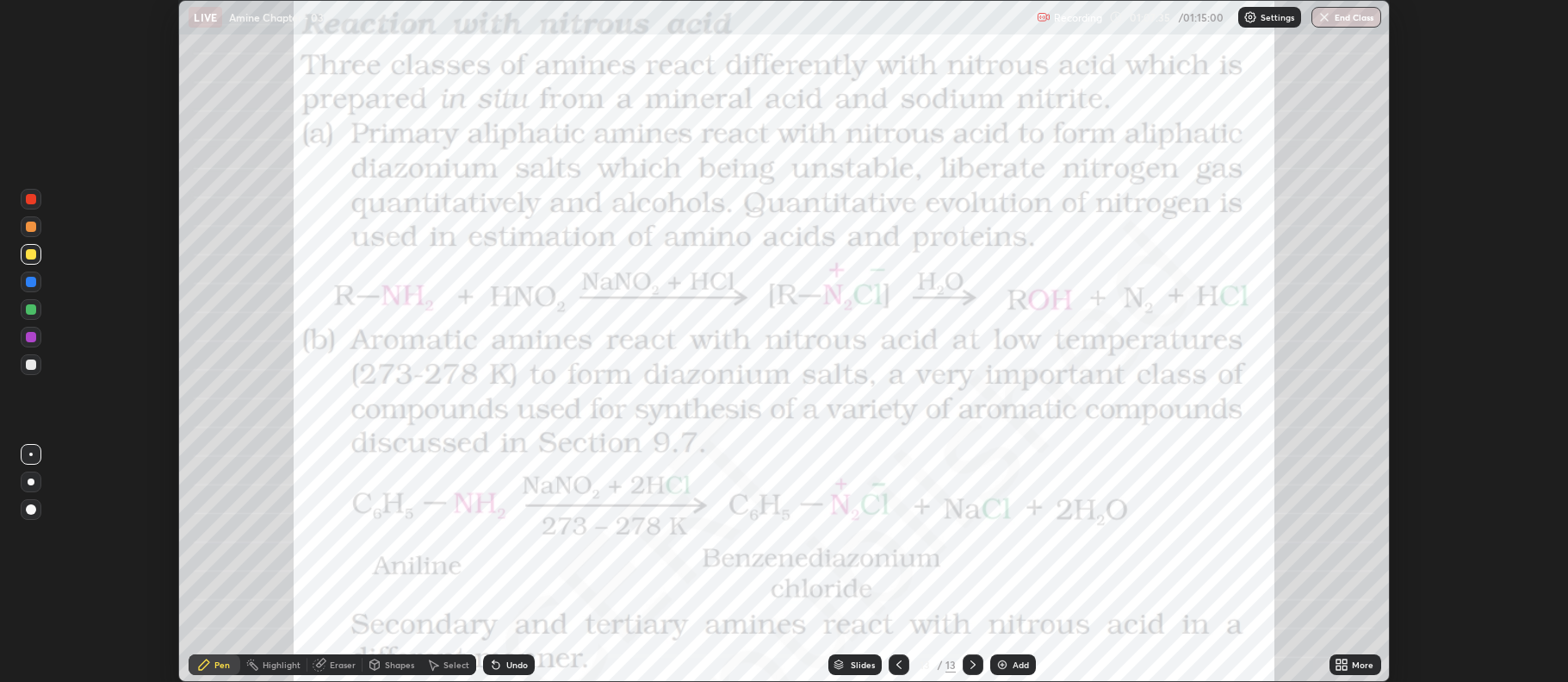
click at [1340, 665] on icon at bounding box center [1338, 667] width 4 height 4
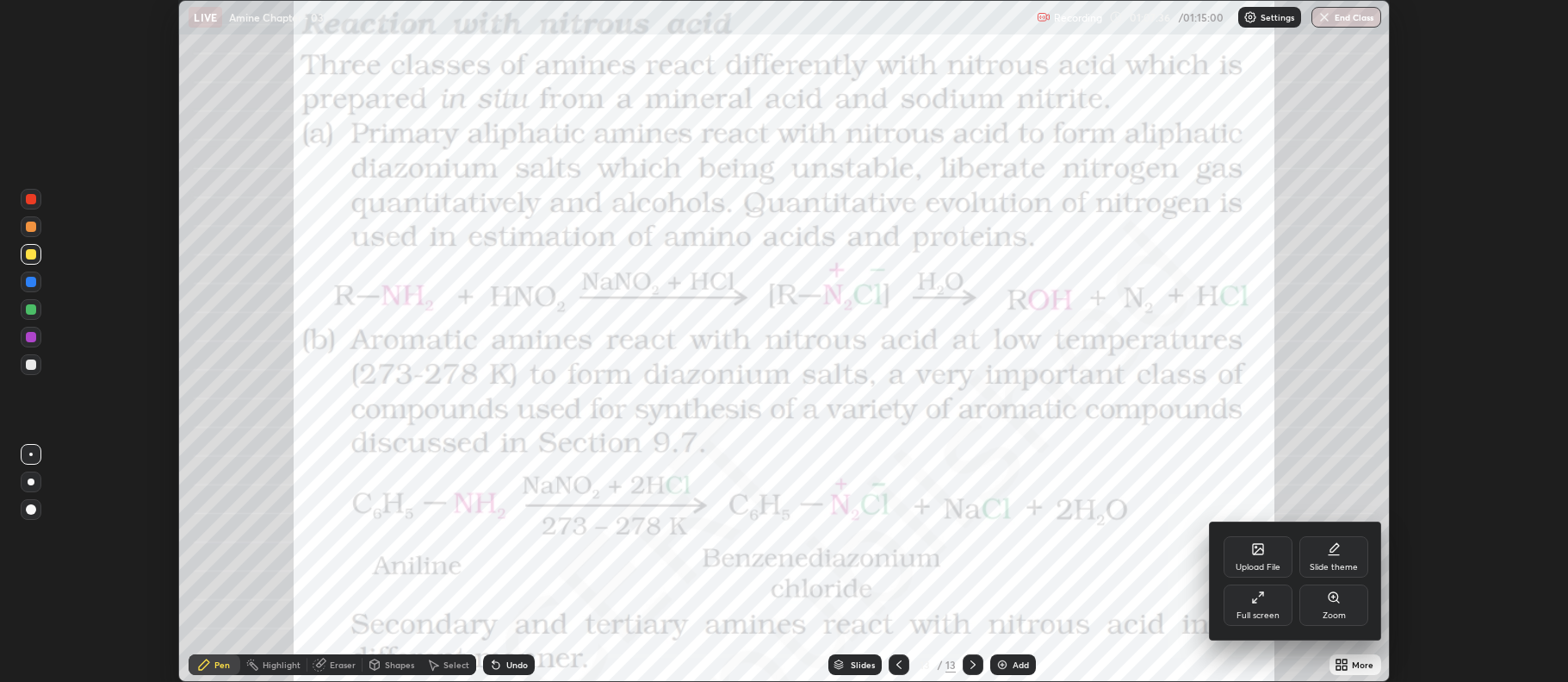
click at [1268, 613] on div "Full screen" at bounding box center [1258, 615] width 43 height 9
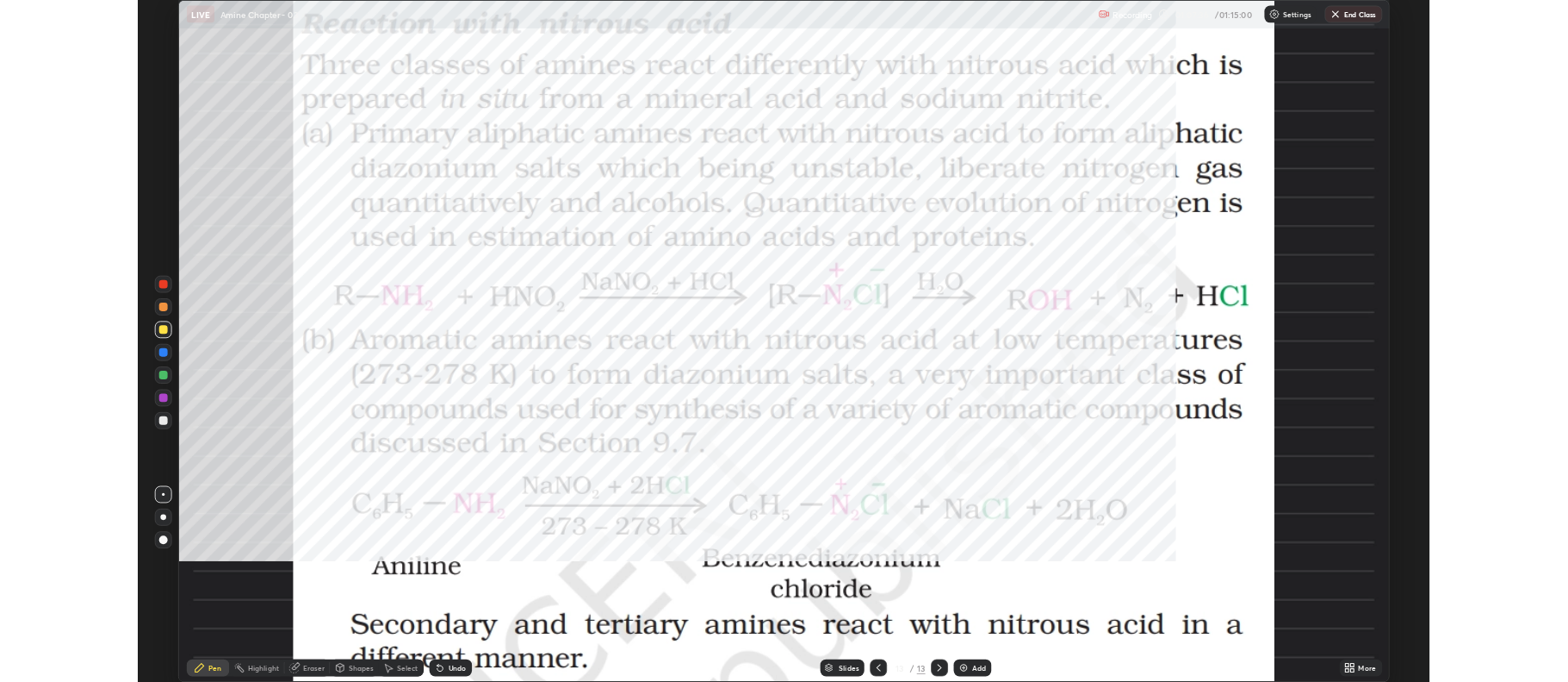
scroll to position [827, 1568]
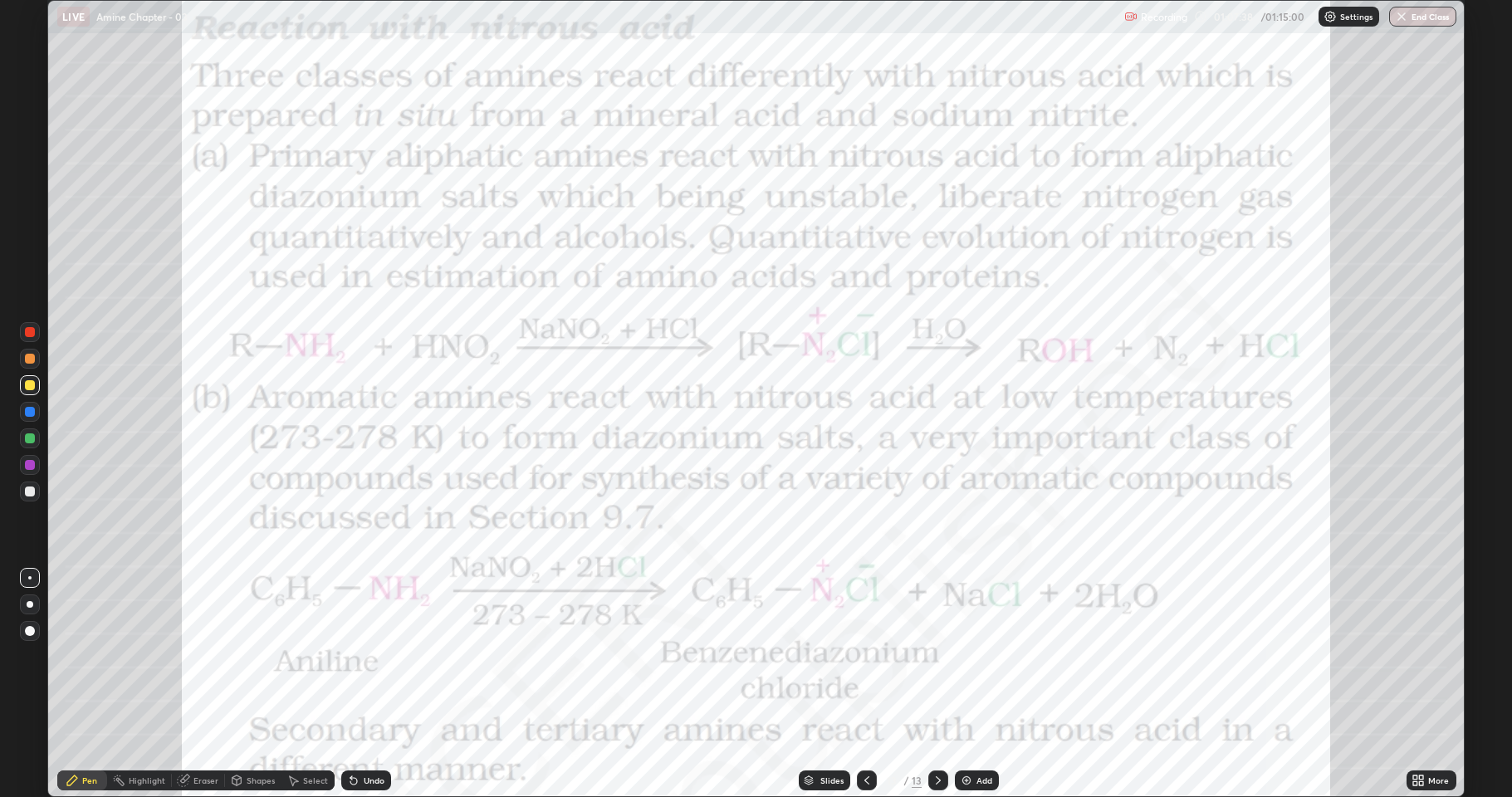
click at [36, 467] on div at bounding box center [29, 464] width 20 height 20
click at [25, 390] on div at bounding box center [29, 384] width 20 height 20
click at [0, 656] on div "Setting up your live class" at bounding box center [756, 398] width 1512 height 797
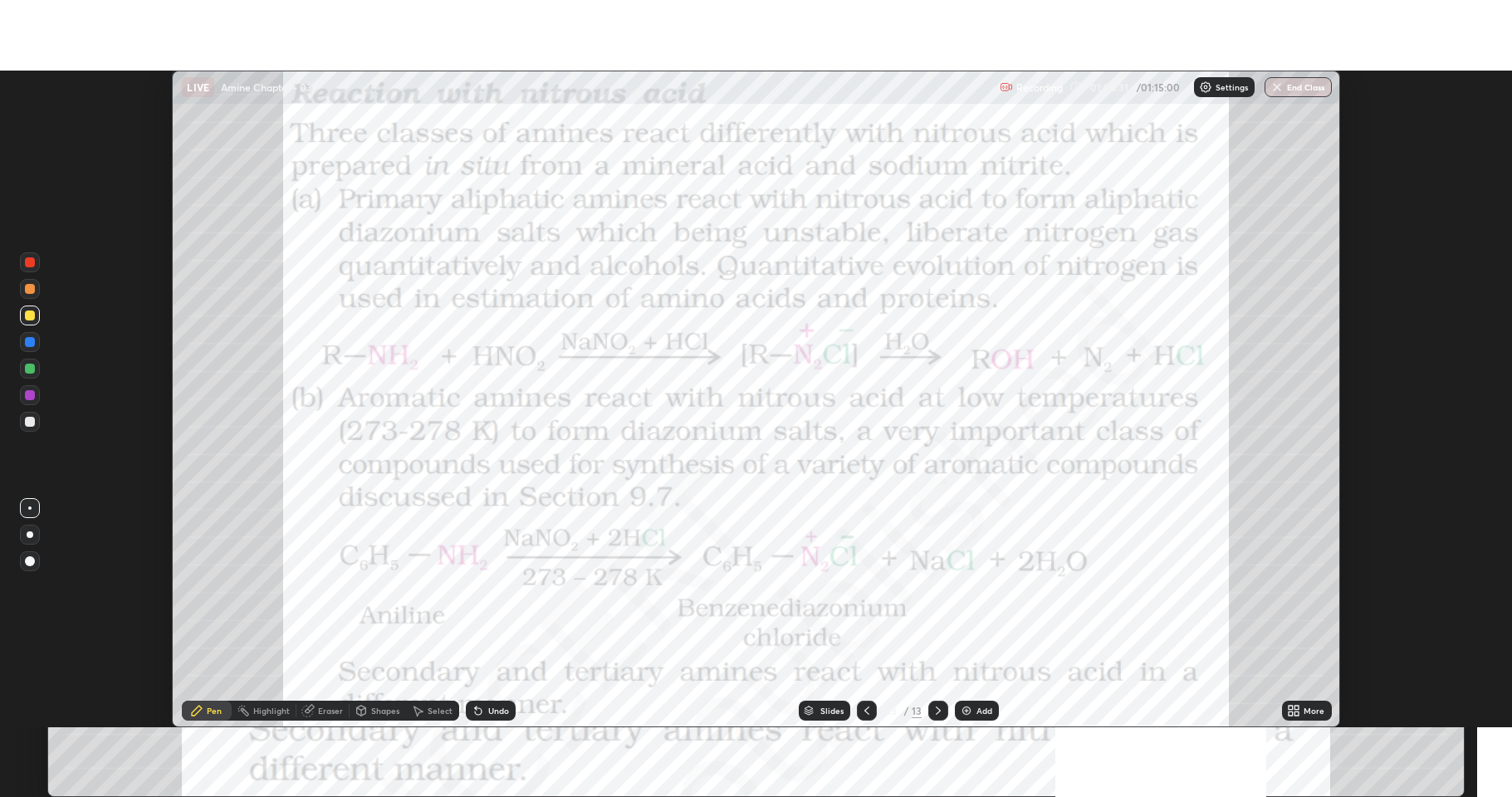
scroll to position [82340, 81531]
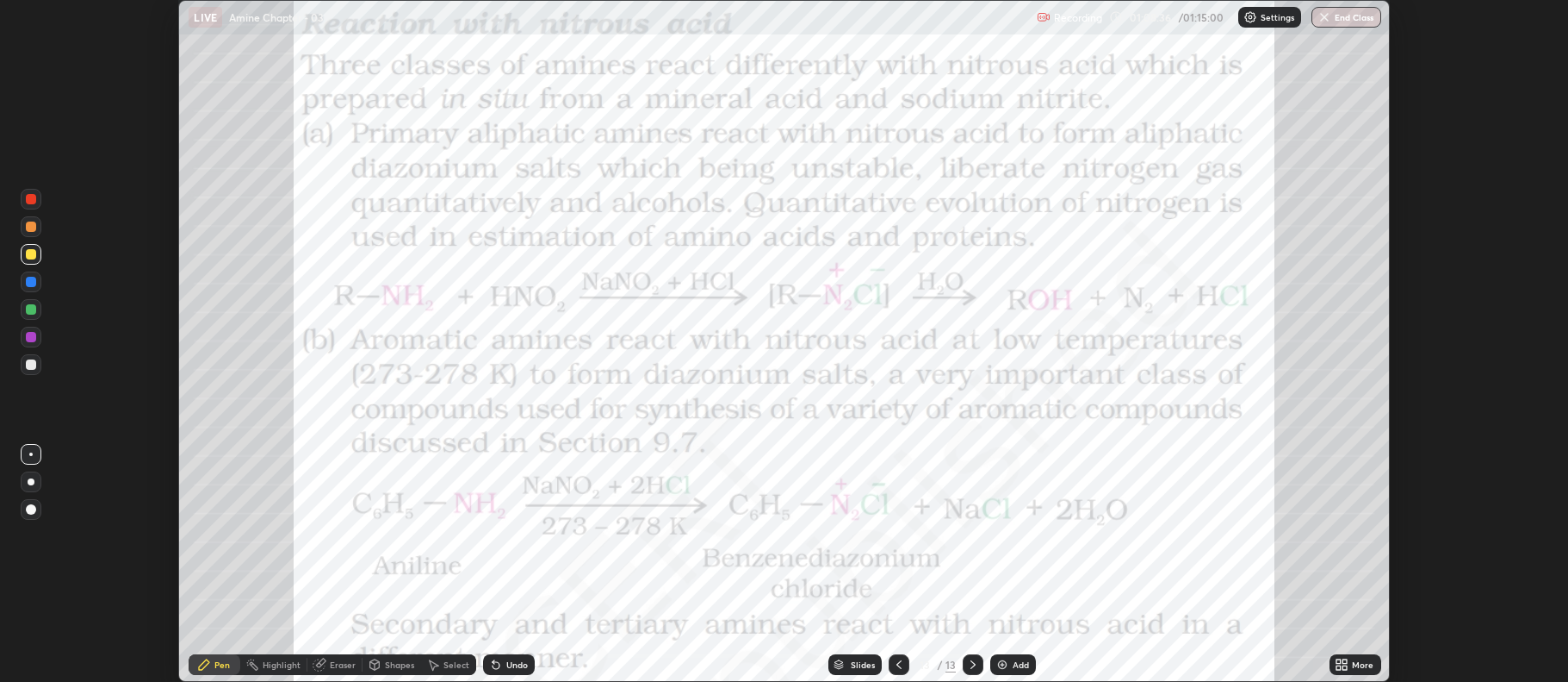
click at [1339, 655] on div "More" at bounding box center [1355, 663] width 51 height 20
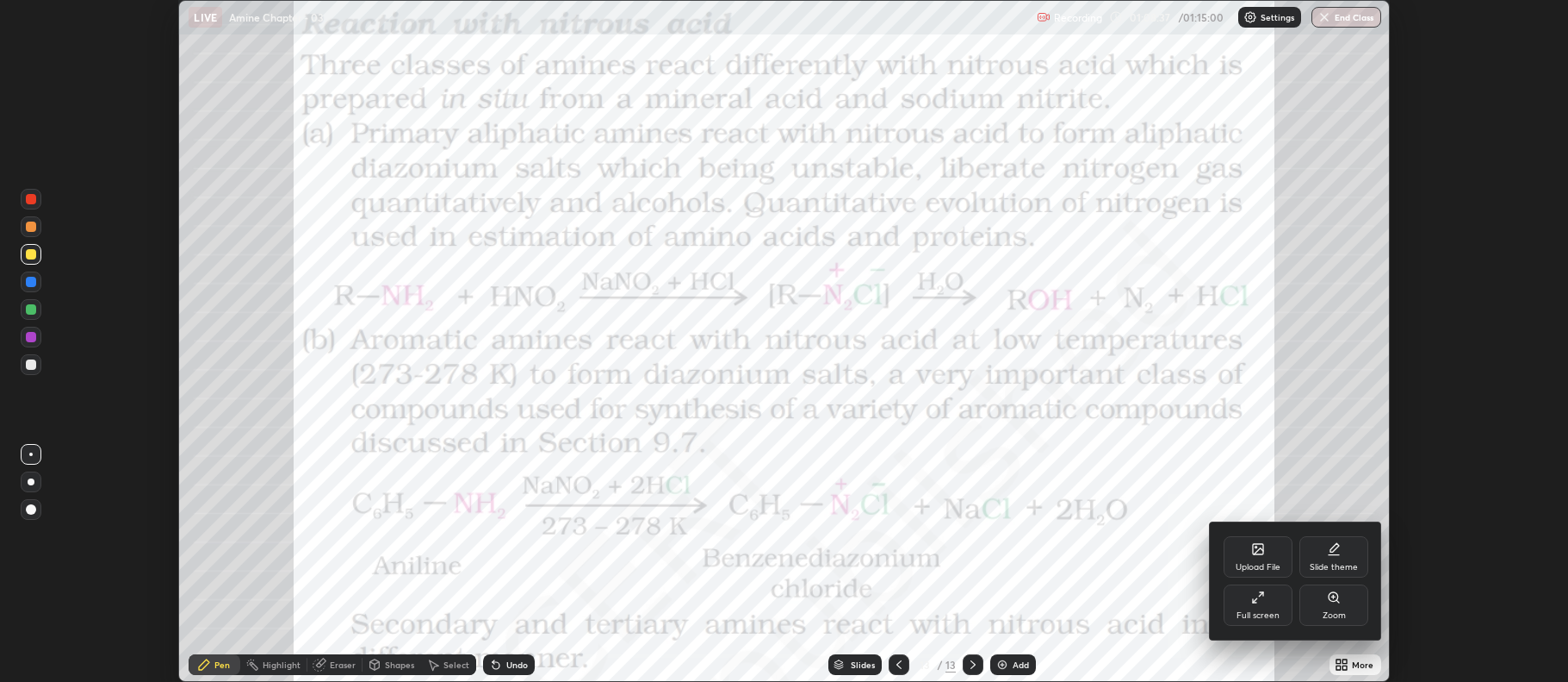
click at [1270, 612] on div "Full screen" at bounding box center [1258, 615] width 43 height 9
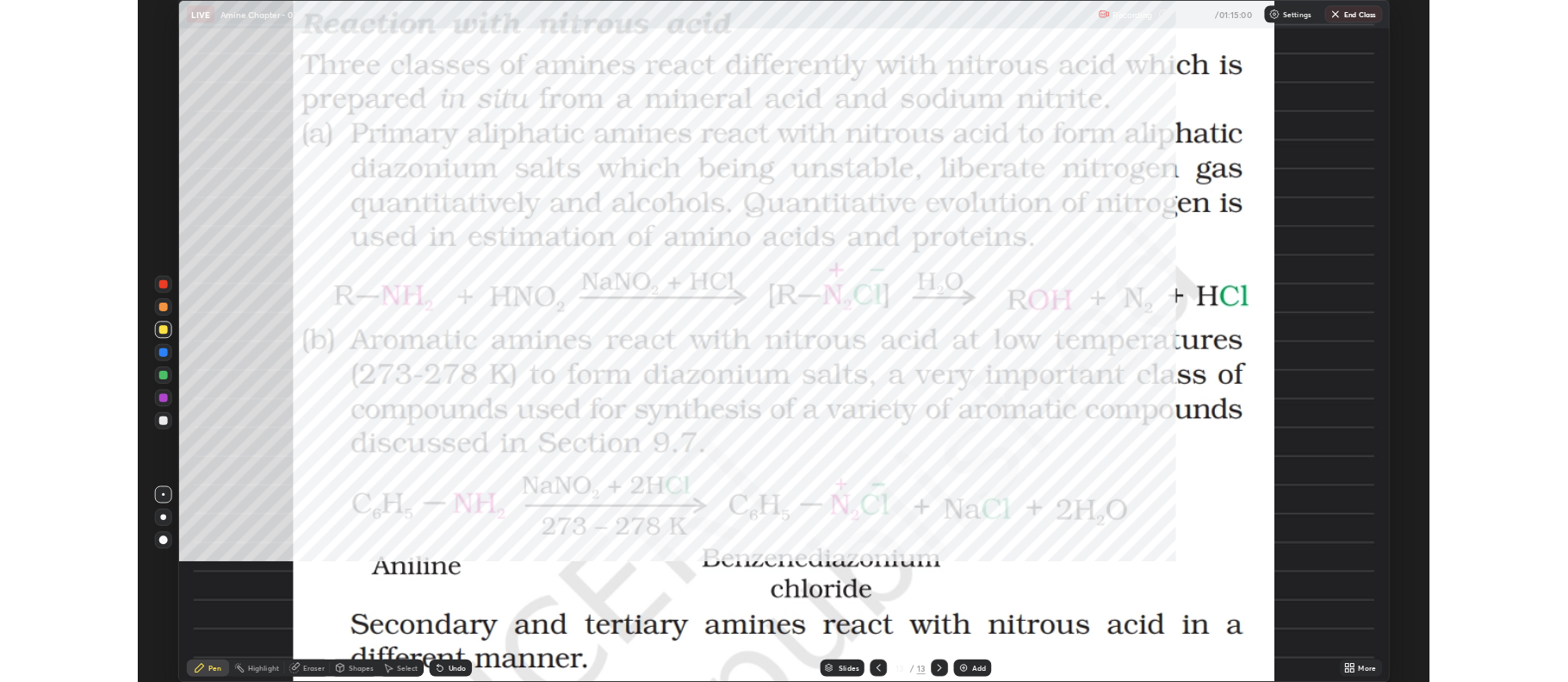
scroll to position [827, 1568]
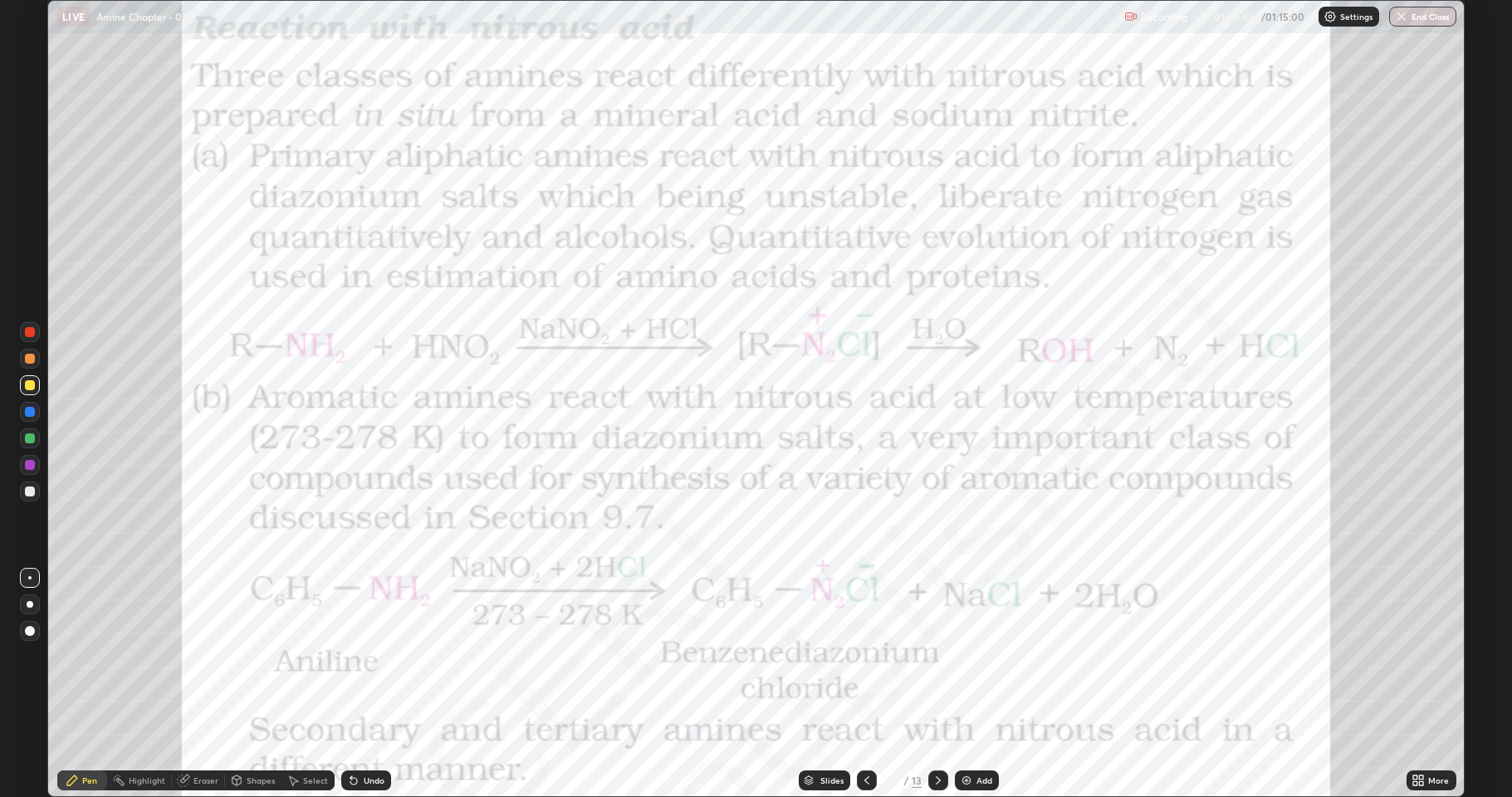
click at [91, 656] on div "Pen" at bounding box center [89, 780] width 15 height 9
click at [30, 625] on div at bounding box center [29, 630] width 20 height 20
click at [30, 599] on div at bounding box center [29, 604] width 20 height 20
click at [29, 491] on div at bounding box center [30, 491] width 10 height 10
click at [32, 580] on div at bounding box center [29, 577] width 20 height 20
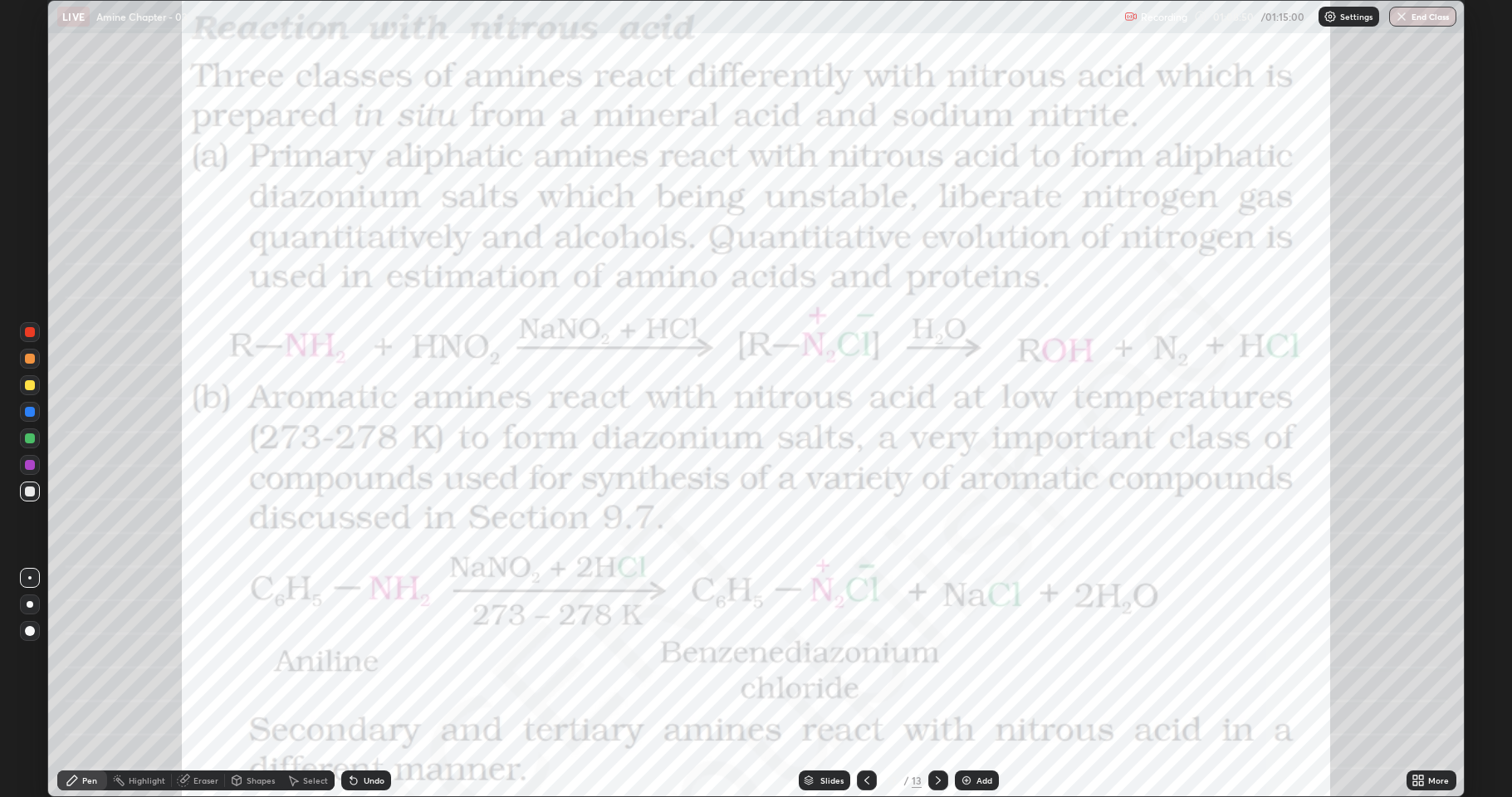
click at [30, 467] on div at bounding box center [30, 465] width 10 height 10
click at [1414, 656] on icon at bounding box center [1419, 781] width 14 height 14
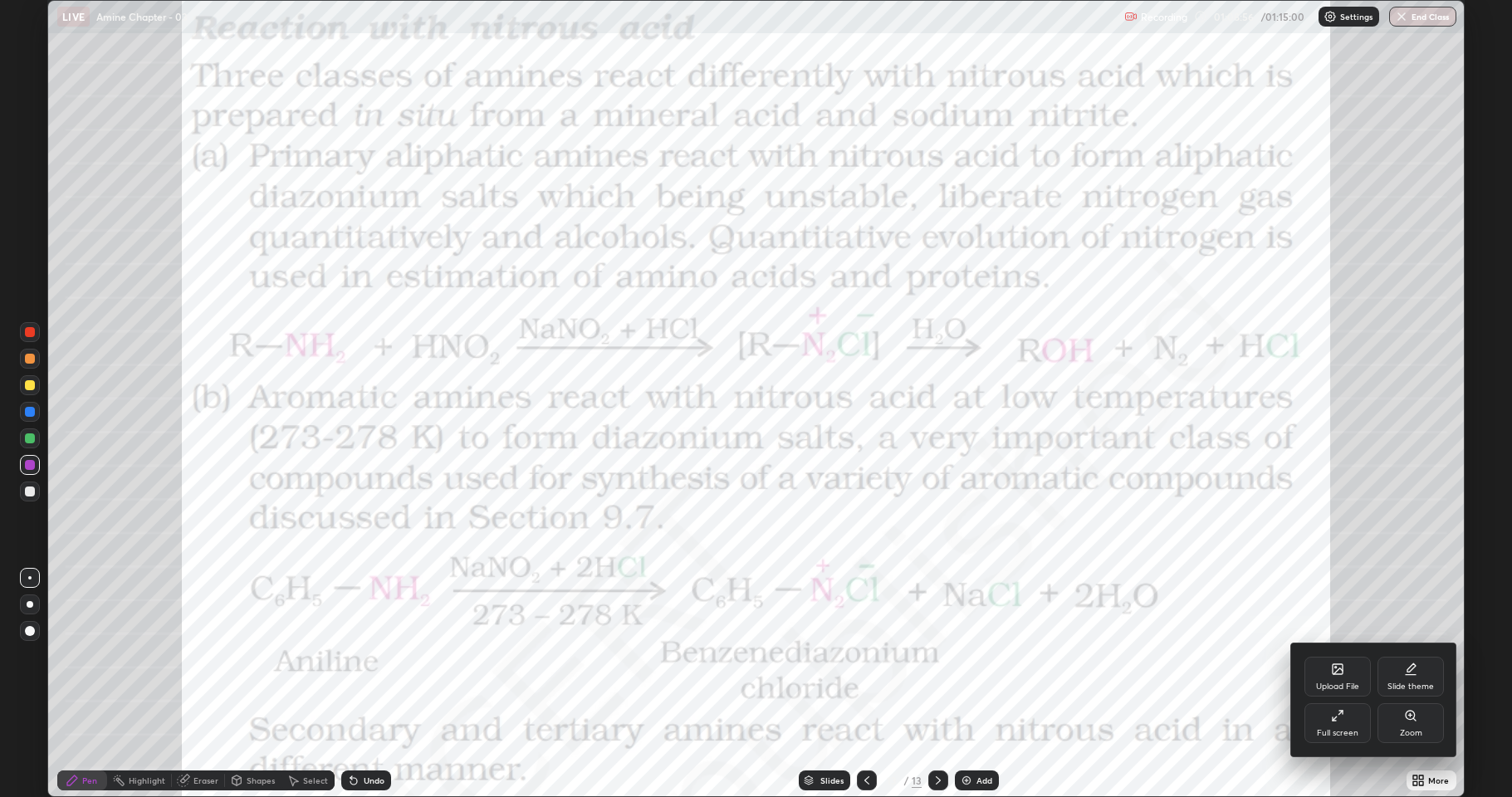
click at [1338, 656] on div "Full screen" at bounding box center [1338, 723] width 67 height 40
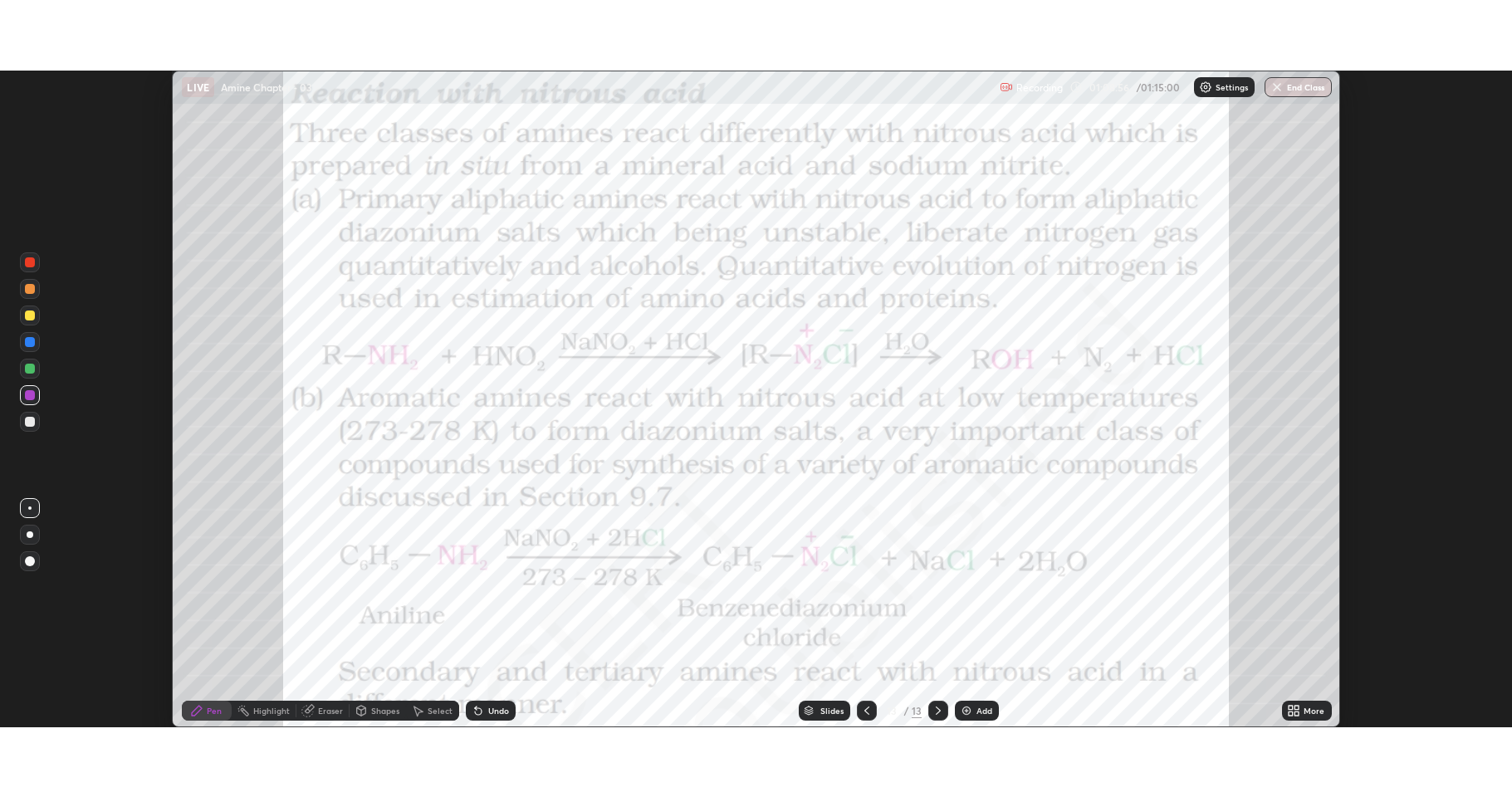
scroll to position [82340, 81531]
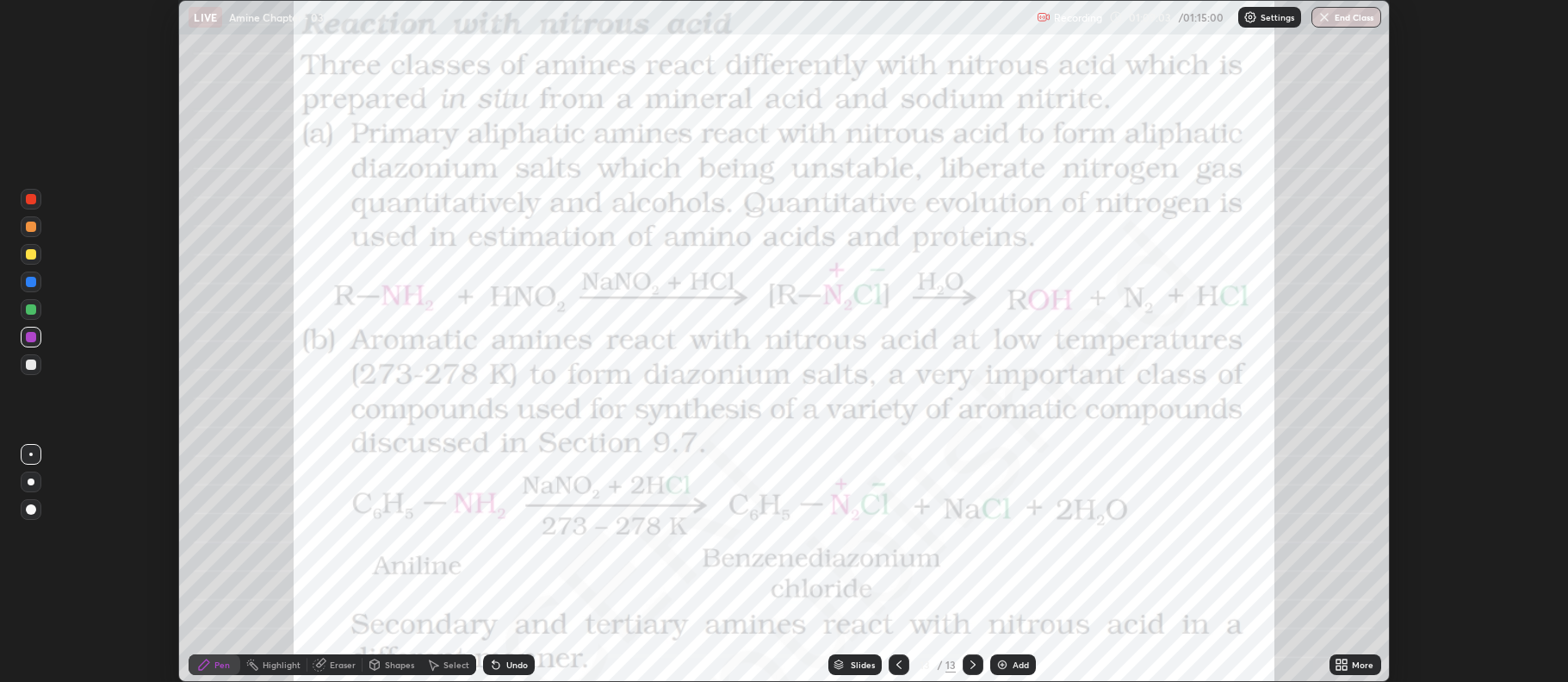
click at [1349, 660] on div "More" at bounding box center [1355, 663] width 51 height 20
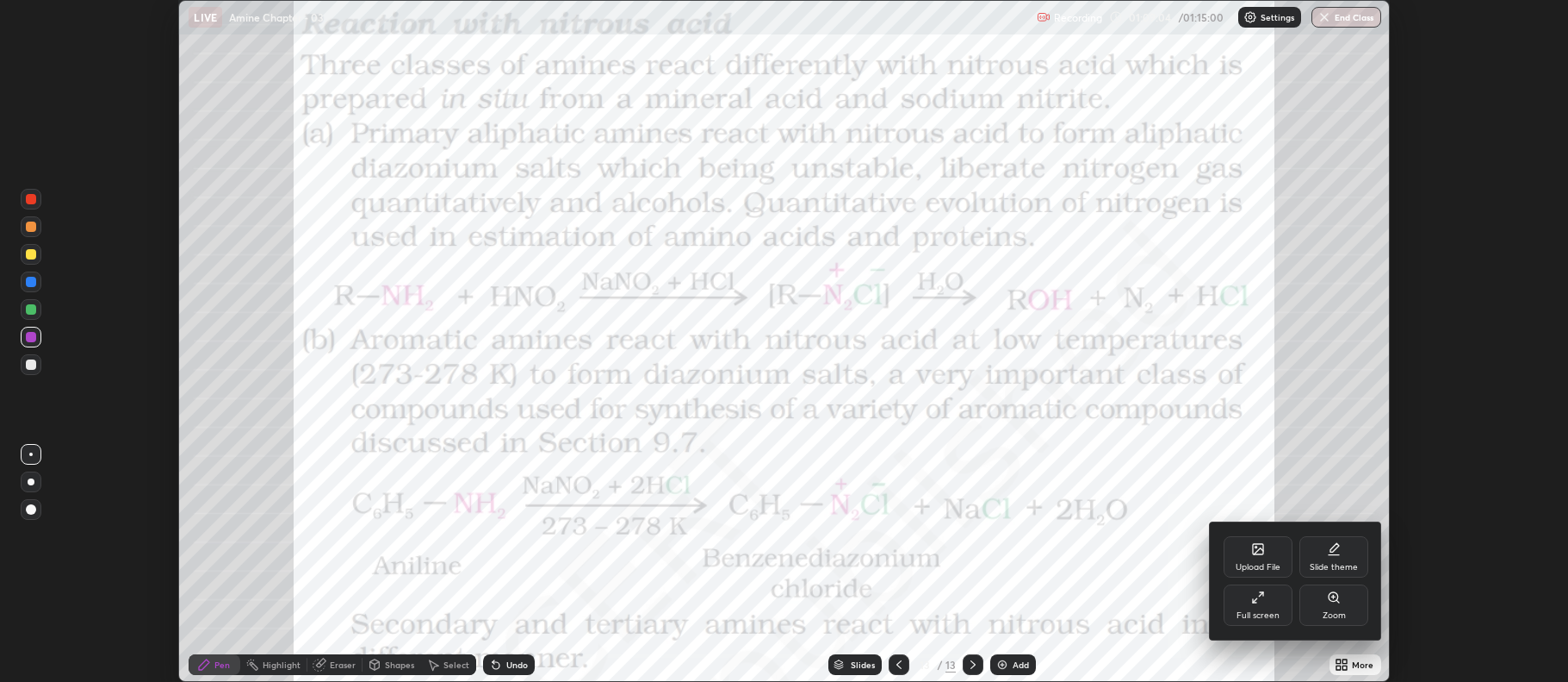
click at [1268, 556] on div "Upload File" at bounding box center [1259, 556] width 69 height 42
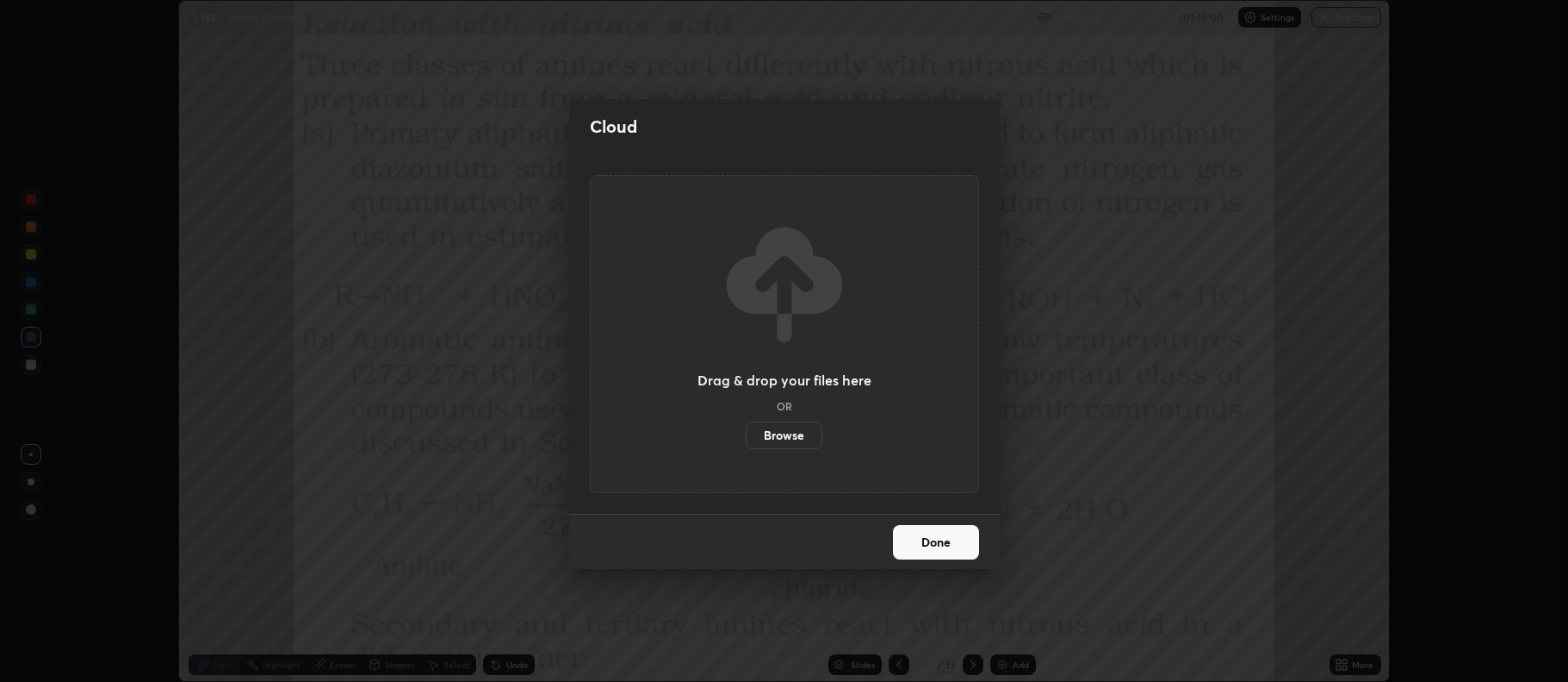
click at [924, 551] on button "Done" at bounding box center [936, 542] width 86 height 35
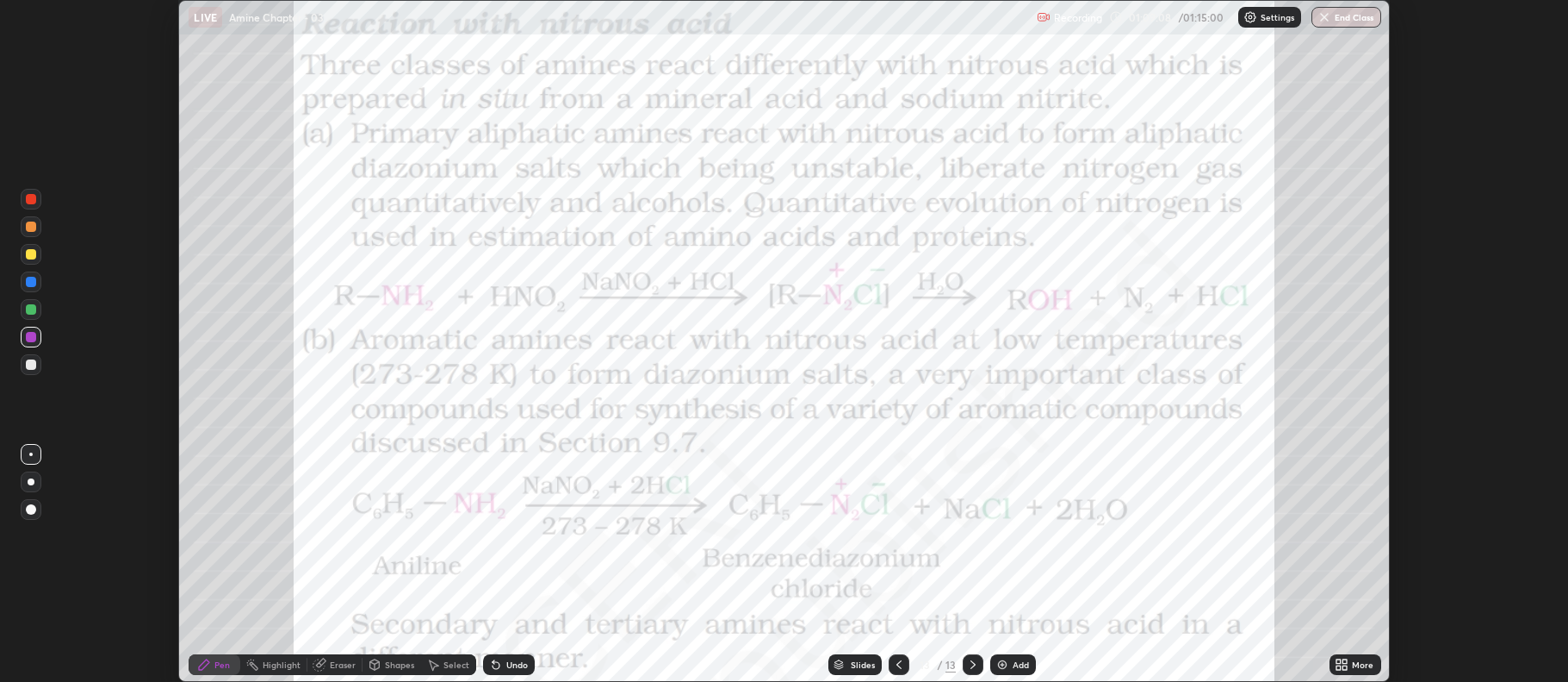
click at [1353, 661] on div "More" at bounding box center [1362, 664] width 21 height 9
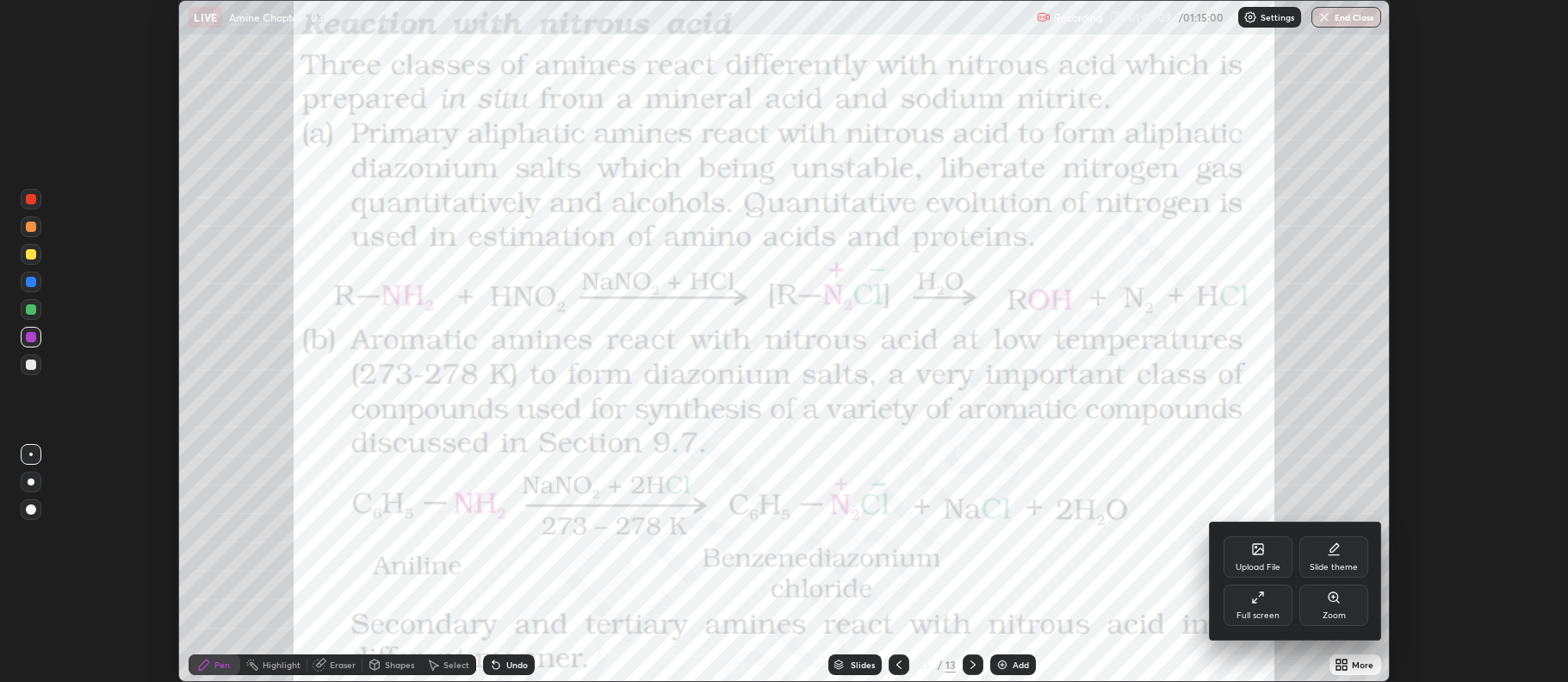
click at [1279, 601] on div "Full screen" at bounding box center [1259, 605] width 69 height 42
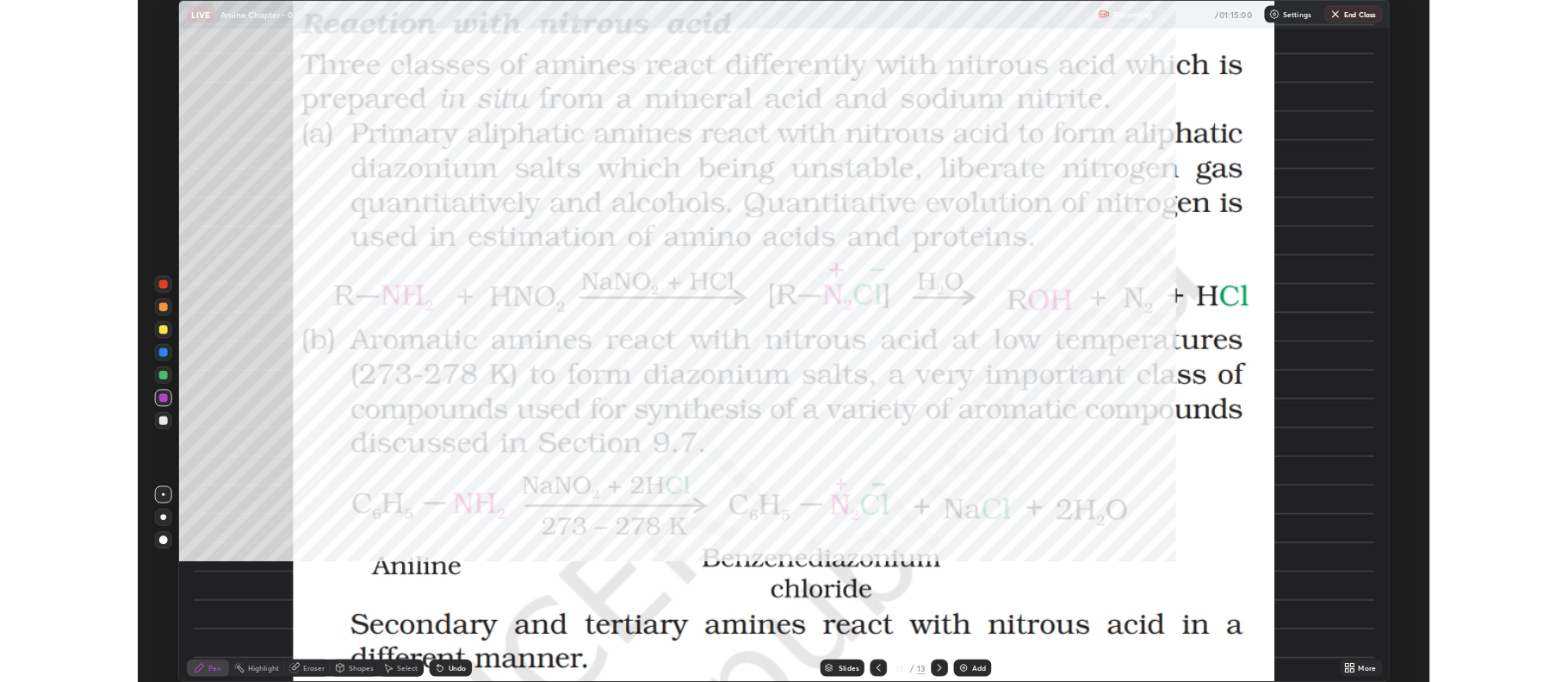
scroll to position [827, 1568]
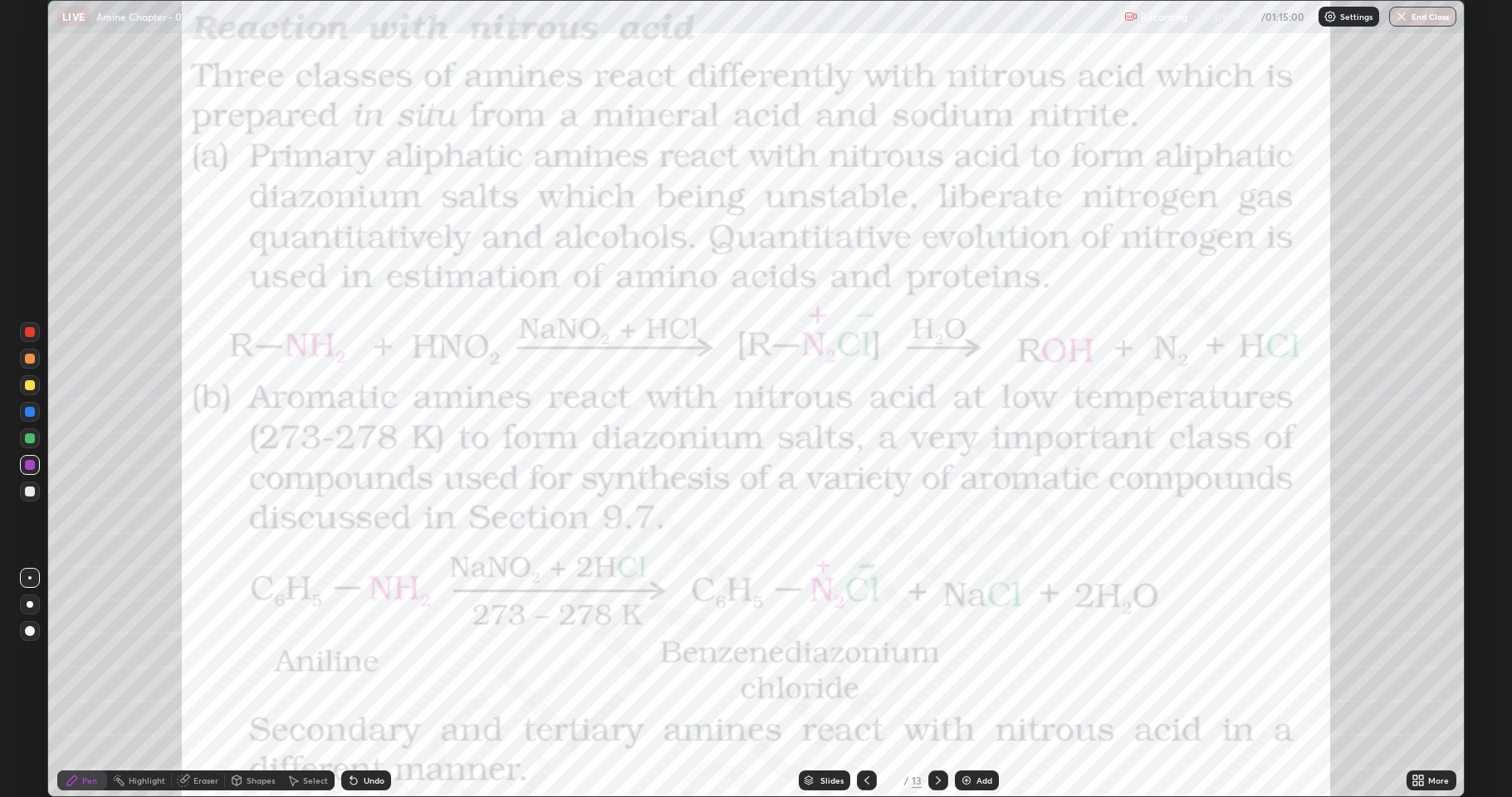
click at [30, 389] on div at bounding box center [30, 385] width 10 height 10
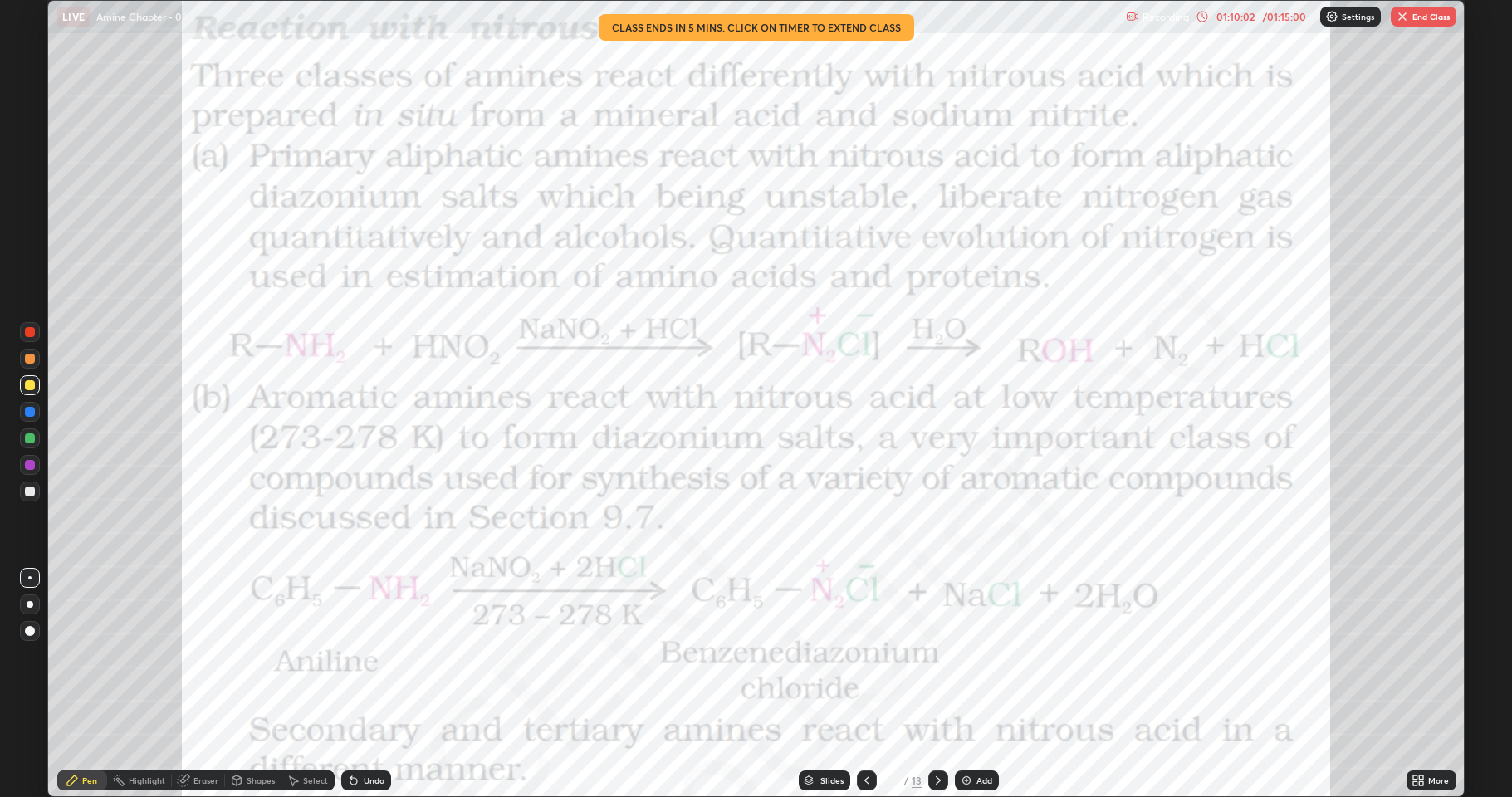
click at [1238, 19] on div "01:10:02" at bounding box center [1236, 17] width 46 height 10
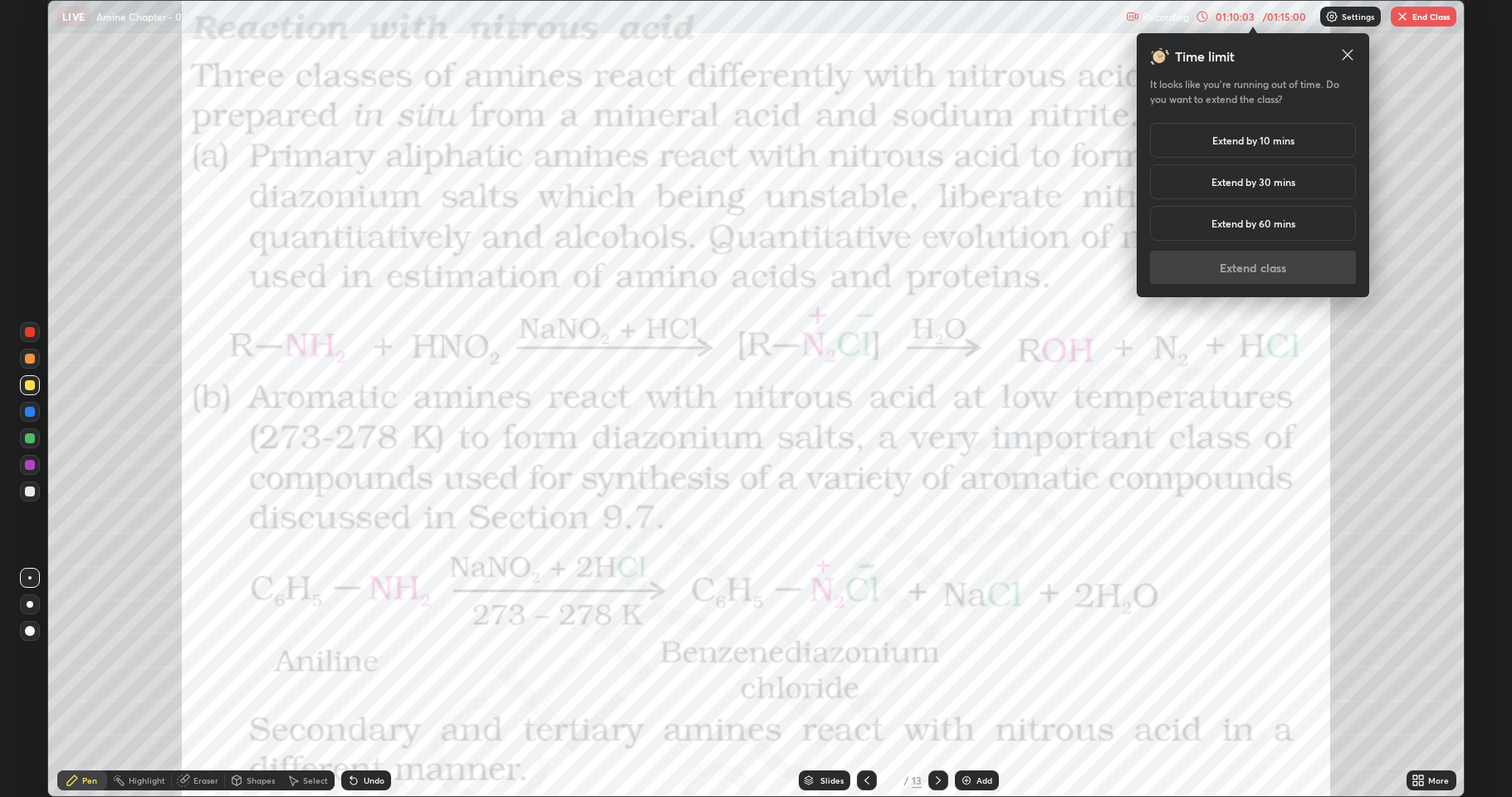
click at [1242, 132] on h5 "Extend by 10 mins" at bounding box center [1254, 139] width 82 height 15
click at [1252, 272] on button "Extend class" at bounding box center [1253, 267] width 206 height 33
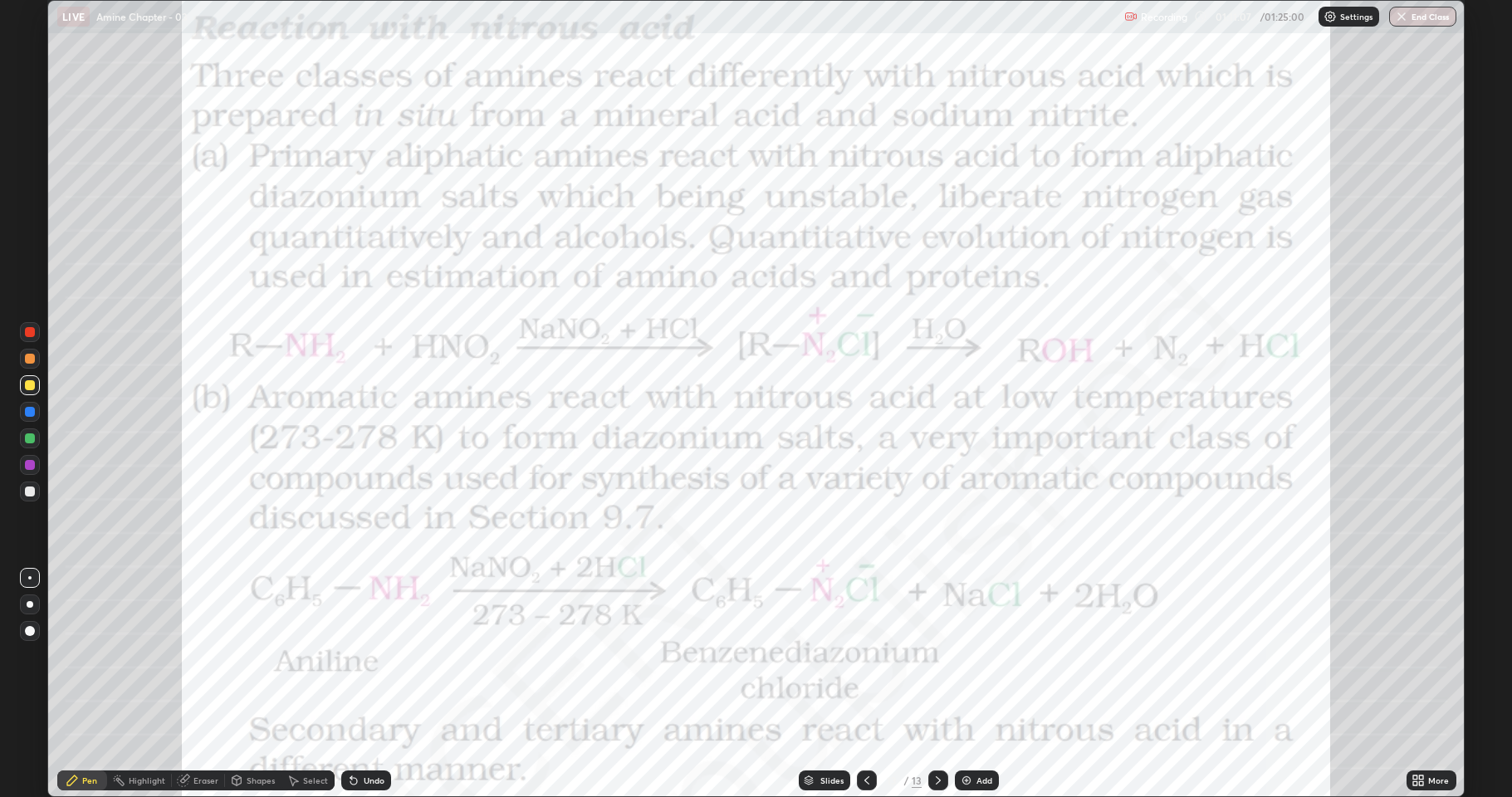
click at [27, 467] on div at bounding box center [30, 465] width 10 height 10
click at [30, 443] on div at bounding box center [29, 437] width 20 height 20
click at [1418, 656] on icon at bounding box center [1415, 782] width 4 height 4
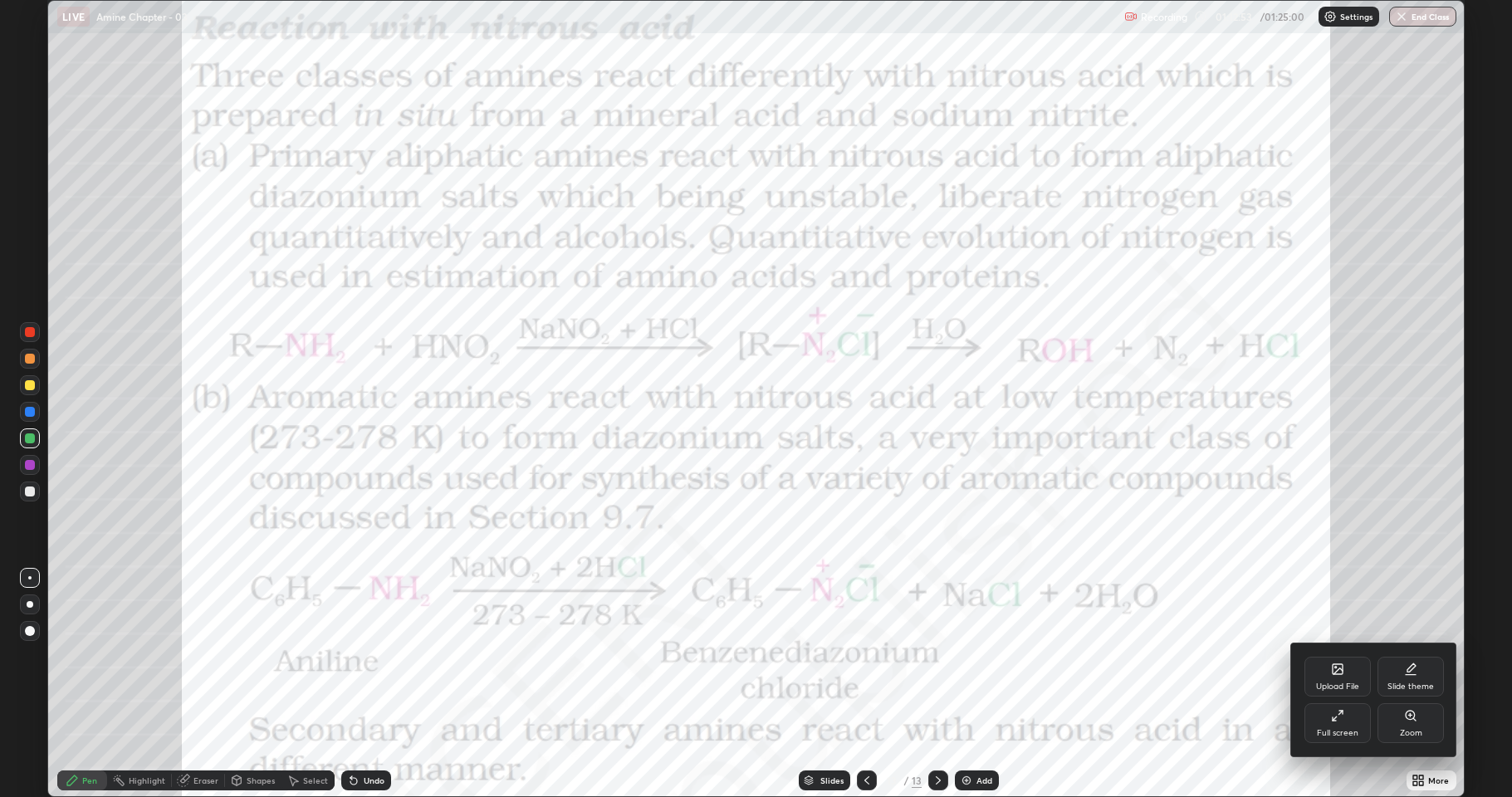
click at [1334, 656] on div "Upload File" at bounding box center [1338, 687] width 44 height 9
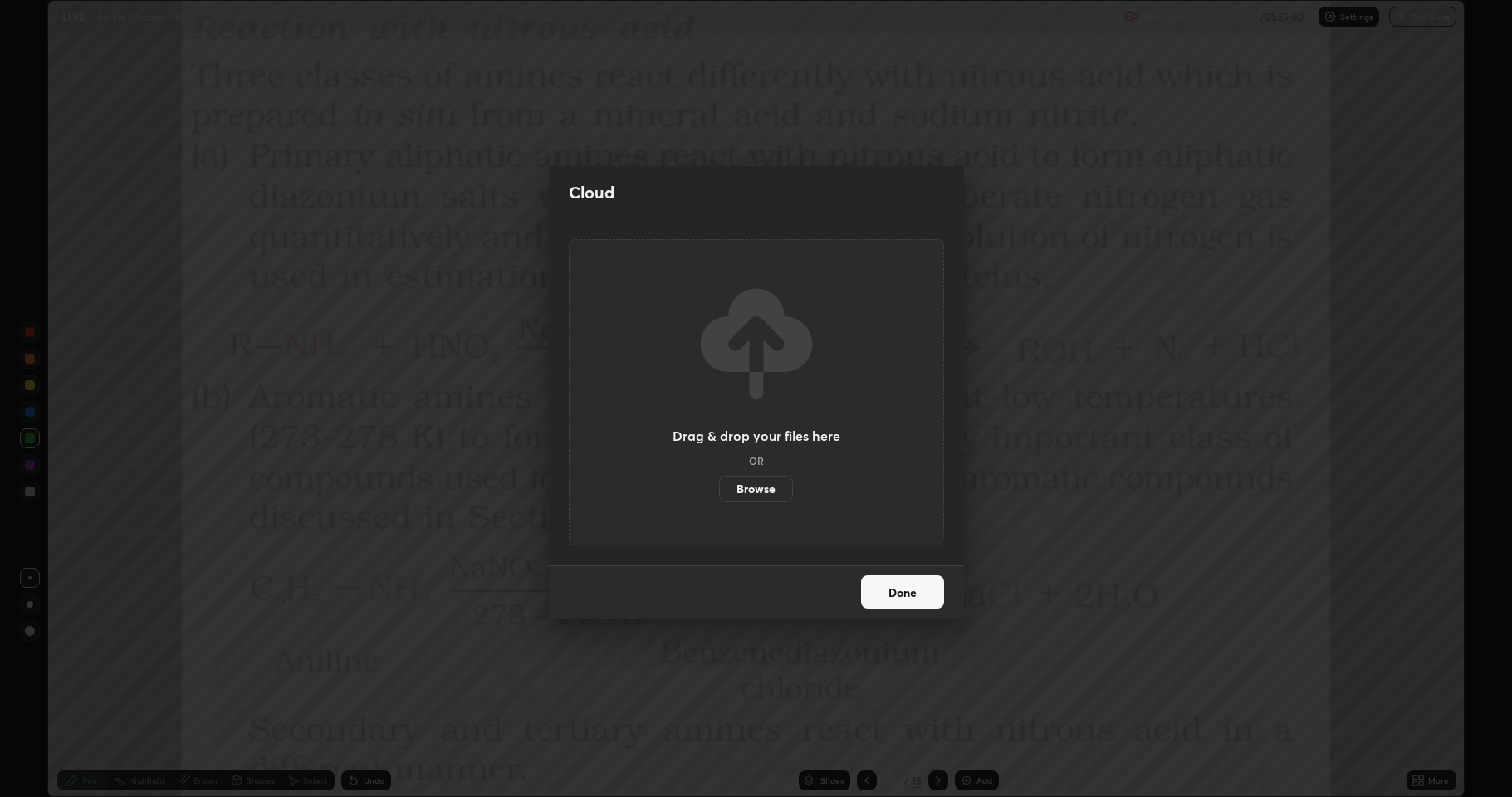
click at [745, 495] on label "Browse" at bounding box center [756, 489] width 74 height 26
click at [719, 495] on input "Browse" at bounding box center [719, 489] width 0 height 26
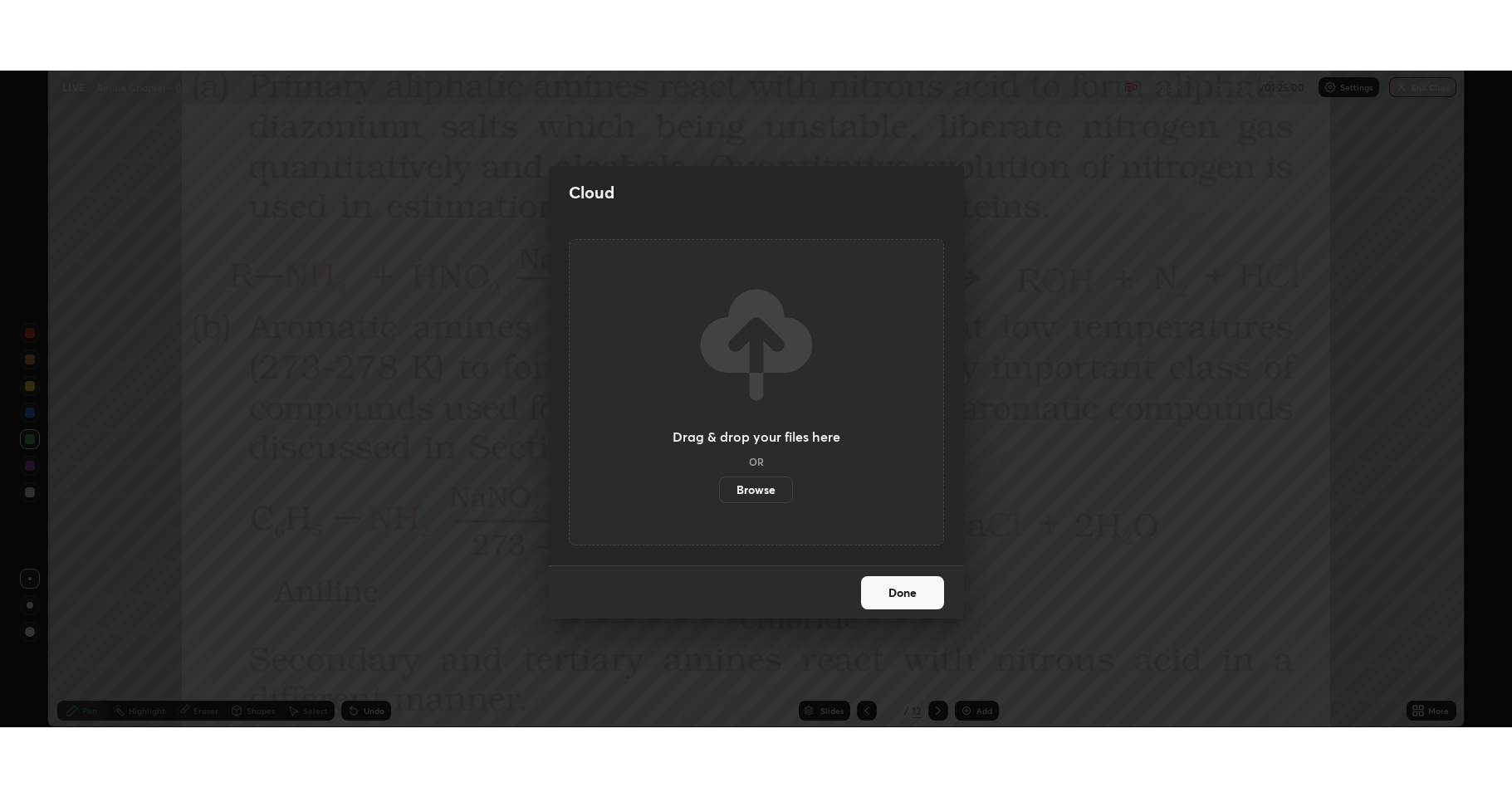
scroll to position [82340, 81531]
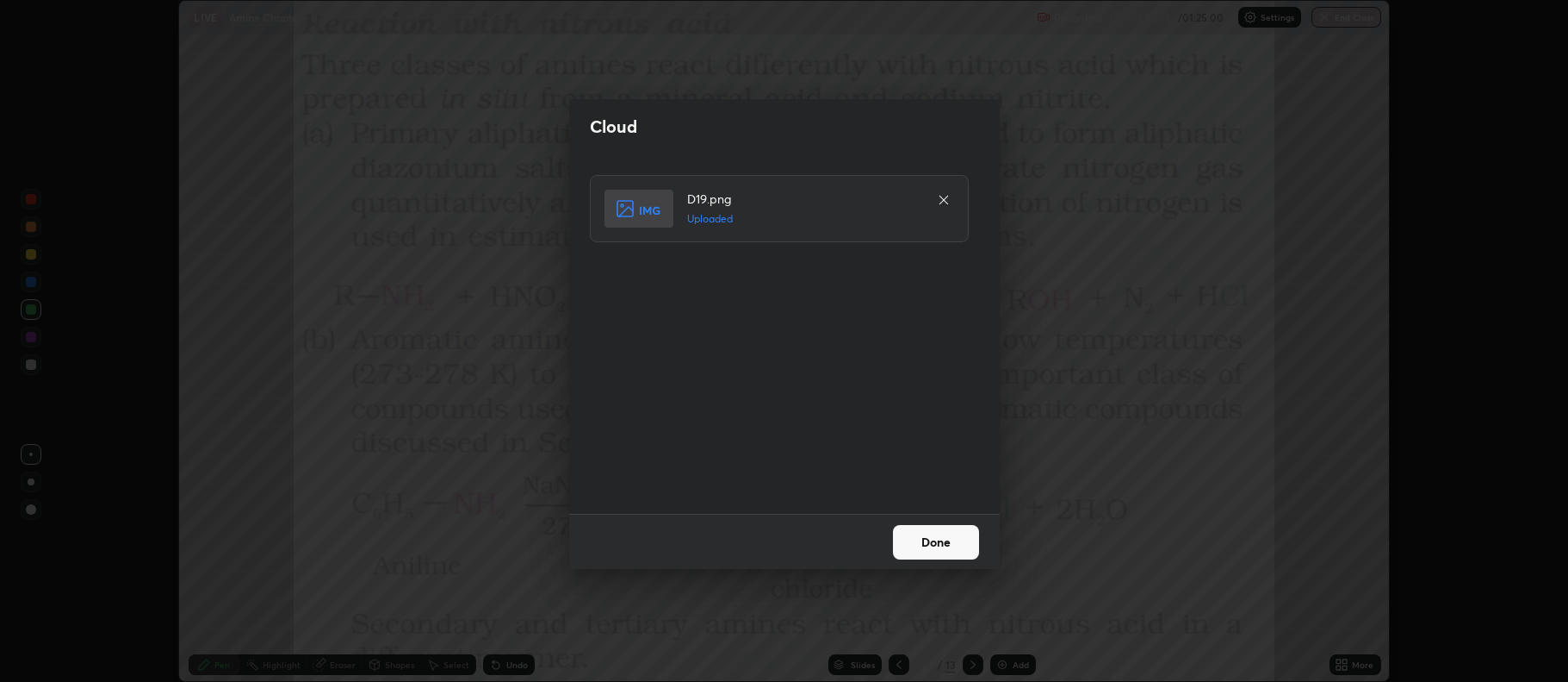
click at [948, 540] on button "Done" at bounding box center [936, 542] width 86 height 35
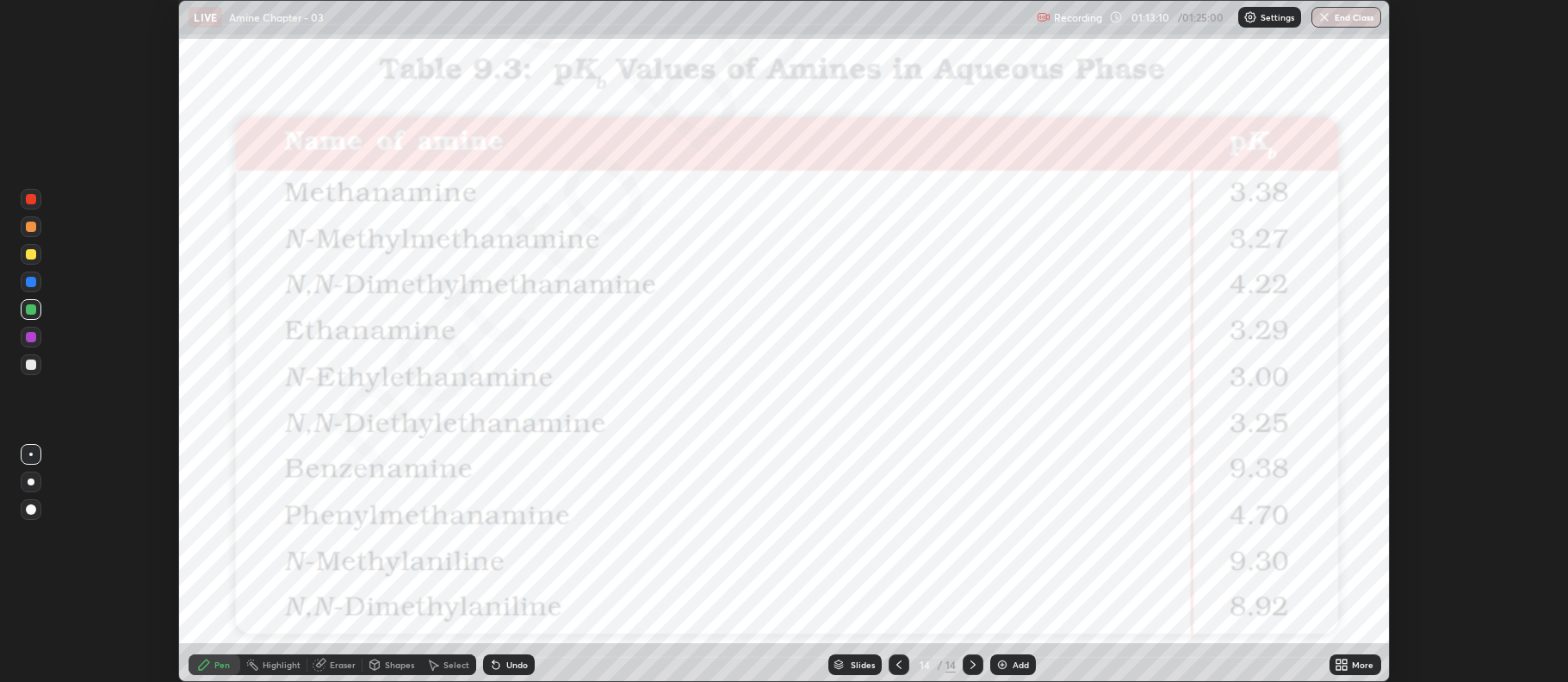
click at [1346, 661] on icon at bounding box center [1346, 661] width 4 height 4
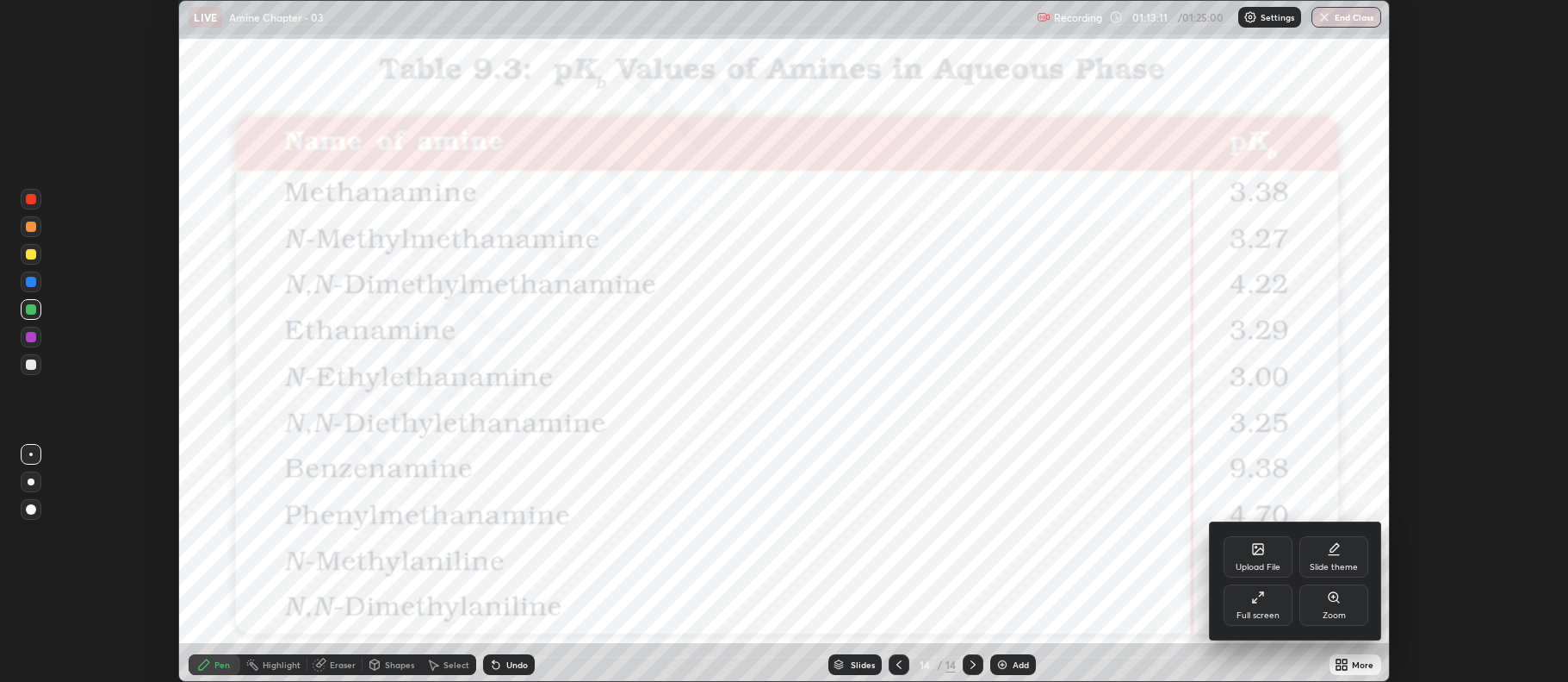
click at [1276, 601] on div "Full screen" at bounding box center [1259, 605] width 69 height 42
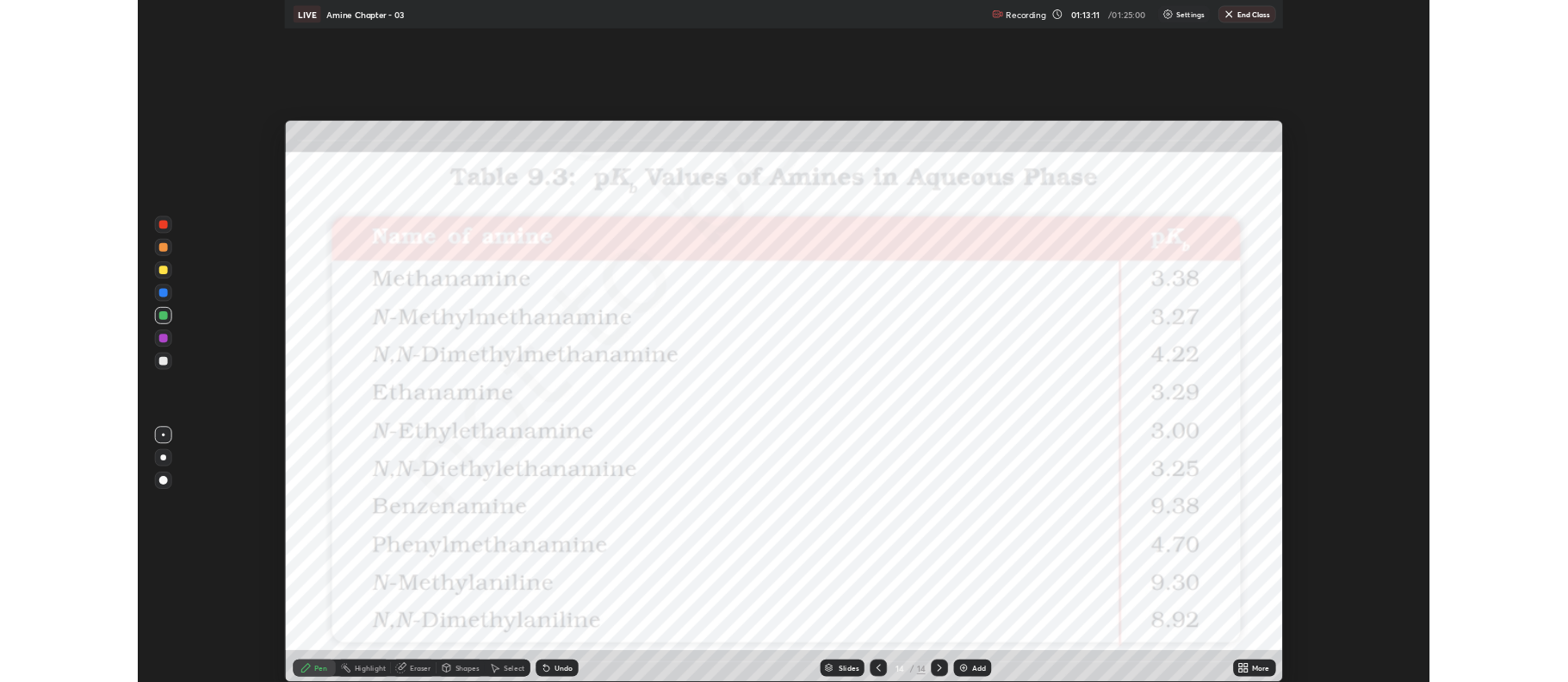
scroll to position [827, 1568]
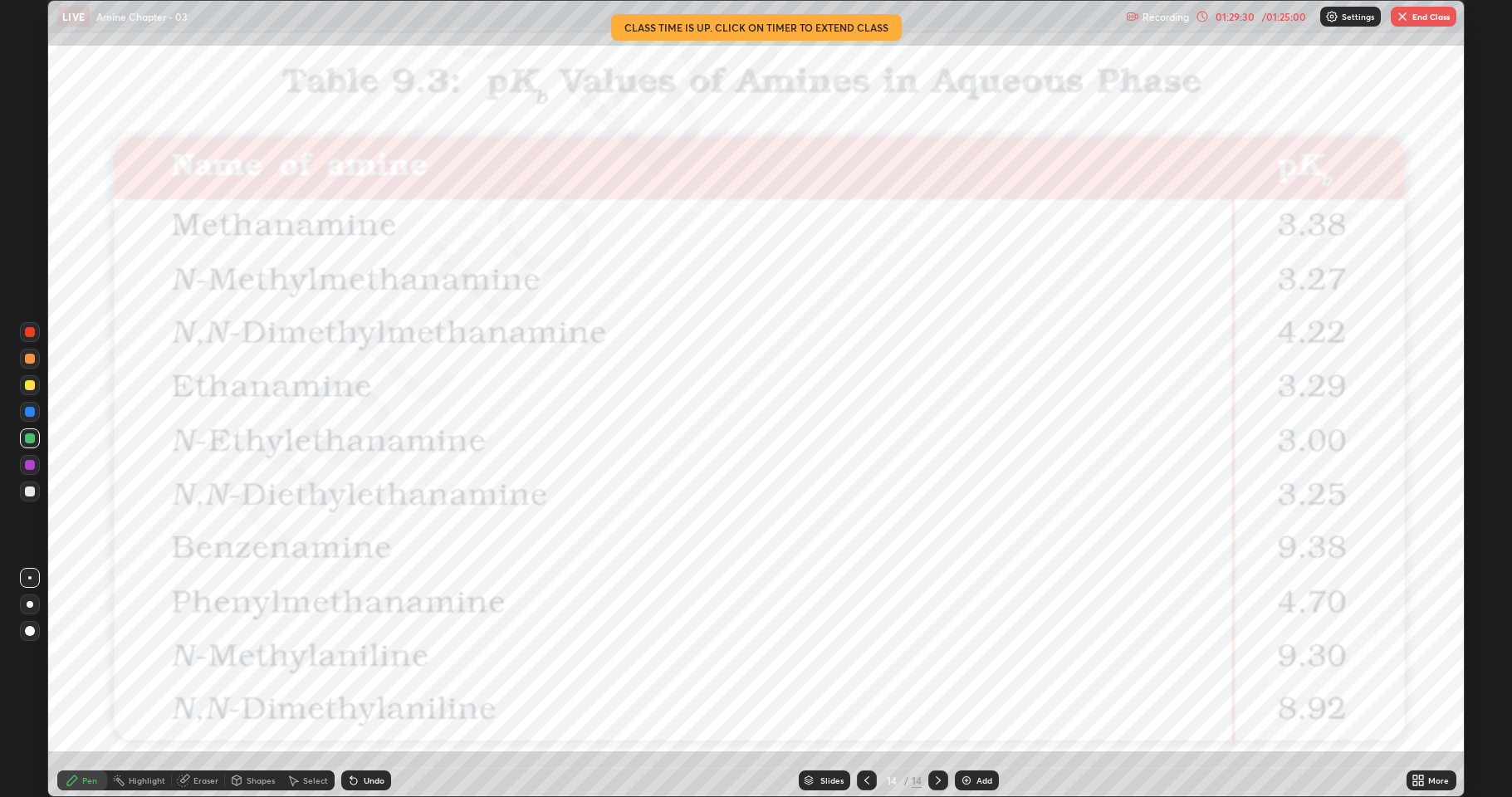
click at [1415, 23] on button "End Class" at bounding box center [1423, 16] width 66 height 20
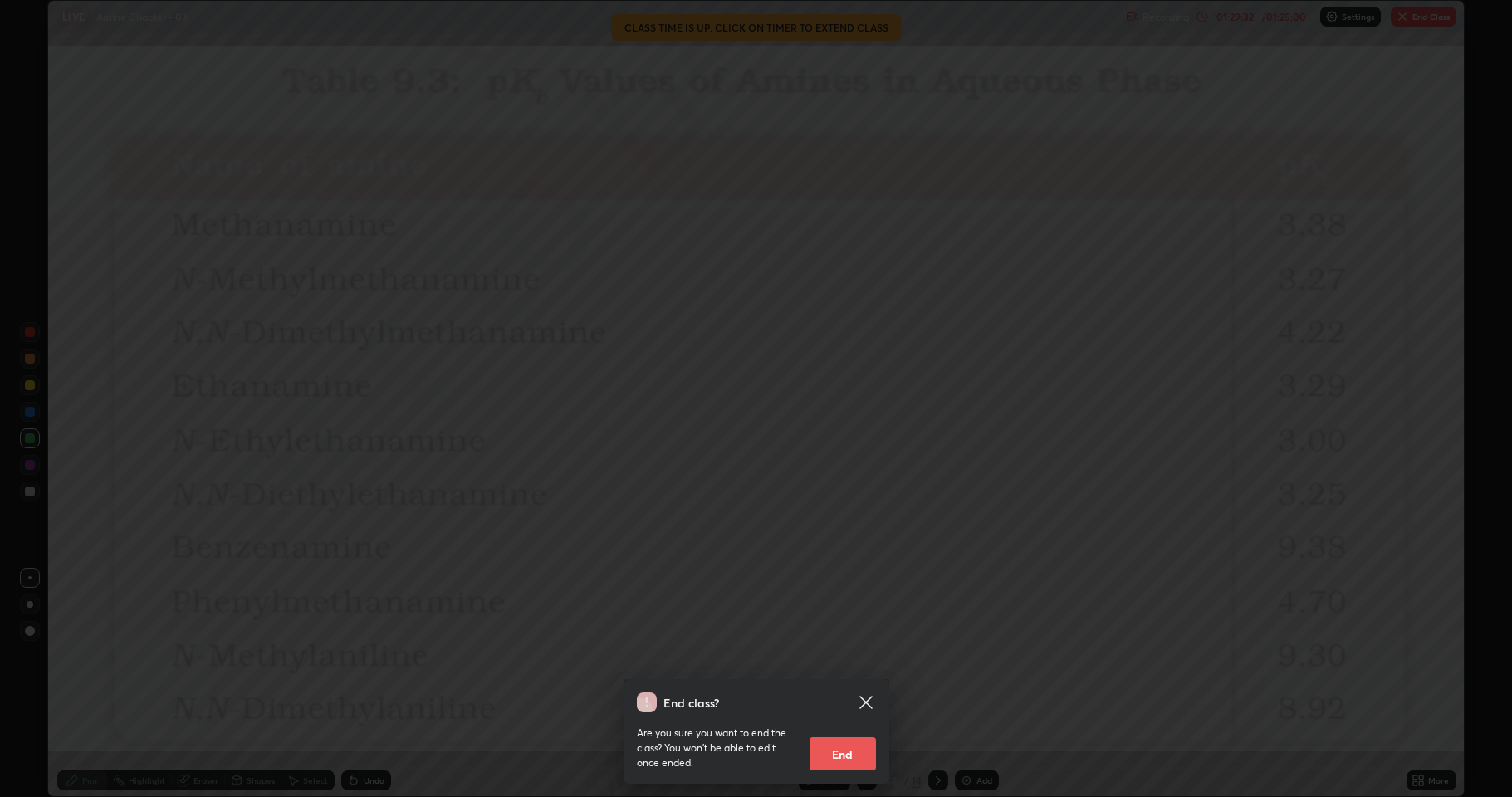
click at [838, 656] on button "End" at bounding box center [843, 753] width 67 height 33
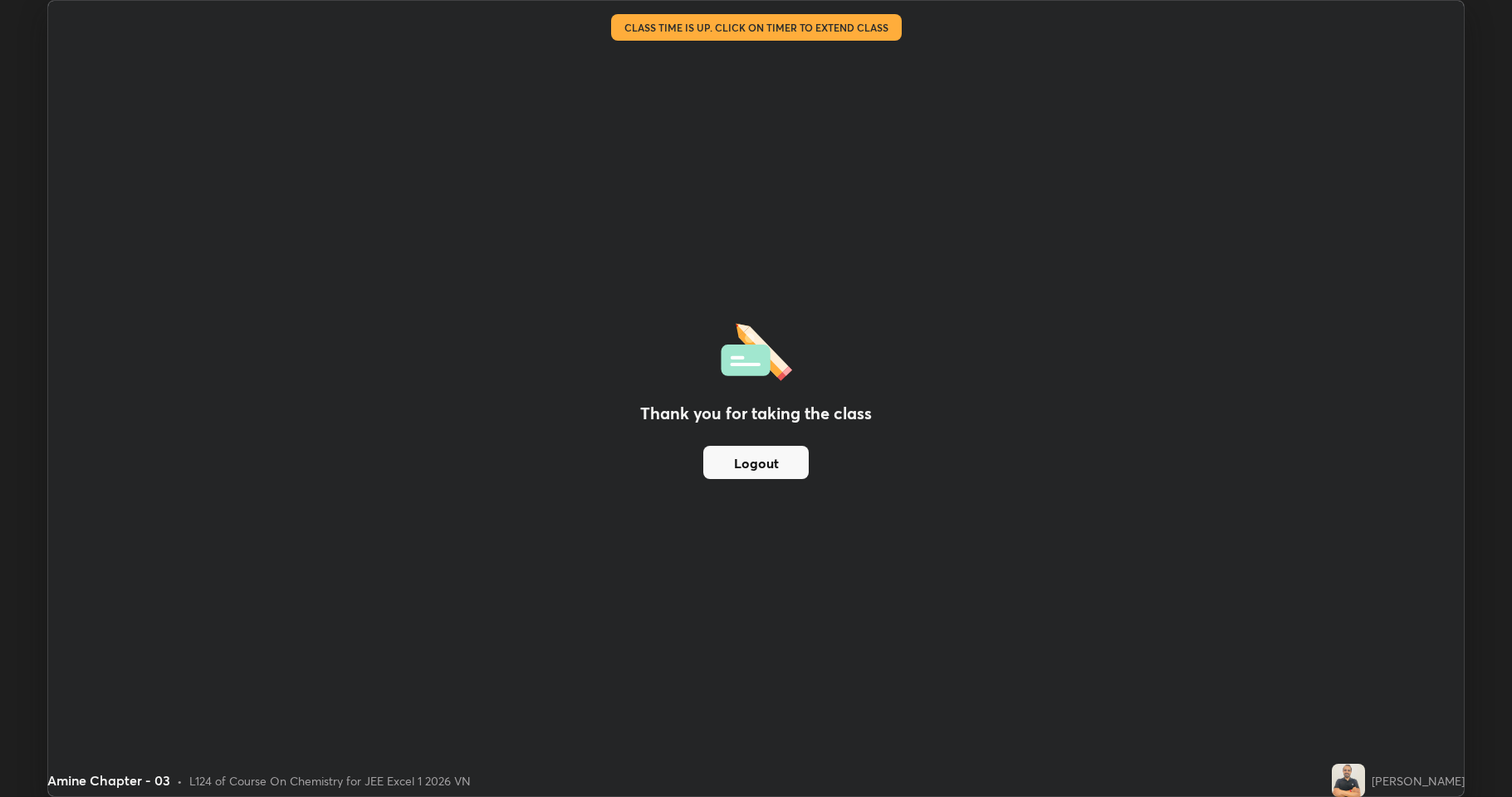
click at [734, 470] on button "Logout" at bounding box center [756, 462] width 105 height 33
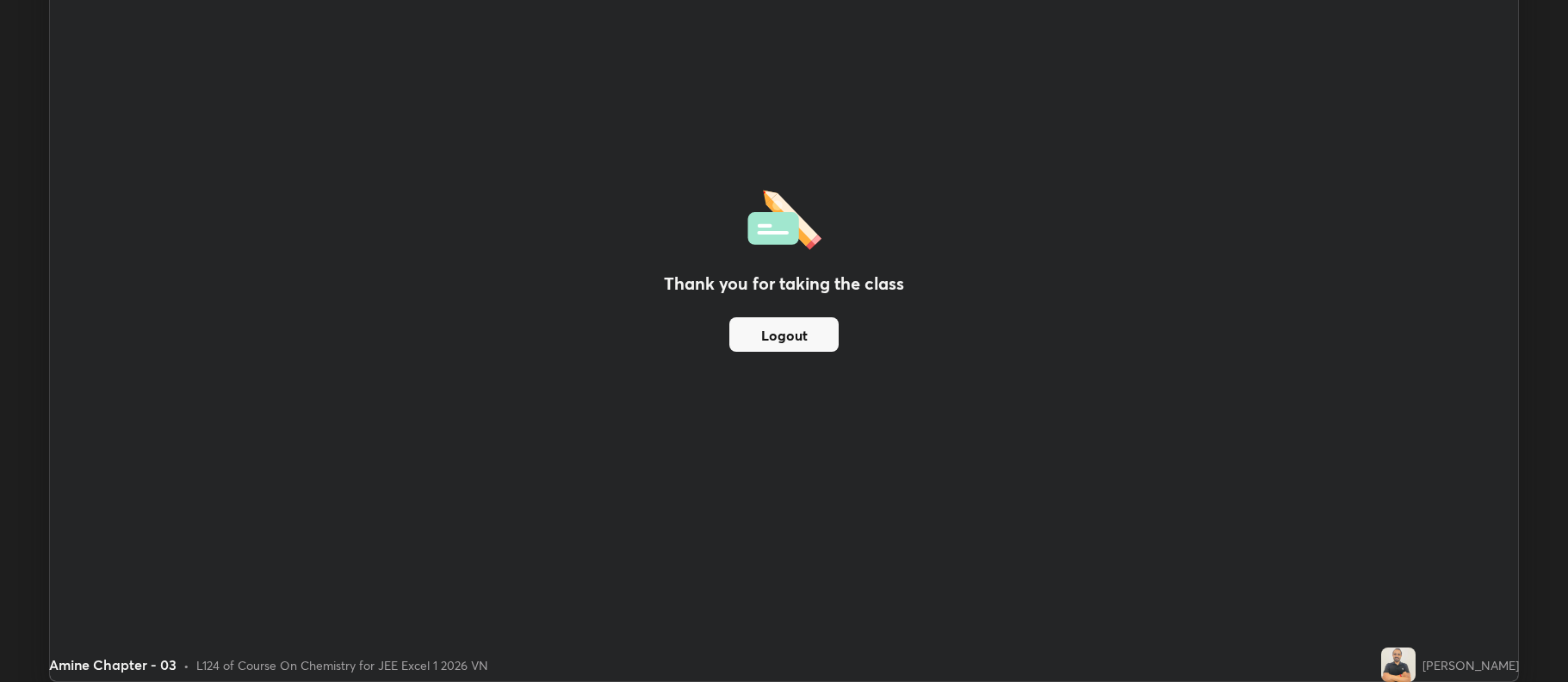
scroll to position [85485, 84551]
